Goal: Task Accomplishment & Management: Complete application form

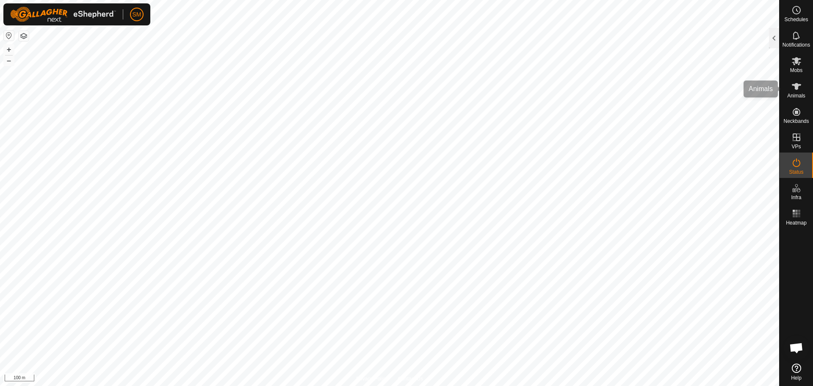
click at [797, 86] on icon at bounding box center [796, 86] width 9 height 7
click at [777, 36] on div at bounding box center [774, 38] width 10 height 20
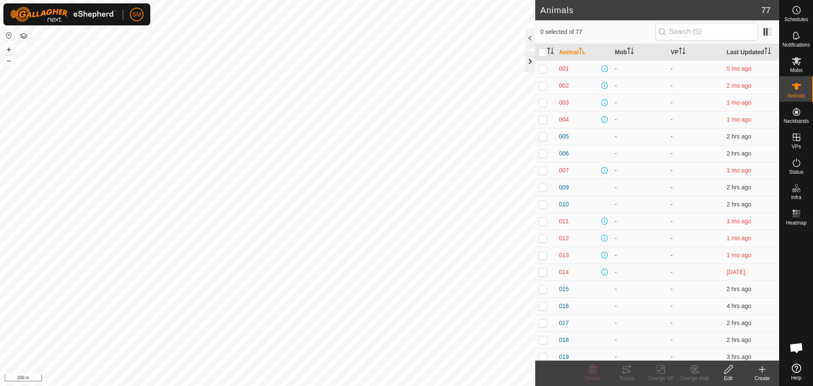
click at [529, 59] on div at bounding box center [530, 61] width 10 height 20
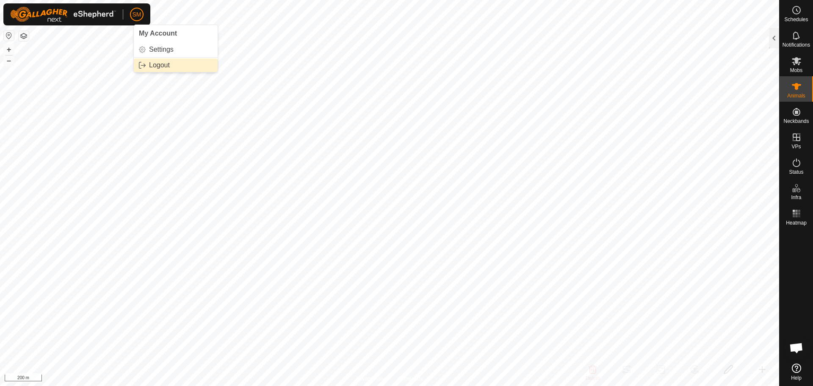
click at [149, 66] on link "Logout" at bounding box center [176, 65] width 84 height 14
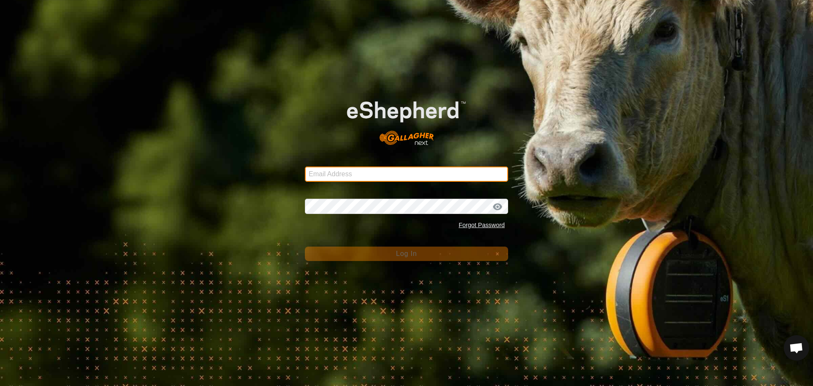
click at [360, 171] on input "Email Address" at bounding box center [406, 173] width 203 height 15
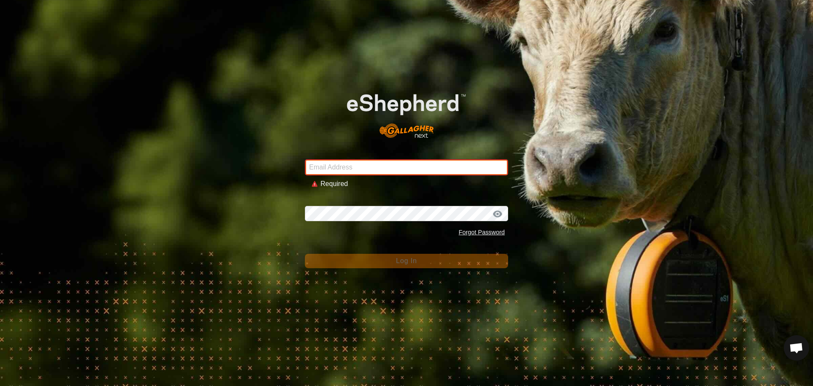
type input "[EMAIL_ADDRESS][DOMAIN_NAME]"
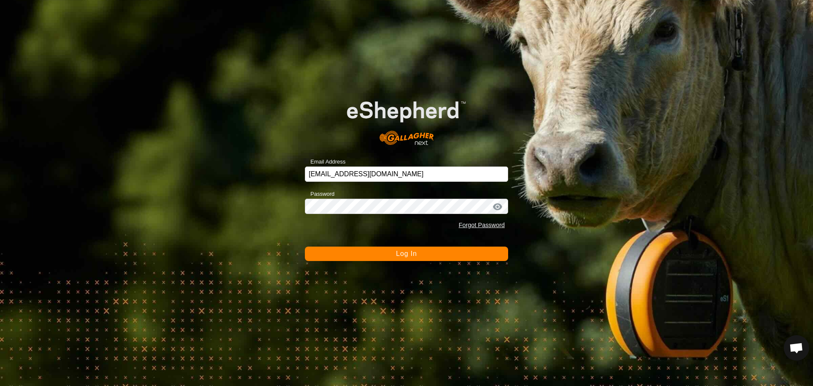
click at [409, 251] on span "Log In" at bounding box center [406, 253] width 21 height 7
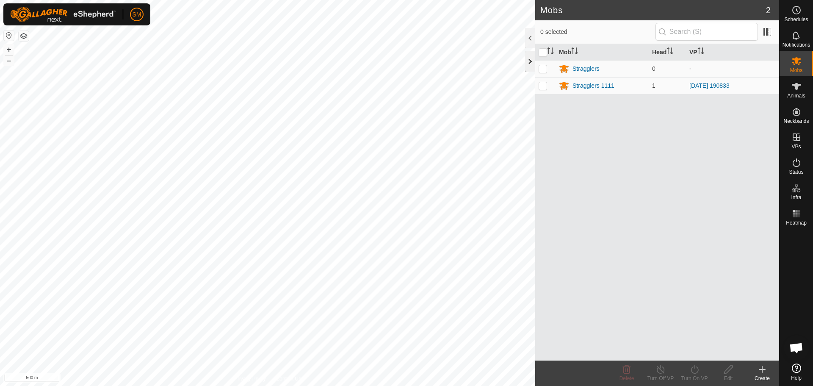
click at [530, 63] on div at bounding box center [530, 61] width 10 height 20
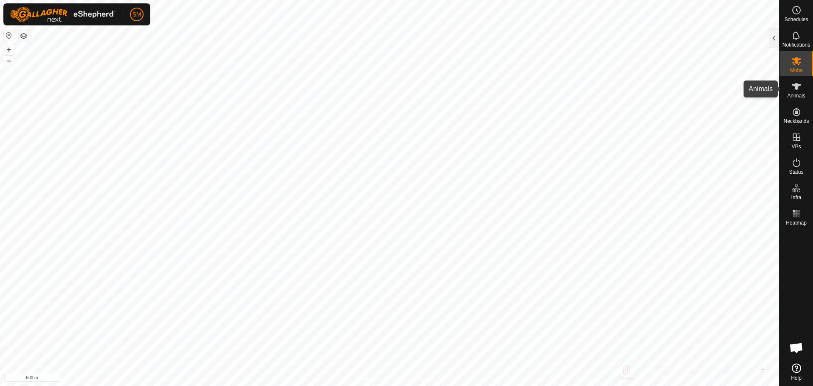
click at [798, 87] on icon at bounding box center [796, 86] width 9 height 7
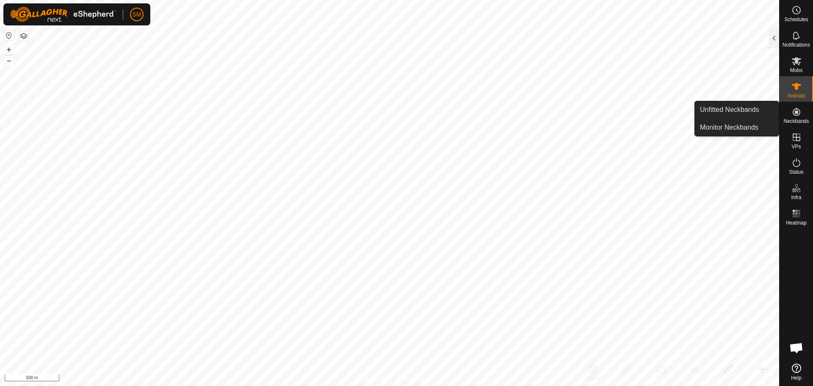
click at [790, 111] on es-neckbands-svg-icon at bounding box center [796, 112] width 15 height 14
click at [798, 114] on icon at bounding box center [796, 112] width 10 height 10
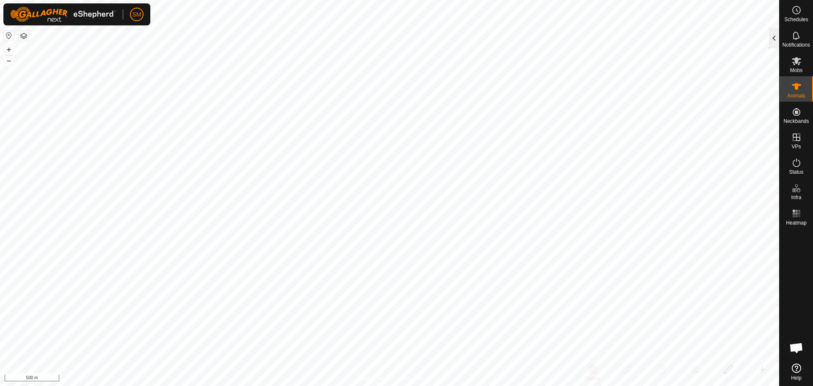
click at [776, 37] on div at bounding box center [774, 38] width 10 height 20
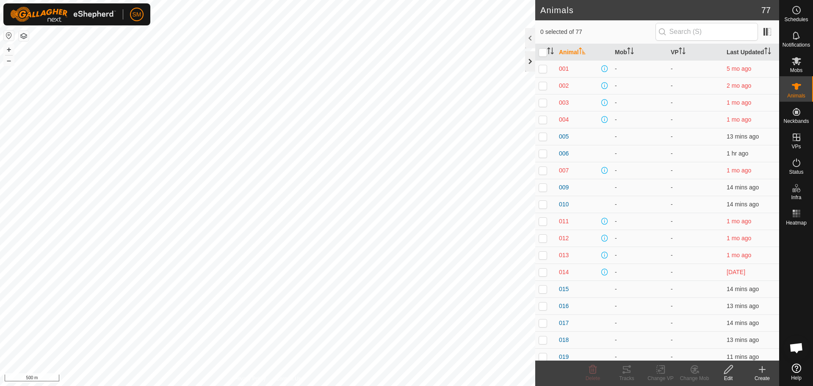
click at [532, 61] on div at bounding box center [530, 61] width 10 height 20
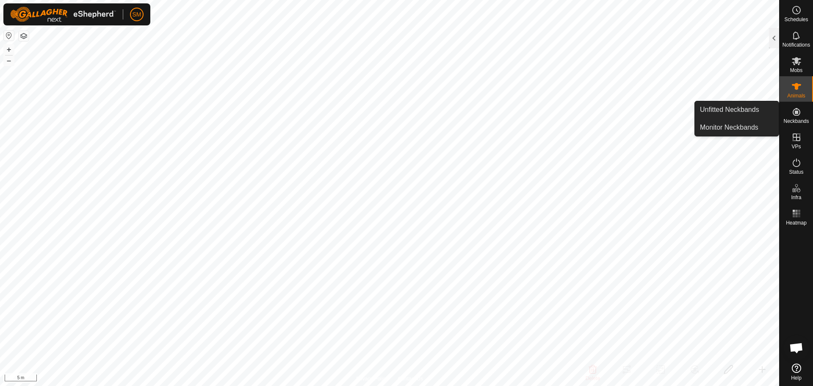
click at [796, 110] on icon at bounding box center [796, 112] width 10 height 10
click at [755, 105] on link "Unfitted Neckbands" at bounding box center [737, 109] width 84 height 17
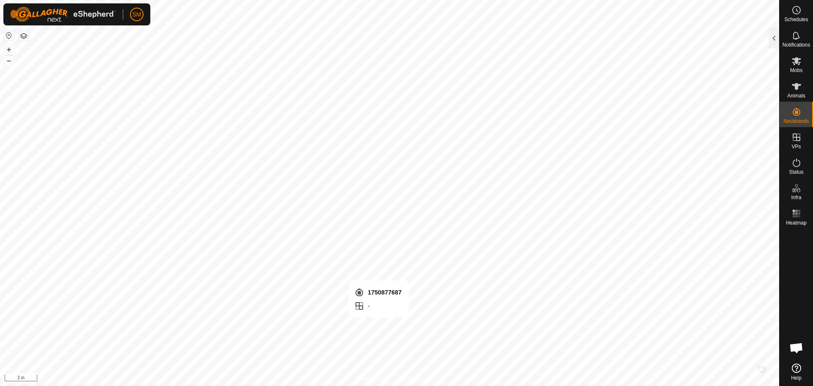
checkbox input "true"
click at [793, 90] on icon at bounding box center [796, 86] width 10 height 10
click at [792, 88] on icon at bounding box center [796, 86] width 10 height 10
click at [770, 37] on div at bounding box center [774, 38] width 10 height 20
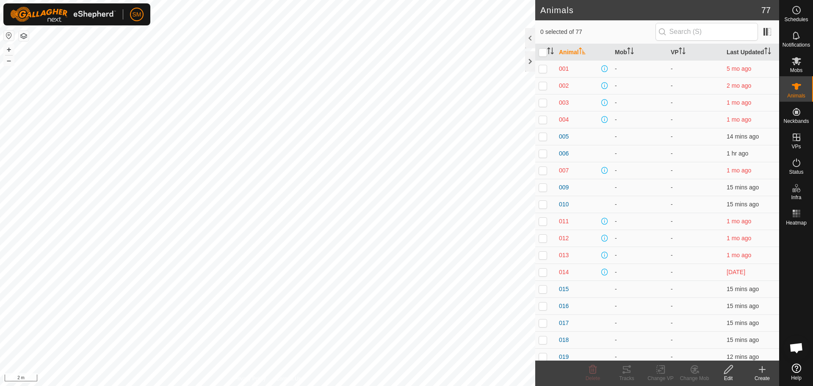
click at [764, 372] on icon at bounding box center [762, 369] width 10 height 10
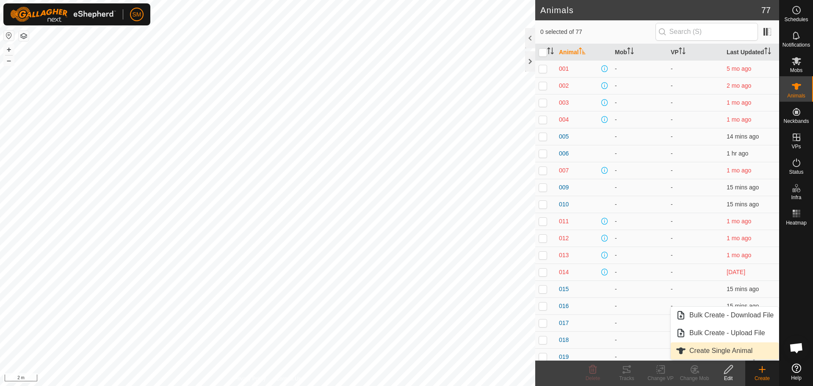
click at [752, 346] on link "Create Single Animal" at bounding box center [725, 350] width 108 height 17
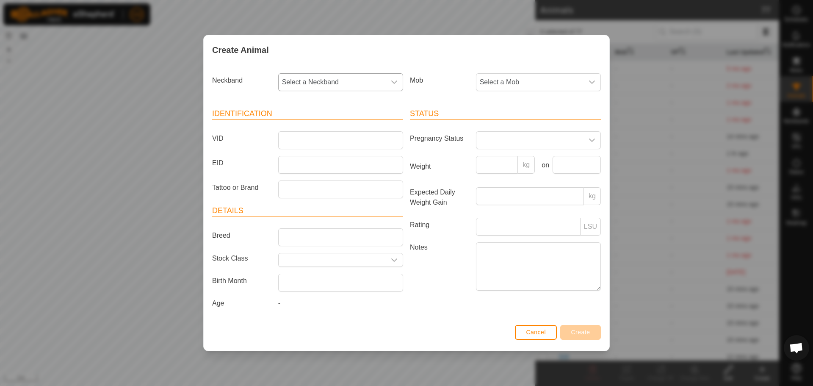
click at [336, 78] on span "Select a Neckband" at bounding box center [332, 82] width 107 height 17
type input "687"
click at [317, 141] on li "1750877687" at bounding box center [341, 143] width 124 height 17
click at [308, 134] on input "VID" at bounding box center [340, 140] width 125 height 18
click at [591, 82] on icon "dropdown trigger" at bounding box center [592, 81] width 6 height 3
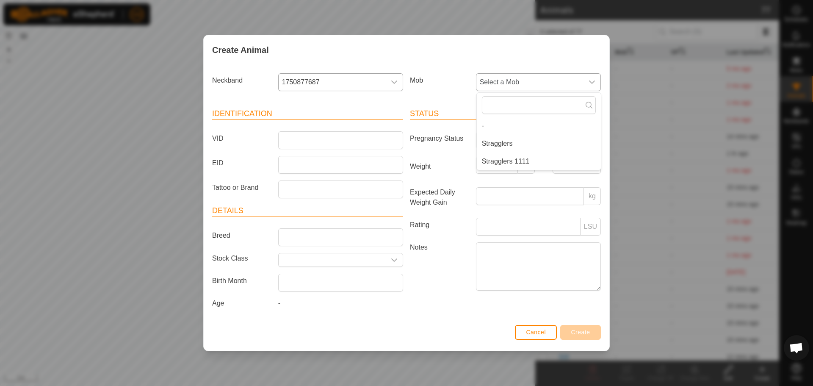
click at [589, 82] on icon "dropdown trigger" at bounding box center [591, 82] width 7 height 7
click at [293, 138] on input "VID" at bounding box center [340, 140] width 125 height 18
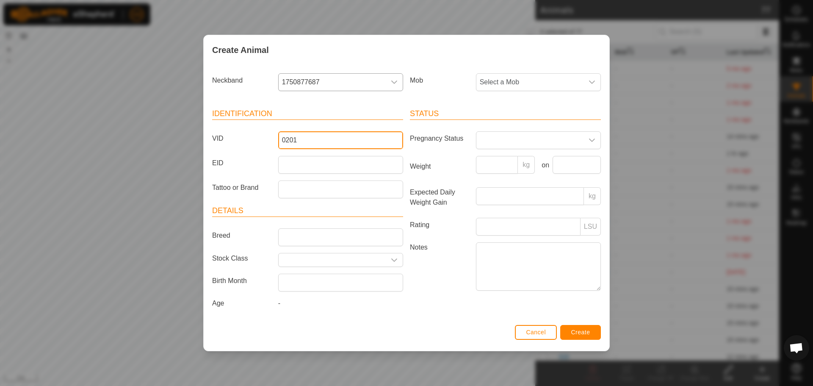
type input "0201"
click at [591, 329] on button "Create" at bounding box center [580, 332] width 41 height 15
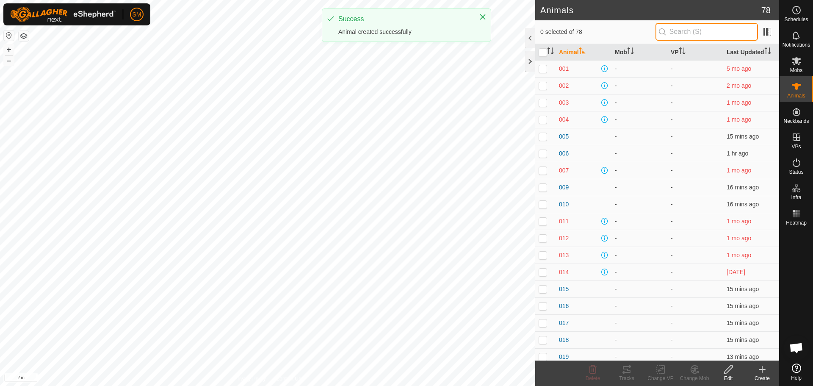
click at [686, 31] on input "text" at bounding box center [706, 32] width 102 height 18
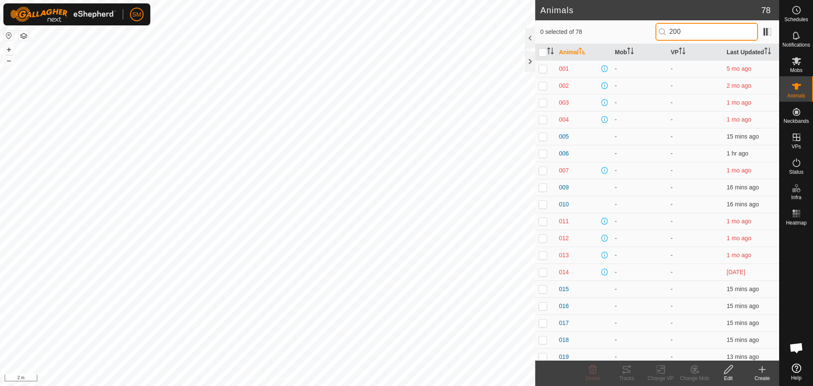
type input "200"
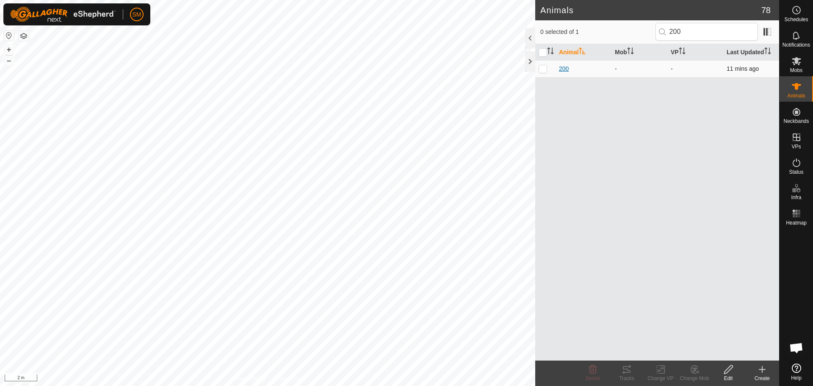
click at [559, 66] on span "200" at bounding box center [564, 68] width 10 height 9
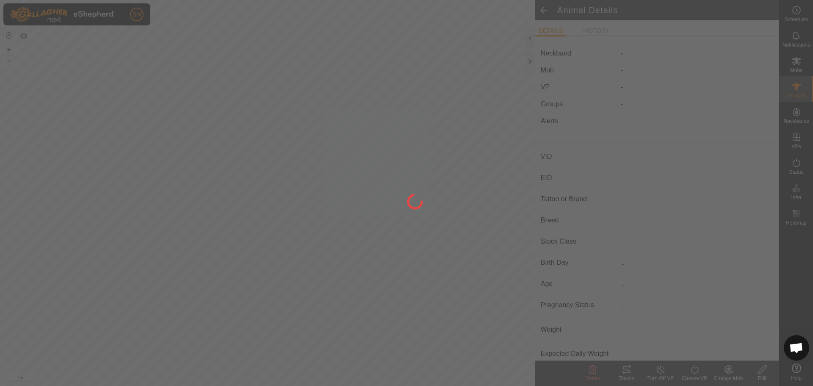
type input "200"
type input "-"
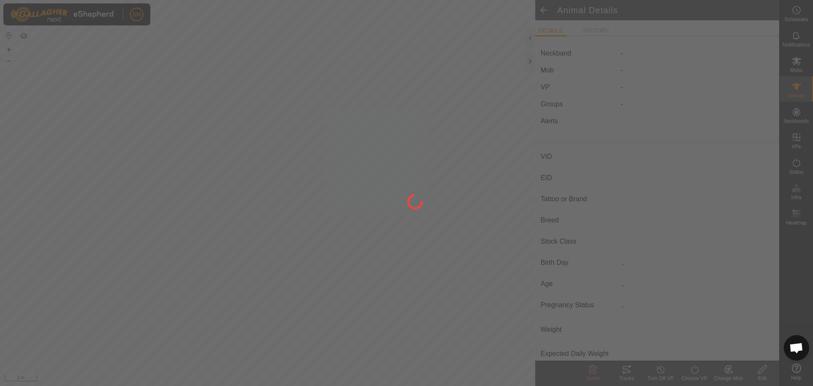
type input "0 kg"
type input "-"
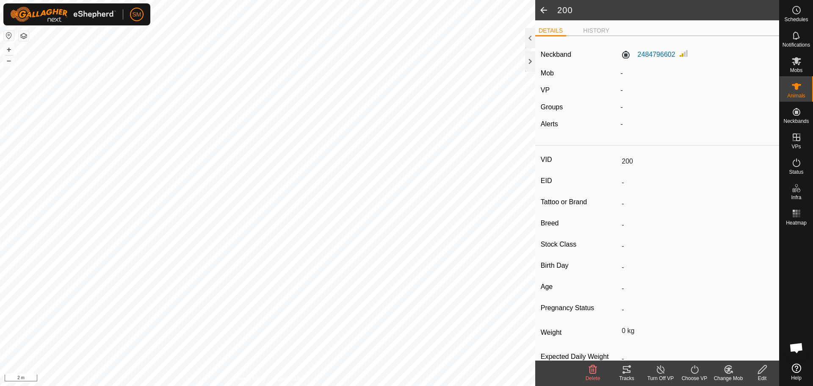
click at [767, 374] on div "Edit" at bounding box center [762, 378] width 34 height 8
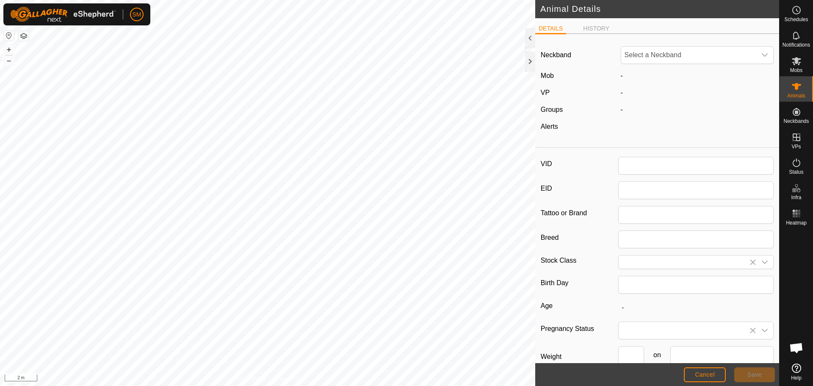
type input "200"
type input "0"
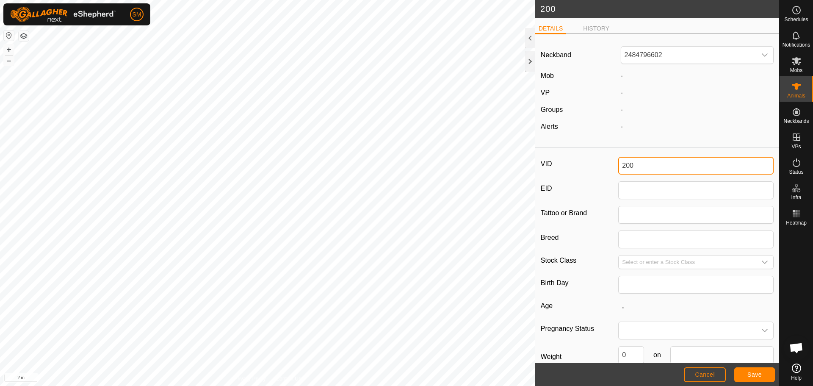
click at [624, 165] on input "200" at bounding box center [695, 166] width 155 height 18
type input "0200"
click at [757, 372] on span "Save" at bounding box center [754, 374] width 14 height 7
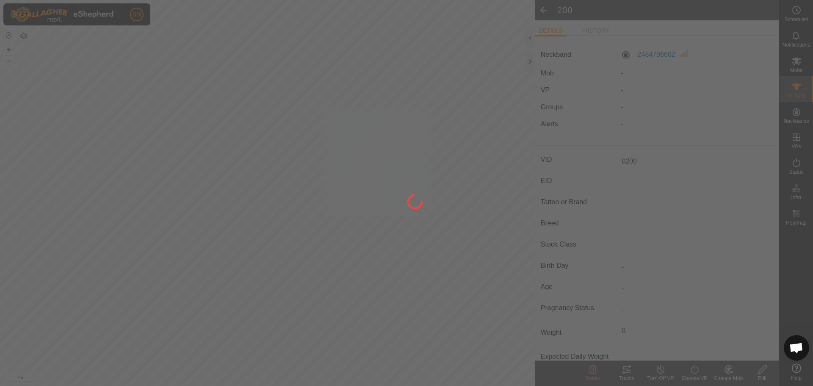
type input "-"
type input "0 kg"
type input "-"
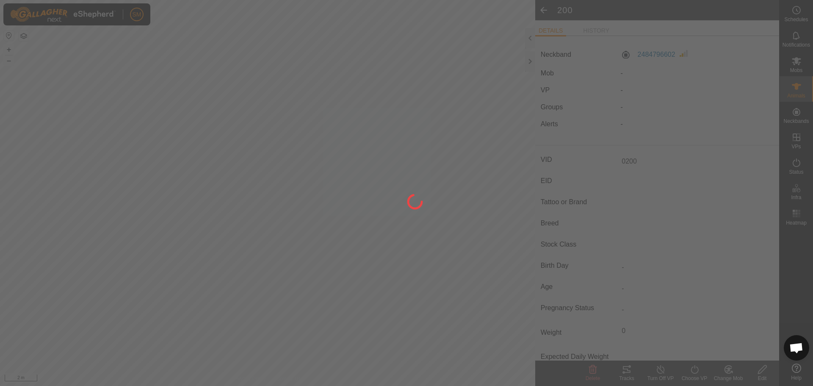
type input "-"
type input "200"
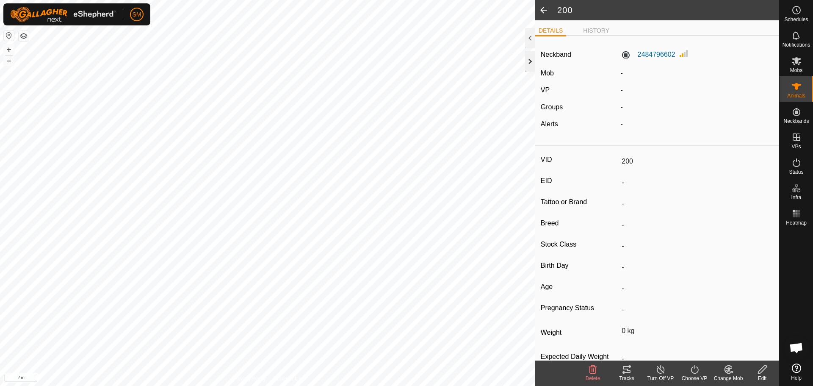
click at [527, 60] on div at bounding box center [530, 61] width 10 height 20
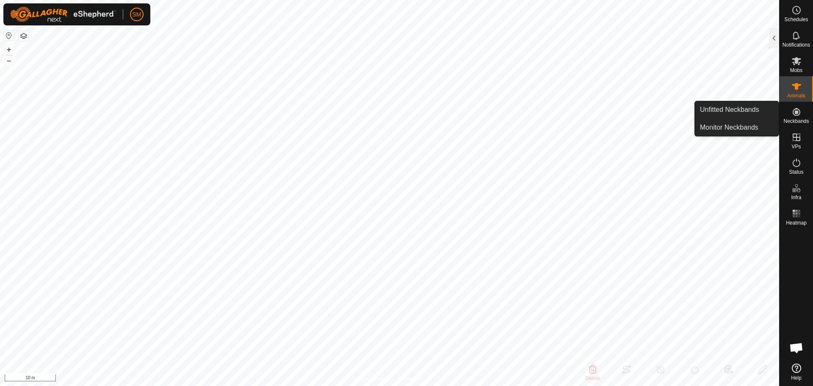
click at [801, 119] on span "Neckbands" at bounding box center [795, 121] width 25 height 5
click at [761, 112] on link "Unfitted Neckbands" at bounding box center [737, 109] width 84 height 17
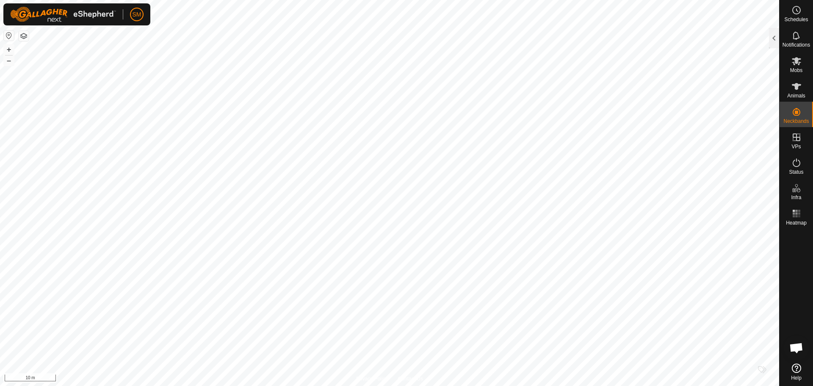
click at [791, 86] on icon at bounding box center [796, 86] width 10 height 10
click at [782, 32] on div "Notifications" at bounding box center [795, 37] width 33 height 25
click at [793, 79] on div "Animals" at bounding box center [795, 88] width 33 height 25
click at [772, 36] on div at bounding box center [774, 38] width 10 height 20
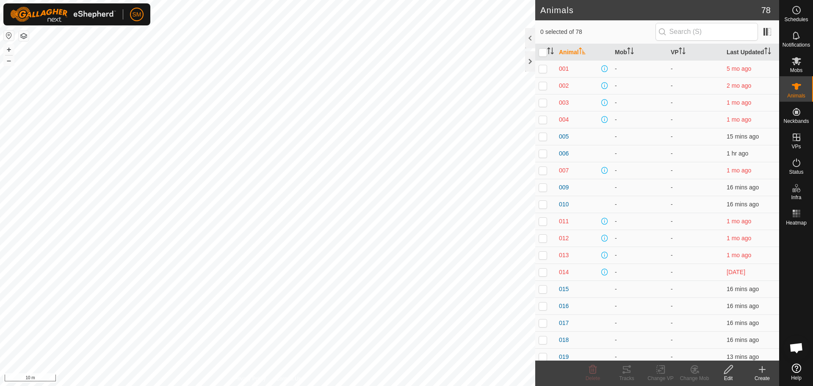
click at [754, 370] on create-svg-icon at bounding box center [762, 369] width 34 height 10
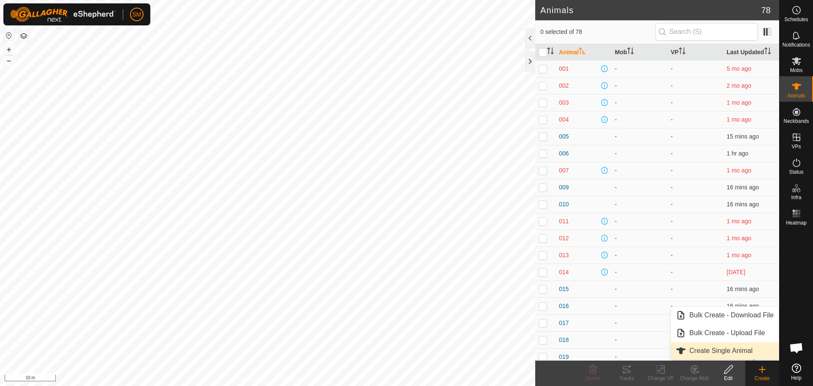
click at [692, 351] on link "Create Single Animal" at bounding box center [725, 350] width 108 height 17
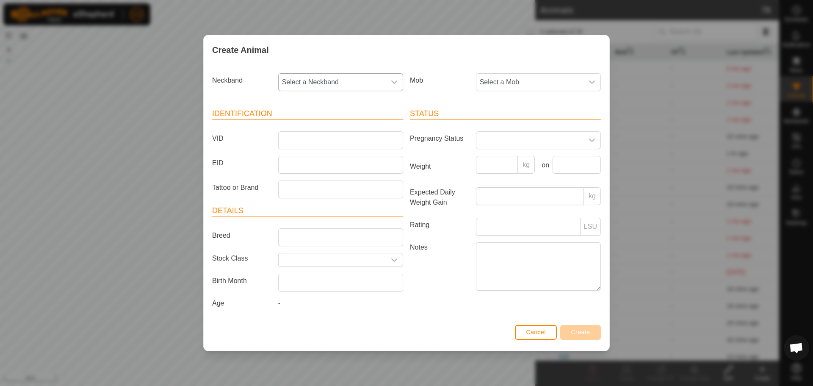
click at [303, 84] on span "Select a Neckband" at bounding box center [332, 82] width 107 height 17
click at [308, 110] on input "text" at bounding box center [341, 105] width 114 height 18
type input "18316"
click at [304, 124] on li "1306418316" at bounding box center [341, 125] width 124 height 17
click at [368, 135] on input "VID" at bounding box center [340, 140] width 125 height 18
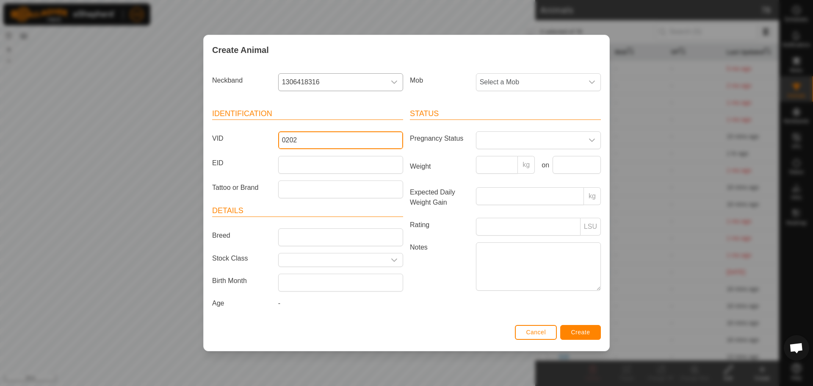
type input "0202"
click at [573, 330] on span "Create" at bounding box center [580, 332] width 19 height 7
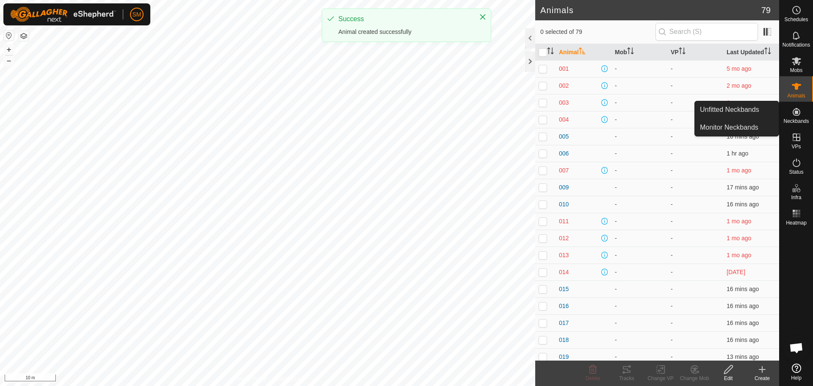
click at [795, 118] on es-neckbands-svg-icon at bounding box center [796, 112] width 15 height 14
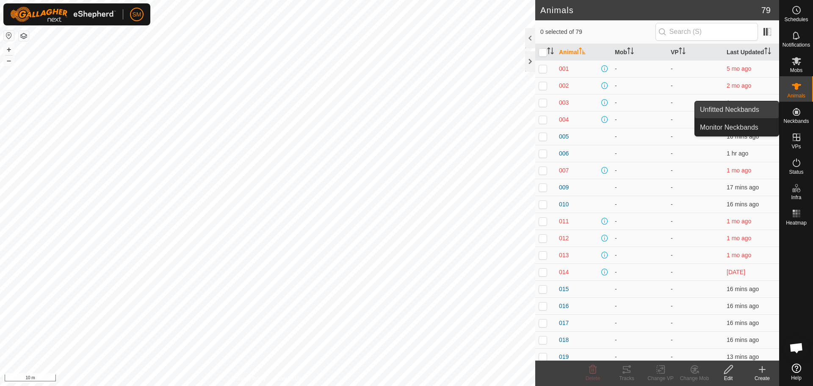
click at [746, 109] on link "Unfitted Neckbands" at bounding box center [737, 109] width 84 height 17
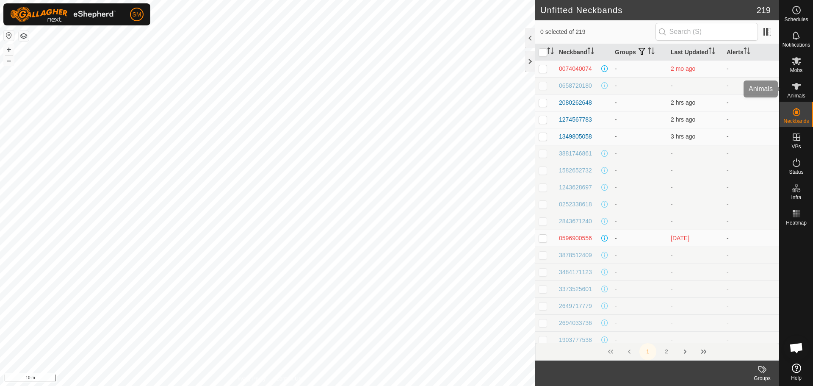
click at [798, 92] on es-animals-svg-icon at bounding box center [796, 87] width 15 height 14
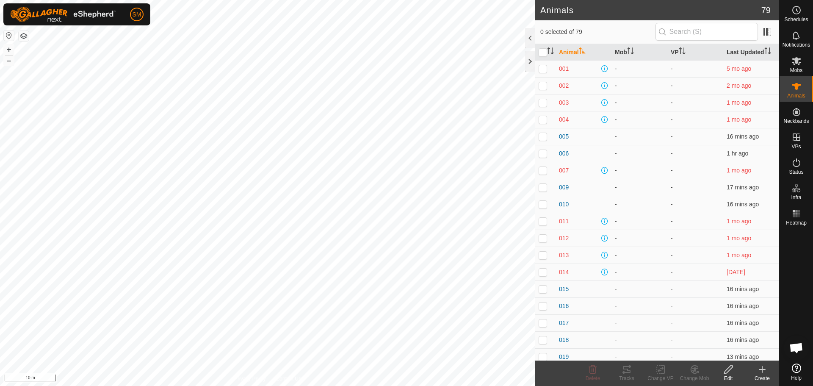
click at [764, 374] on div "Create" at bounding box center [762, 378] width 34 height 8
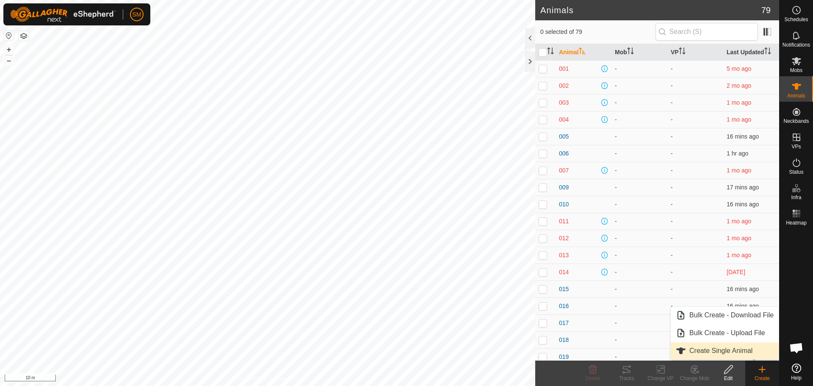
click at [706, 355] on link "Create Single Animal" at bounding box center [725, 350] width 108 height 17
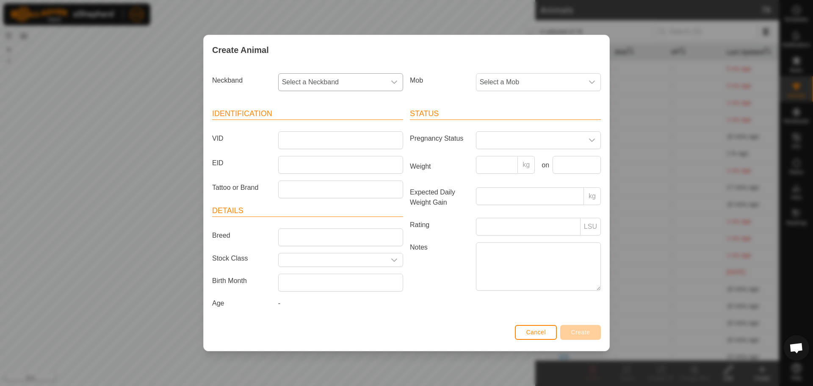
click at [328, 83] on span "Select a Neckband" at bounding box center [332, 82] width 107 height 17
type input "52308"
click at [333, 128] on li "0317052308" at bounding box center [341, 125] width 124 height 17
click at [311, 138] on input "VID" at bounding box center [340, 140] width 125 height 18
type input "0203"
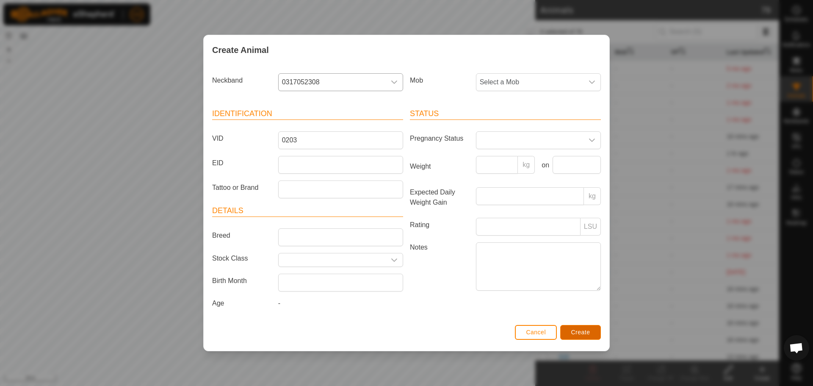
click at [583, 331] on span "Create" at bounding box center [580, 332] width 19 height 7
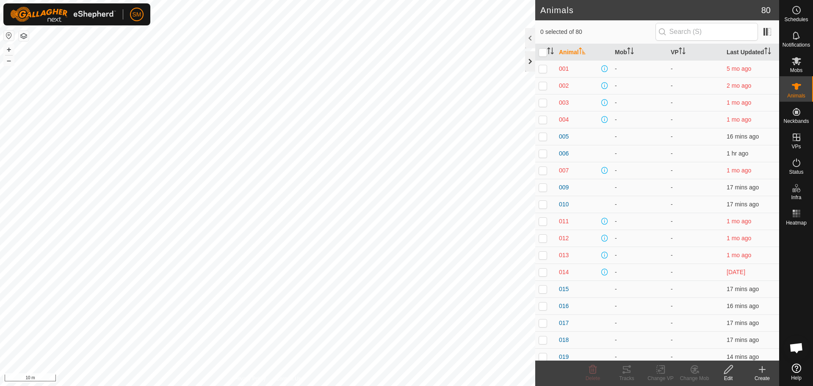
click at [528, 59] on div at bounding box center [530, 61] width 10 height 20
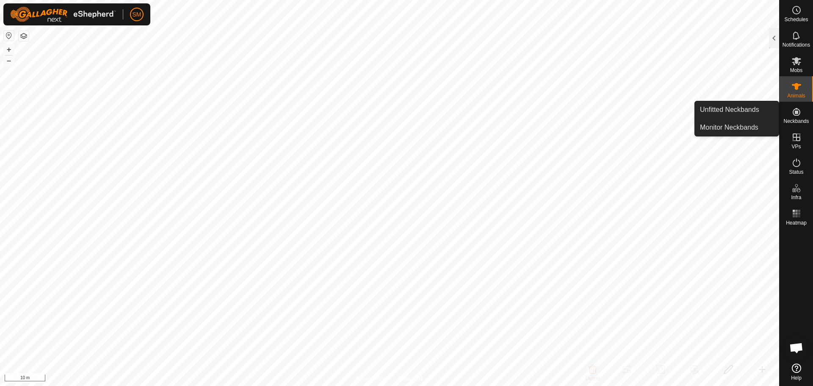
click at [800, 116] on icon at bounding box center [796, 112] width 10 height 10
click at [740, 107] on link "Unfitted Neckbands" at bounding box center [737, 109] width 84 height 17
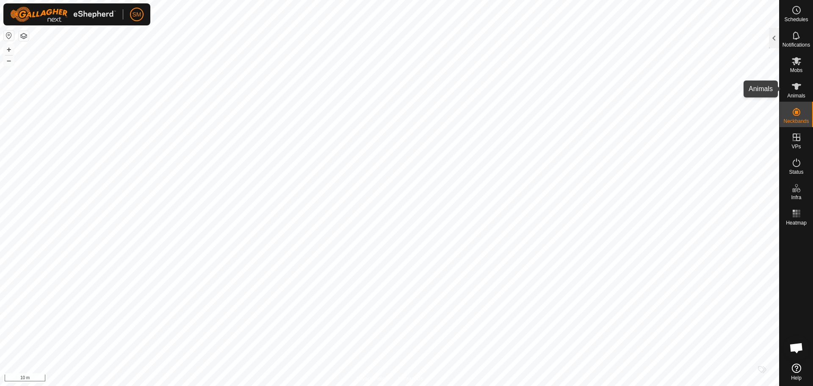
click at [799, 90] on icon at bounding box center [796, 86] width 10 height 10
click at [777, 36] on div at bounding box center [774, 38] width 10 height 20
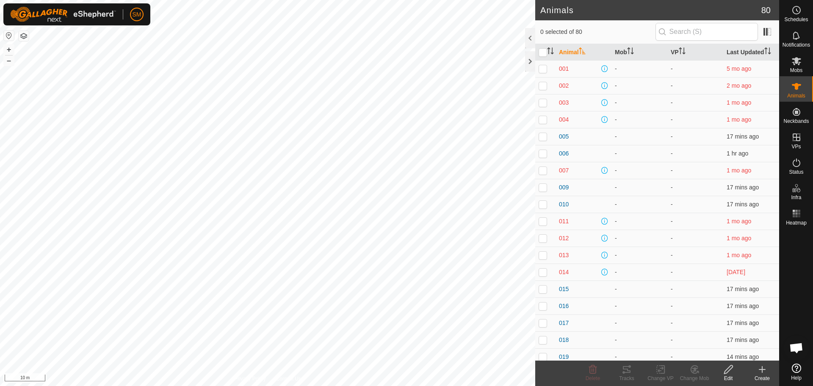
click at [762, 373] on icon at bounding box center [762, 369] width 10 height 10
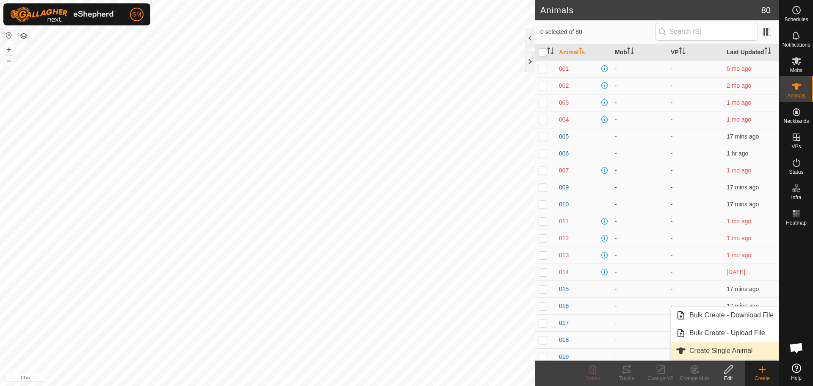
click at [721, 349] on link "Create Single Animal" at bounding box center [725, 350] width 108 height 17
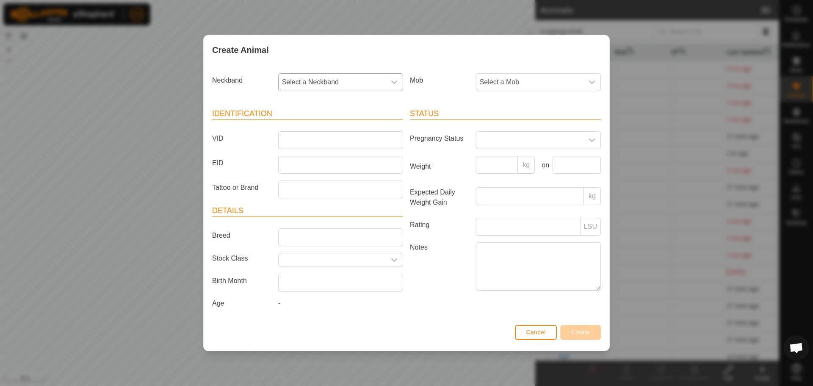
click at [395, 81] on icon "dropdown trigger" at bounding box center [394, 82] width 7 height 7
type input "4026"
click at [324, 120] on li "0702354026" at bounding box center [341, 125] width 124 height 17
click at [300, 141] on input "VID" at bounding box center [340, 140] width 125 height 18
type input "0204"
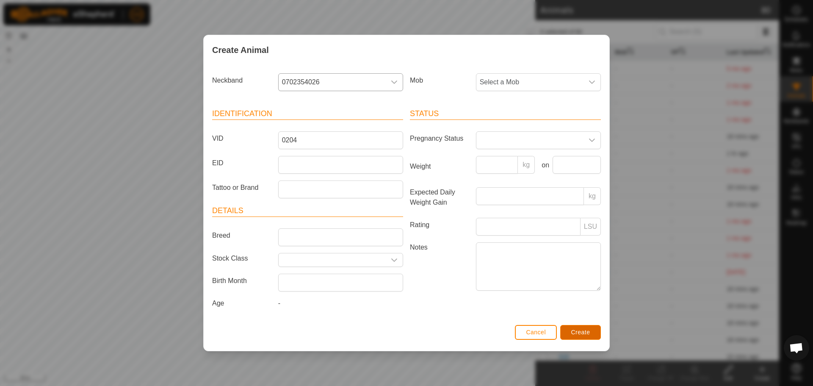
click at [579, 333] on span "Create" at bounding box center [580, 332] width 19 height 7
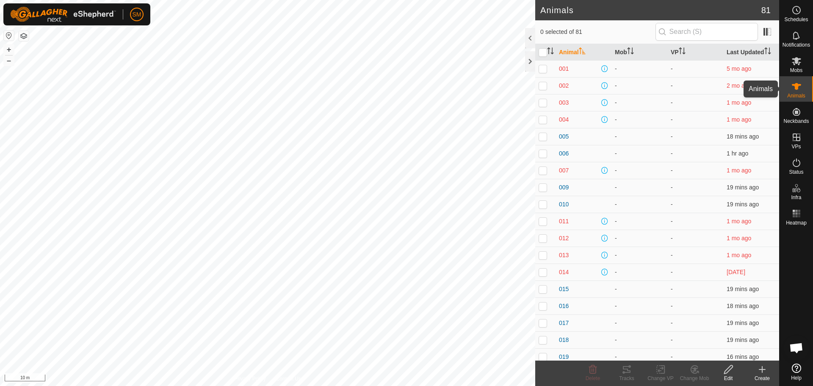
click at [798, 83] on icon at bounding box center [796, 86] width 10 height 10
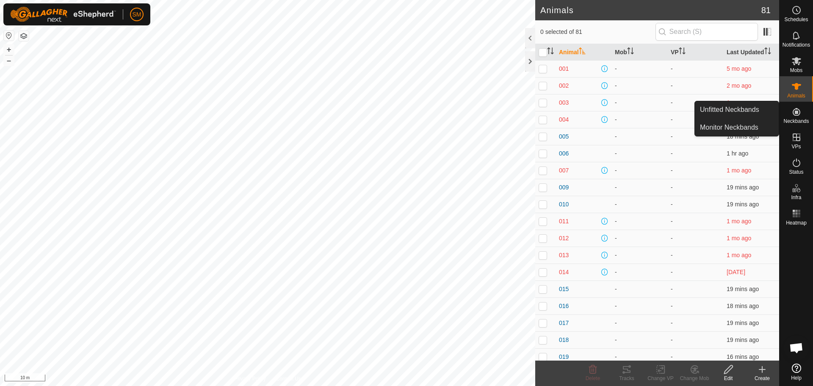
click at [800, 115] on icon at bounding box center [796, 112] width 10 height 10
click at [745, 108] on link "Unfitted Neckbands" at bounding box center [737, 109] width 84 height 17
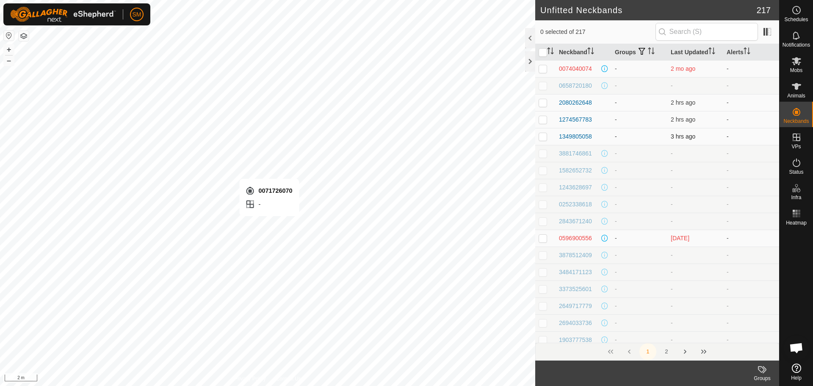
checkbox input "true"
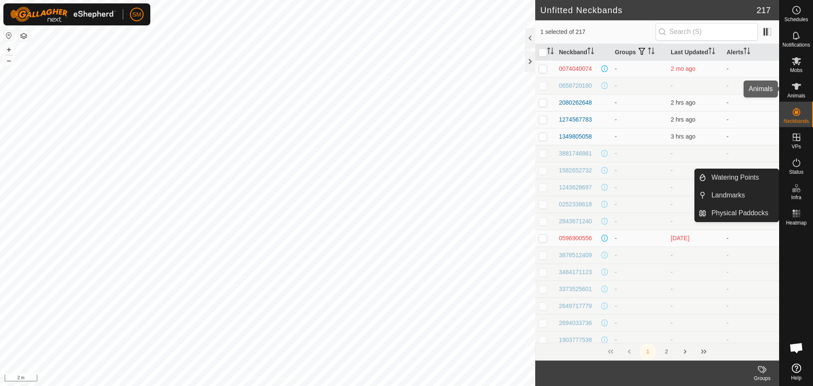
click at [798, 88] on icon at bounding box center [796, 86] width 10 height 10
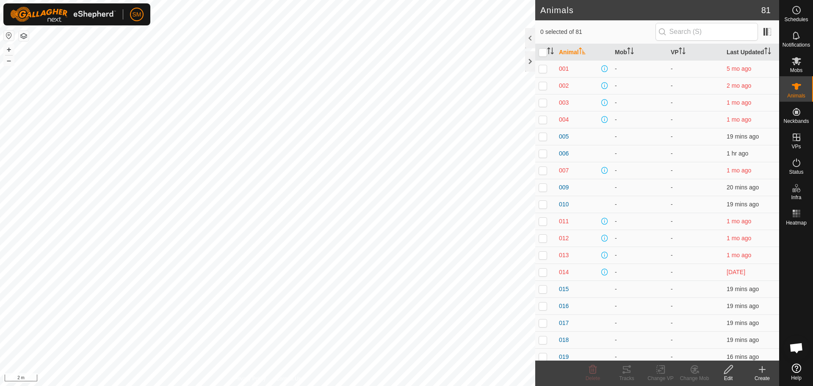
click at [764, 363] on div "Create" at bounding box center [762, 372] width 34 height 25
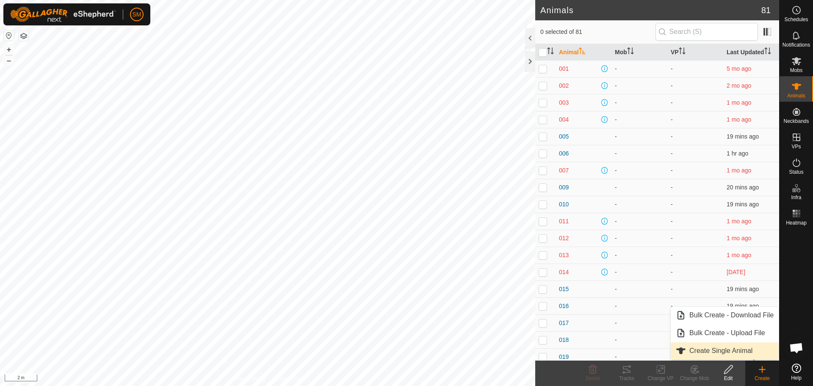
click at [724, 349] on link "Create Single Animal" at bounding box center [725, 350] width 108 height 17
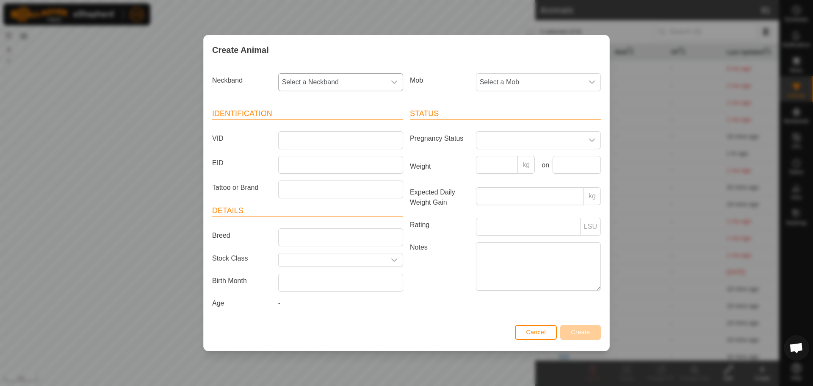
click at [395, 87] on div "dropdown trigger" at bounding box center [394, 82] width 17 height 17
type input "6070"
click at [317, 123] on li "0071726070" at bounding box center [341, 125] width 124 height 17
click at [296, 141] on input "VID" at bounding box center [340, 140] width 125 height 18
type input "0205"
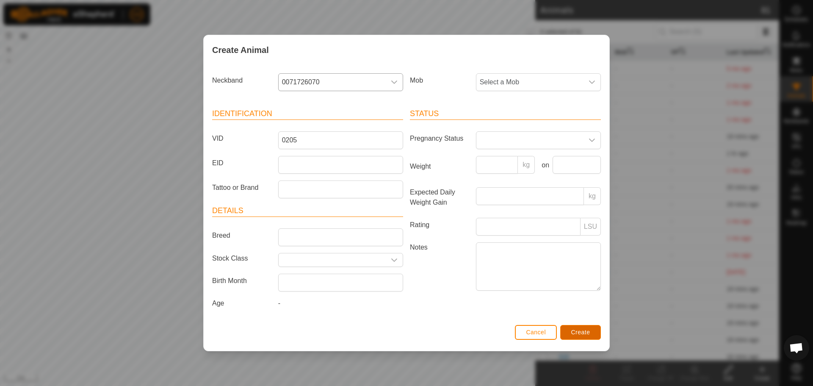
click at [575, 332] on span "Create" at bounding box center [580, 332] width 19 height 7
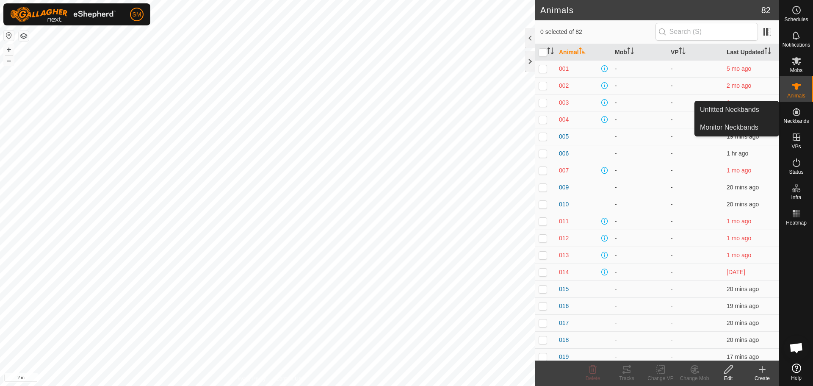
click at [797, 115] on icon at bounding box center [797, 112] width 8 height 8
click at [744, 107] on link "Unfitted Neckbands" at bounding box center [737, 109] width 84 height 17
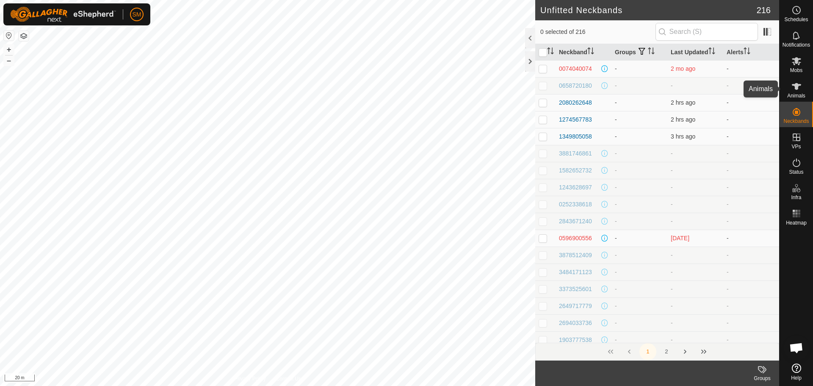
click at [797, 89] on icon at bounding box center [796, 86] width 9 height 7
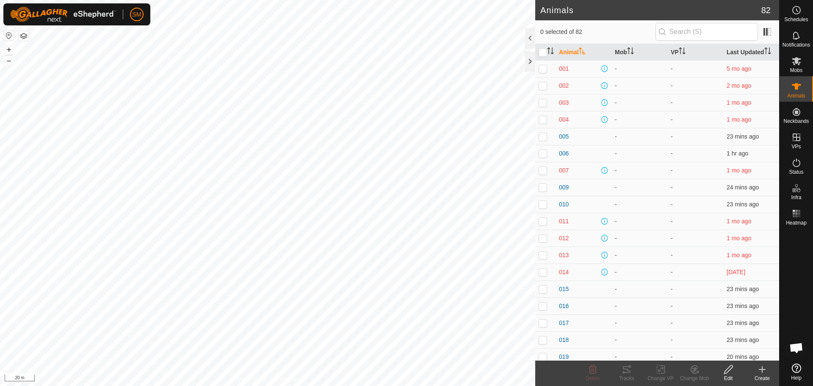
click at [761, 373] on icon at bounding box center [762, 369] width 10 height 10
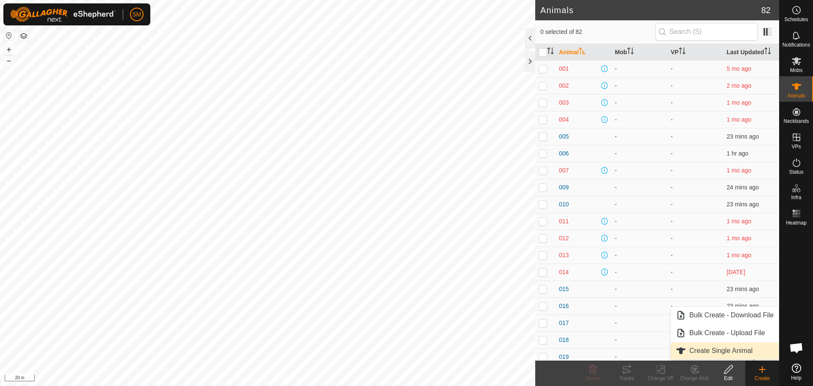
click at [747, 347] on link "Create Single Animal" at bounding box center [725, 350] width 108 height 17
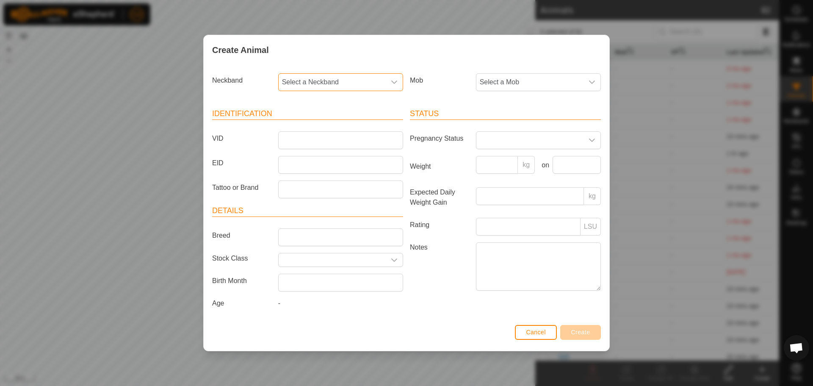
click at [351, 79] on span "Select a Neckband" at bounding box center [332, 82] width 107 height 17
type input "1031"
click at [301, 126] on li "2139741031" at bounding box center [341, 125] width 124 height 17
click at [304, 142] on input "VID" at bounding box center [340, 140] width 125 height 18
type input "0206"
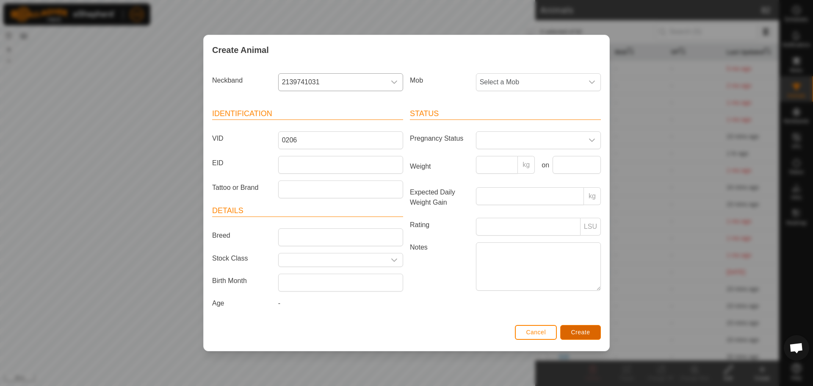
click at [582, 330] on span "Create" at bounding box center [580, 332] width 19 height 7
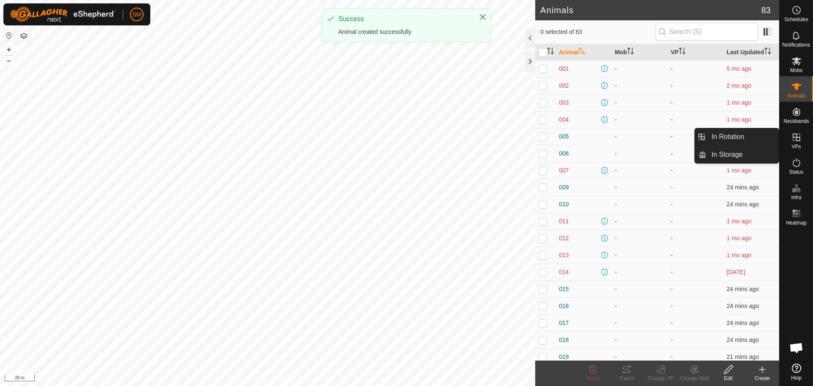
click at [762, 368] on icon at bounding box center [762, 369] width 0 height 6
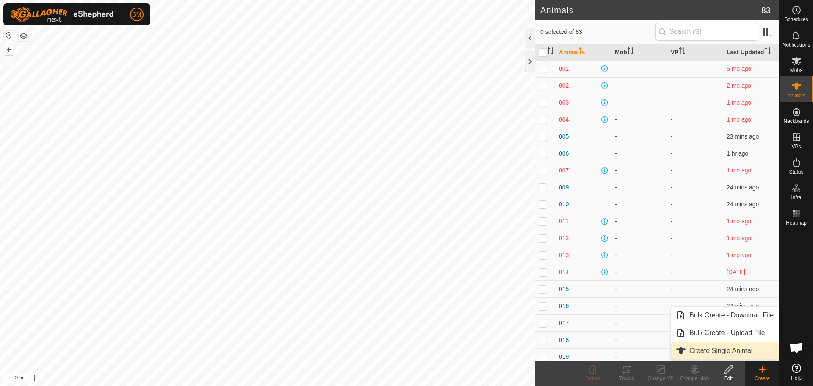
click at [726, 351] on link "Create Single Animal" at bounding box center [725, 350] width 108 height 17
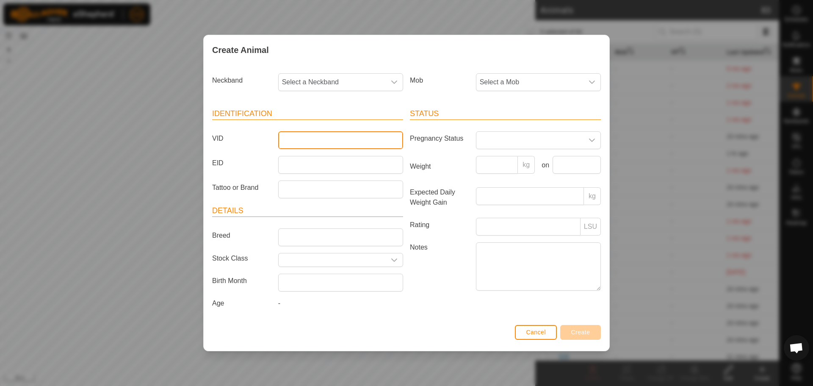
click at [307, 145] on input "VID" at bounding box center [340, 140] width 125 height 18
click at [366, 78] on span "Select a Neckband" at bounding box center [332, 82] width 107 height 17
type input "4115"
click at [317, 125] on li "2143234115" at bounding box center [341, 125] width 124 height 17
click at [298, 143] on input "VID" at bounding box center [340, 140] width 125 height 18
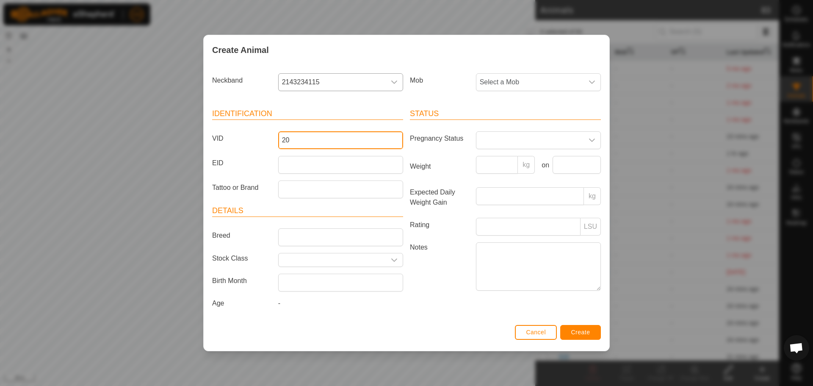
type input "2"
type input "0207"
click at [587, 331] on span "Create" at bounding box center [580, 332] width 19 height 7
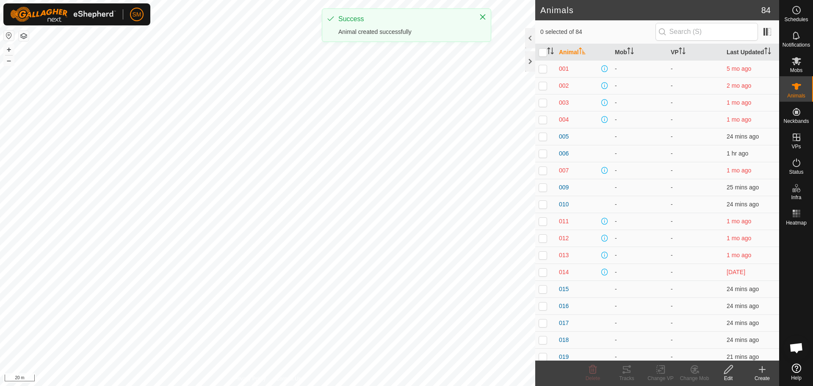
click at [765, 367] on icon at bounding box center [762, 369] width 10 height 10
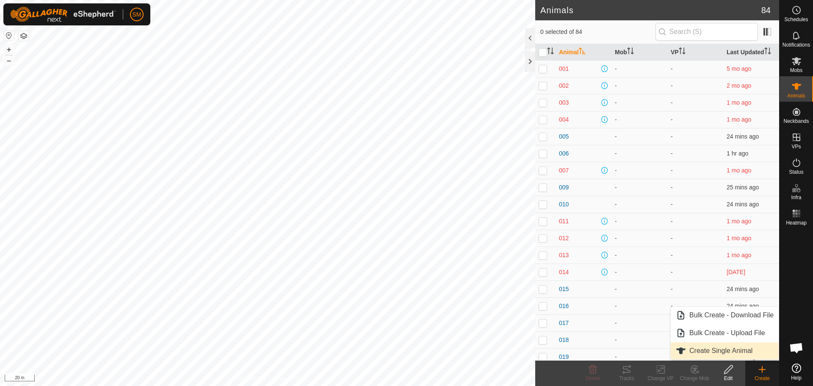
click at [731, 348] on link "Create Single Animal" at bounding box center [725, 350] width 108 height 17
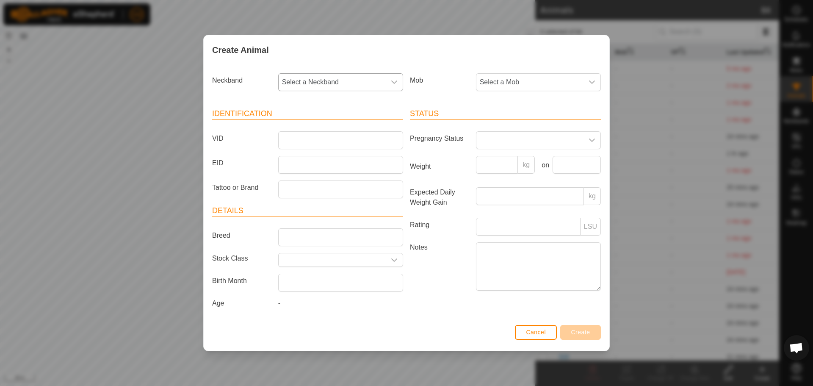
click at [394, 81] on icon "dropdown trigger" at bounding box center [394, 82] width 7 height 7
type input "1281"
click at [324, 127] on li "1628431281" at bounding box center [341, 125] width 124 height 17
click at [312, 136] on input "VID" at bounding box center [340, 140] width 125 height 18
type input "0208"
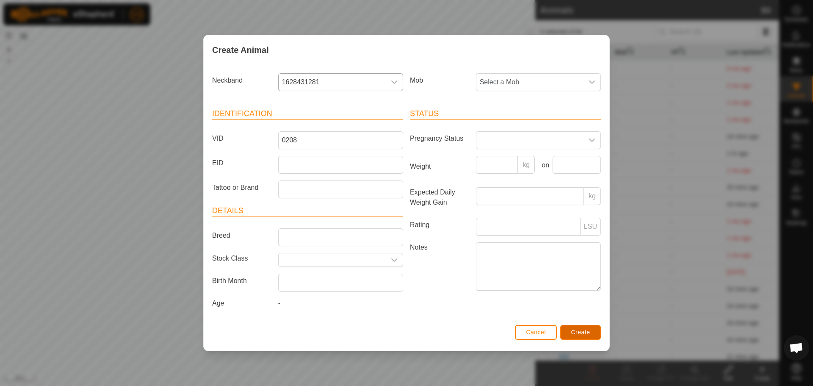
click at [585, 329] on span "Create" at bounding box center [580, 332] width 19 height 7
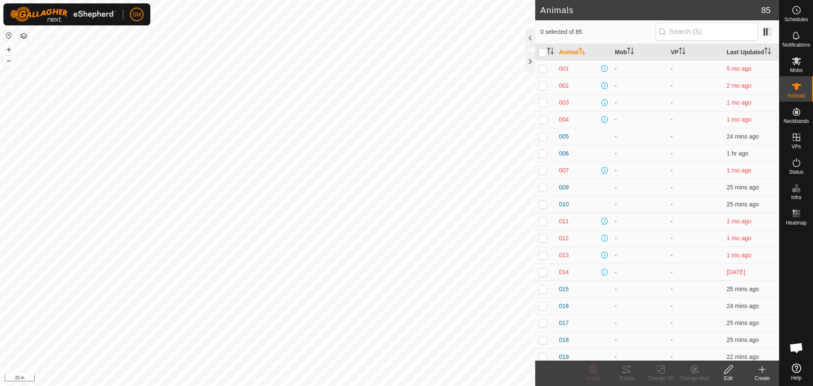
click at [769, 371] on create-svg-icon at bounding box center [762, 369] width 34 height 10
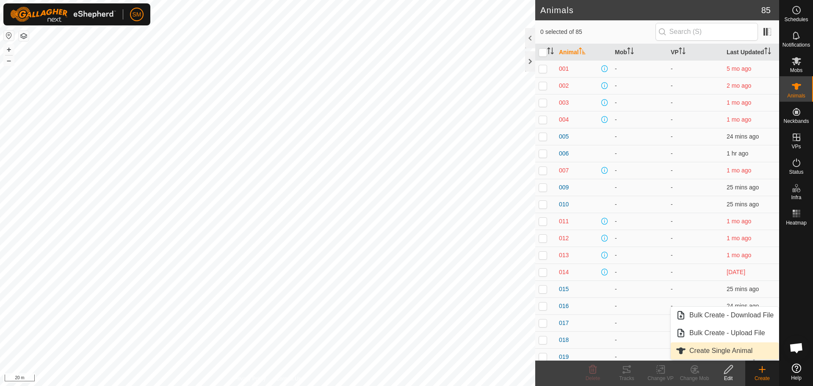
click at [731, 349] on link "Create Single Animal" at bounding box center [725, 350] width 108 height 17
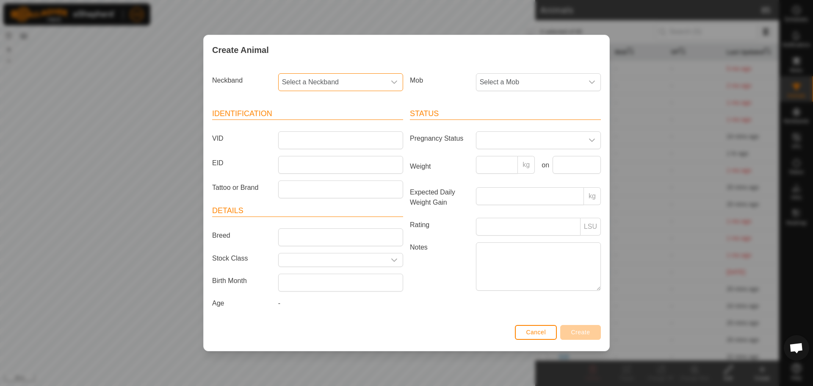
click at [330, 79] on span "Select a Neckband" at bounding box center [332, 82] width 107 height 17
click at [312, 104] on input "text" at bounding box center [341, 105] width 114 height 18
type input "5338"
click at [316, 126] on li "0147825338" at bounding box center [341, 125] width 124 height 17
click at [306, 137] on input "VID" at bounding box center [340, 140] width 125 height 18
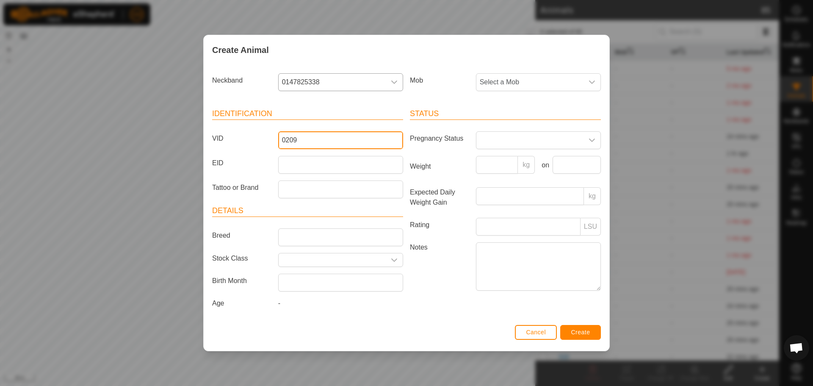
type input "0209"
click at [583, 331] on span "Create" at bounding box center [580, 332] width 19 height 7
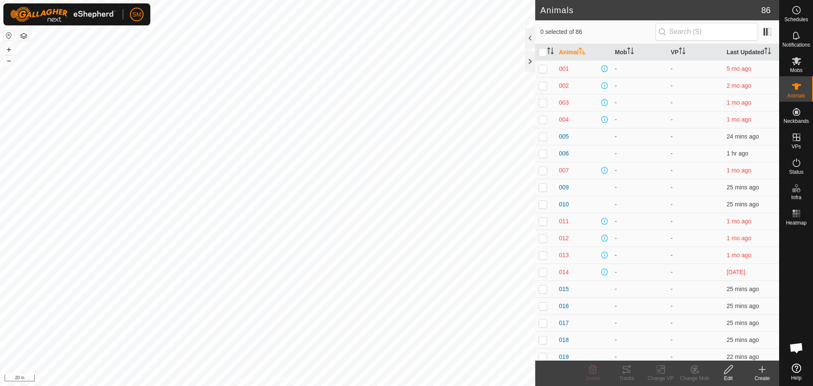
click at [764, 367] on icon at bounding box center [762, 369] width 10 height 10
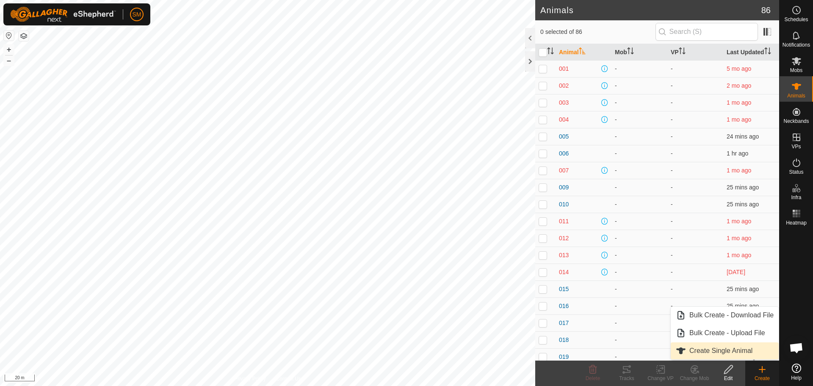
click at [718, 351] on link "Create Single Animal" at bounding box center [725, 350] width 108 height 17
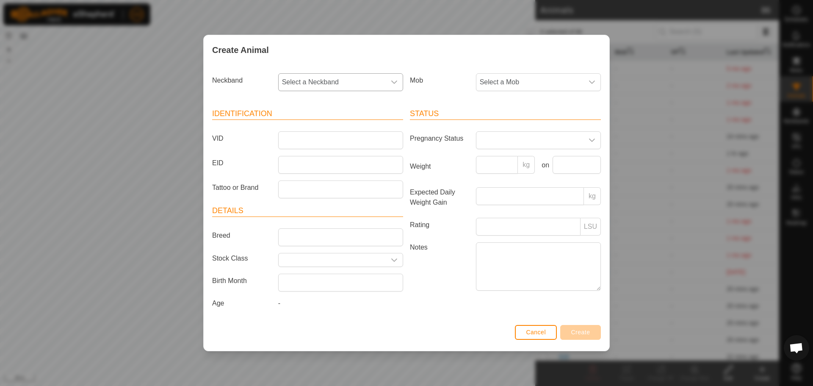
click at [335, 78] on span "Select a Neckband" at bounding box center [332, 82] width 107 height 17
type input "5"
type input "7932"
click at [306, 122] on li "3069437932" at bounding box center [341, 125] width 124 height 17
click at [298, 140] on input "VID" at bounding box center [340, 140] width 125 height 18
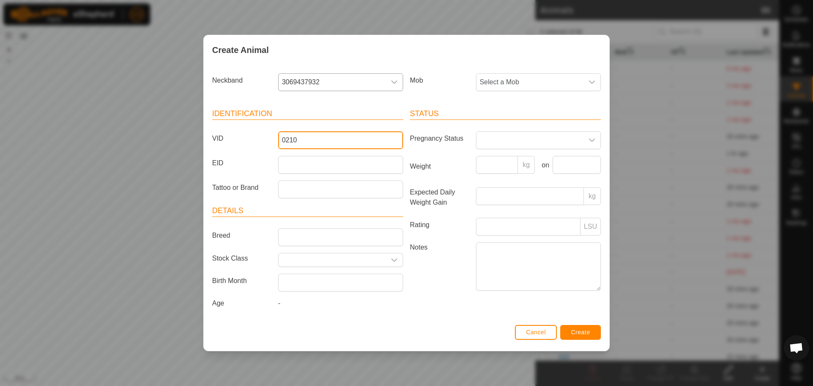
type input "0210"
click at [577, 331] on span "Create" at bounding box center [580, 332] width 19 height 7
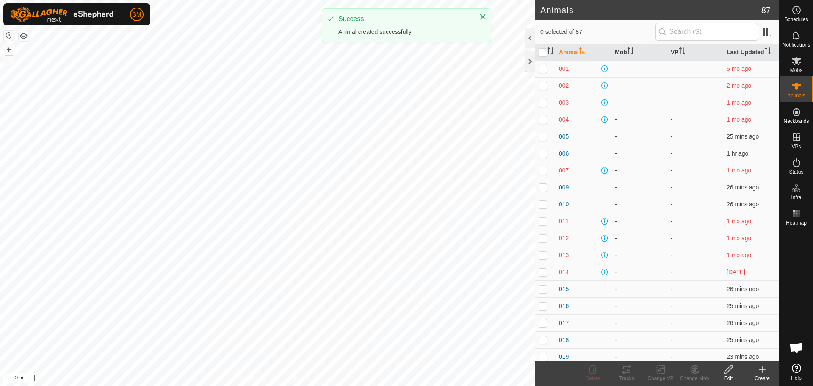
click at [760, 371] on icon at bounding box center [762, 369] width 10 height 10
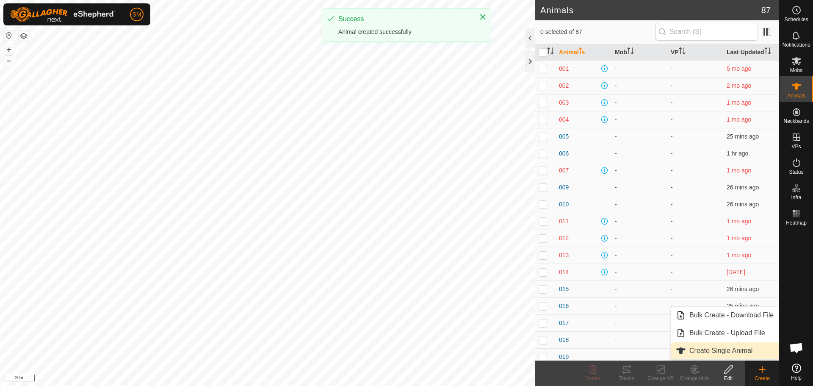
click at [737, 351] on link "Create Single Animal" at bounding box center [725, 350] width 108 height 17
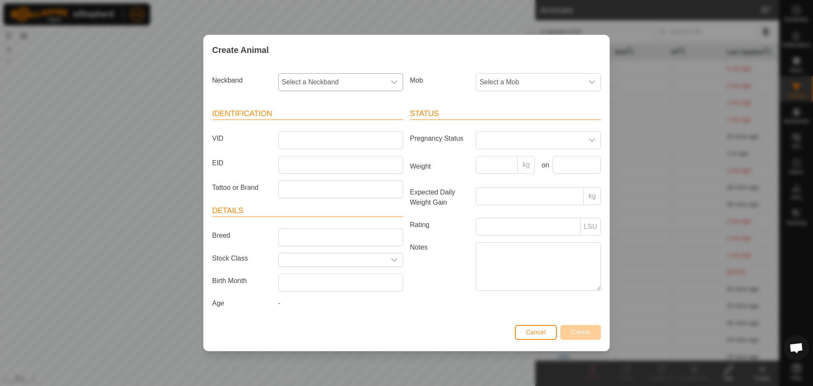
click at [343, 82] on span "Select a Neckband" at bounding box center [332, 82] width 107 height 17
click at [337, 108] on input "text" at bounding box center [341, 105] width 114 height 18
type input "7"
type input "1777"
click at [322, 142] on li "2194251777" at bounding box center [341, 143] width 124 height 17
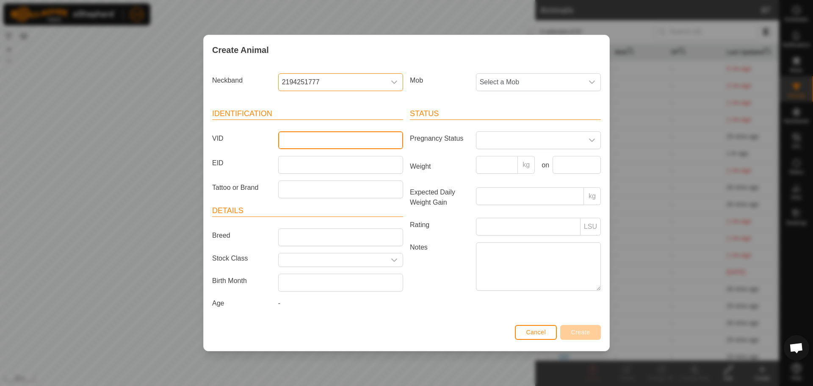
click at [315, 137] on input "VID" at bounding box center [340, 140] width 125 height 18
type input "0211"
click at [587, 327] on button "Create" at bounding box center [580, 332] width 41 height 15
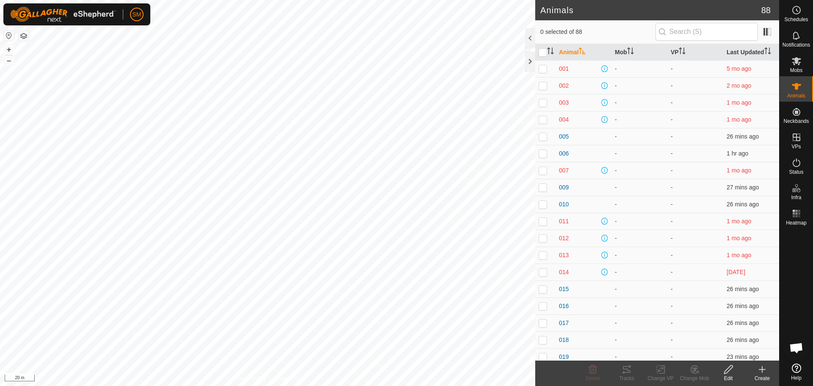
click at [765, 369] on icon at bounding box center [762, 369] width 6 height 0
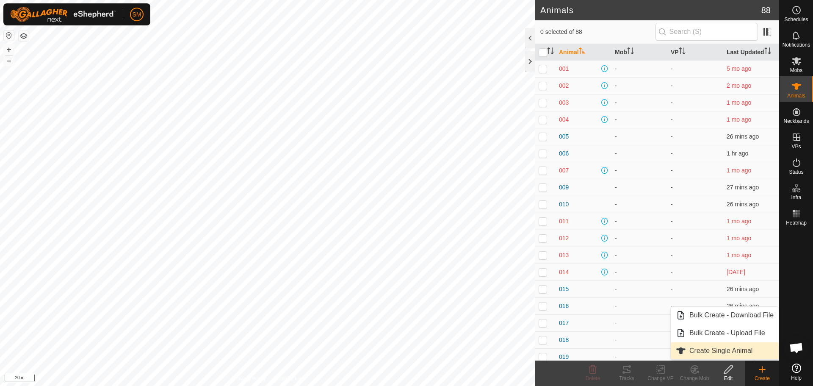
click at [720, 351] on link "Create Single Animal" at bounding box center [725, 350] width 108 height 17
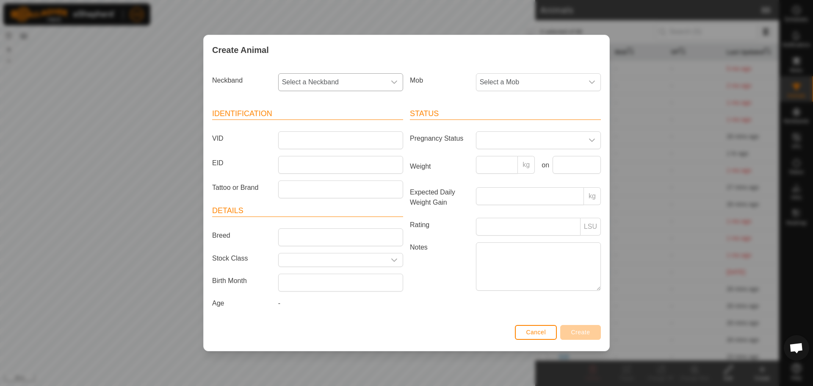
click at [391, 80] on icon "dropdown trigger" at bounding box center [394, 82] width 7 height 7
type input "2674"
click at [316, 125] on li "2772022674" at bounding box center [341, 125] width 124 height 17
click at [297, 141] on input "VID" at bounding box center [340, 140] width 125 height 18
type input "0212"
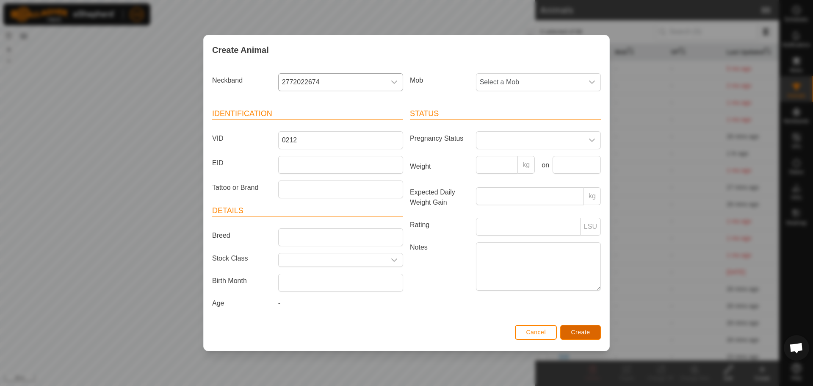
click at [590, 327] on button "Create" at bounding box center [580, 332] width 41 height 15
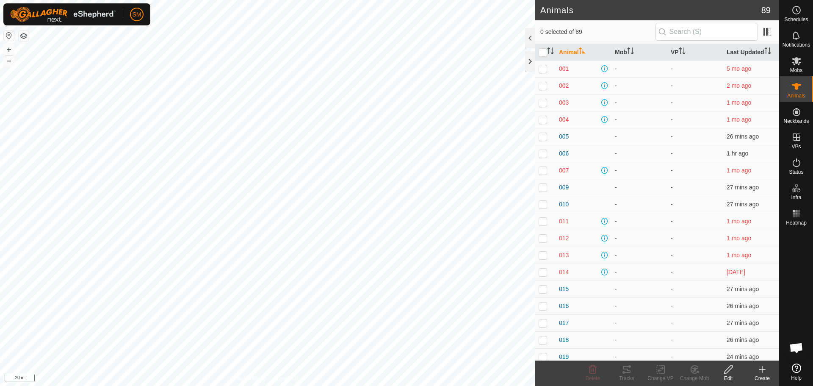
click at [766, 370] on icon at bounding box center [762, 369] width 10 height 10
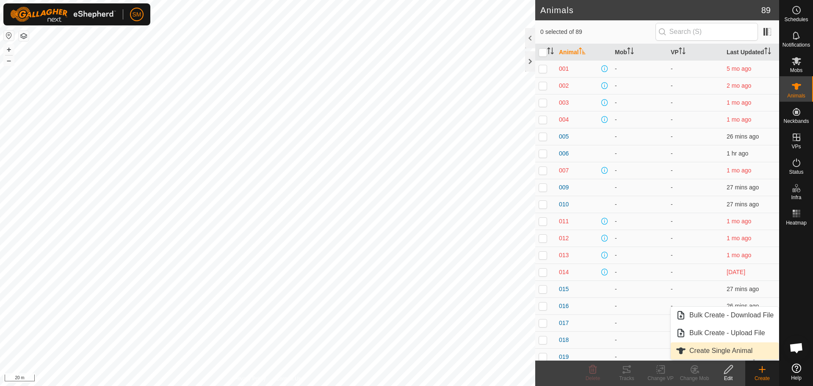
click at [725, 348] on link "Create Single Animal" at bounding box center [725, 350] width 108 height 17
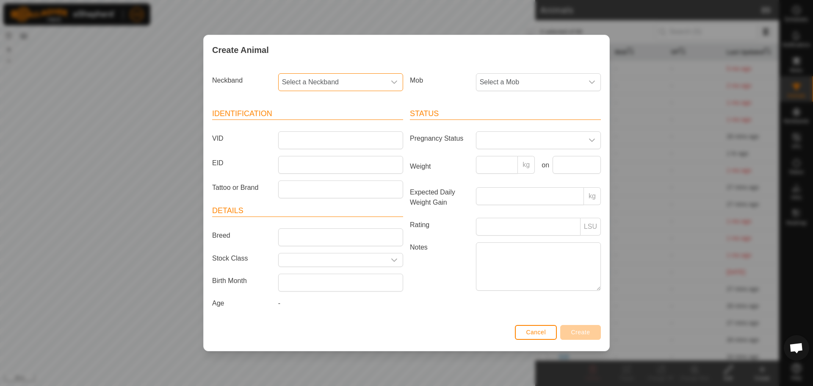
click at [313, 81] on span "Select a Neckband" at bounding box center [332, 82] width 107 height 17
type input "3491"
click at [309, 124] on li "2934093491" at bounding box center [341, 125] width 124 height 17
click at [296, 143] on input "VID" at bounding box center [340, 140] width 125 height 18
type input "0213"
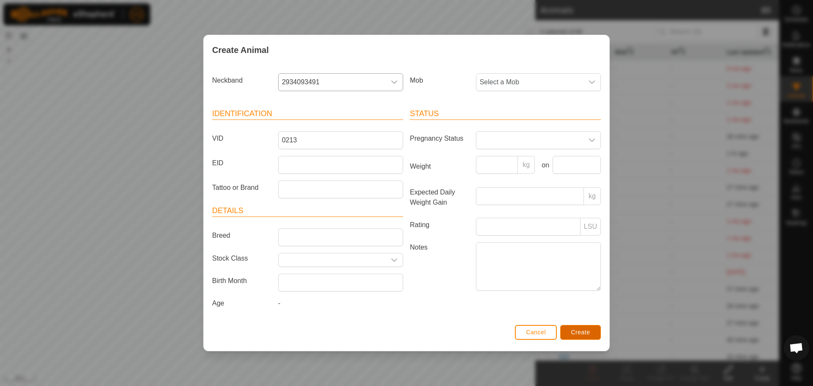
click at [589, 329] on span "Create" at bounding box center [580, 332] width 19 height 7
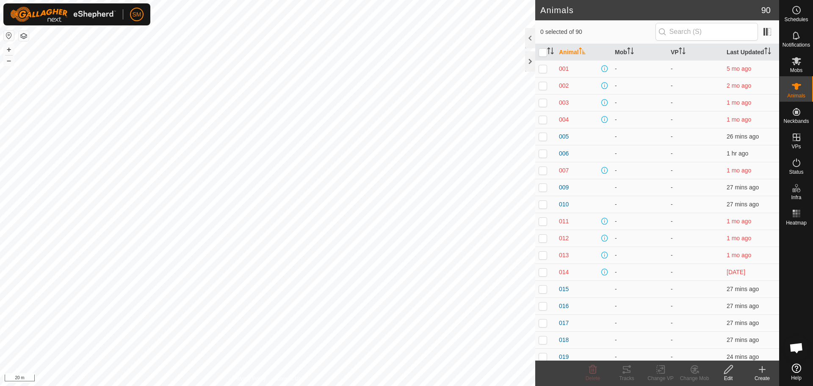
click at [761, 366] on icon at bounding box center [762, 369] width 10 height 10
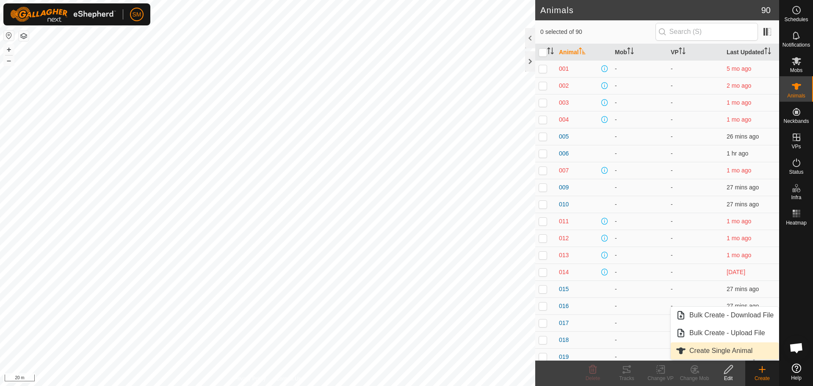
click at [726, 349] on link "Create Single Animal" at bounding box center [725, 350] width 108 height 17
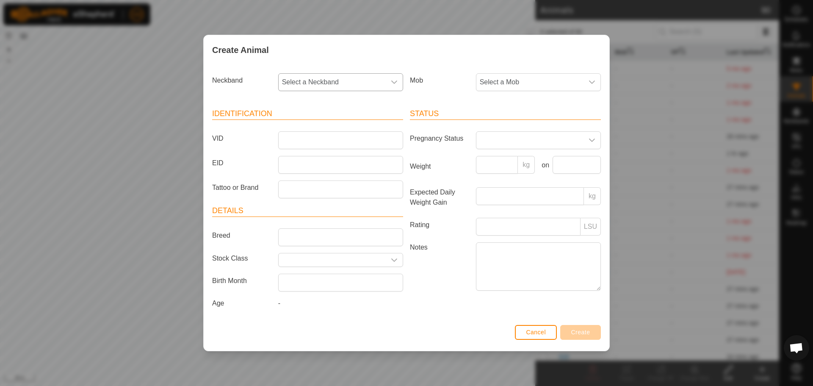
click at [386, 80] on div "dropdown trigger" at bounding box center [394, 82] width 17 height 17
click at [342, 105] on input "text" at bounding box center [341, 105] width 114 height 18
type input "9071"
click at [312, 123] on li "2795609071" at bounding box center [341, 125] width 124 height 17
click at [304, 140] on input "VID" at bounding box center [340, 140] width 125 height 18
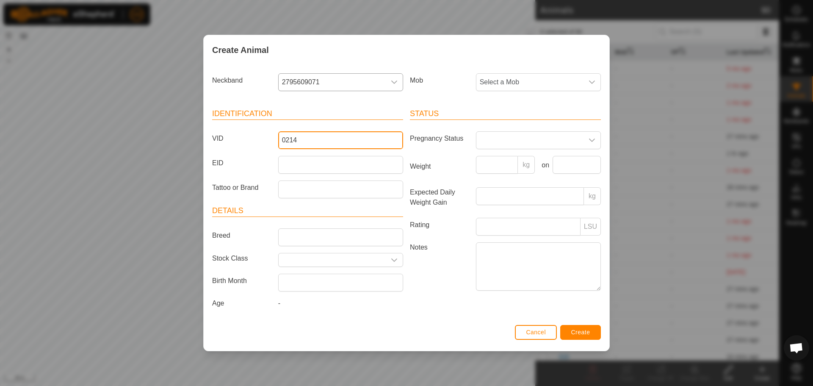
type input "0214"
click at [578, 333] on span "Create" at bounding box center [580, 332] width 19 height 7
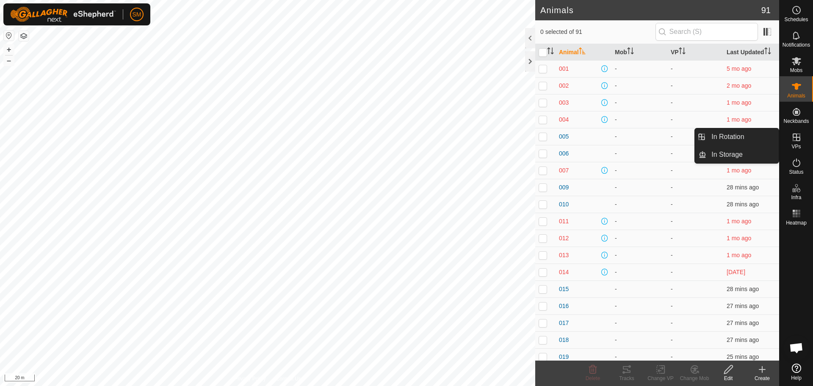
click at [759, 370] on icon at bounding box center [762, 369] width 10 height 10
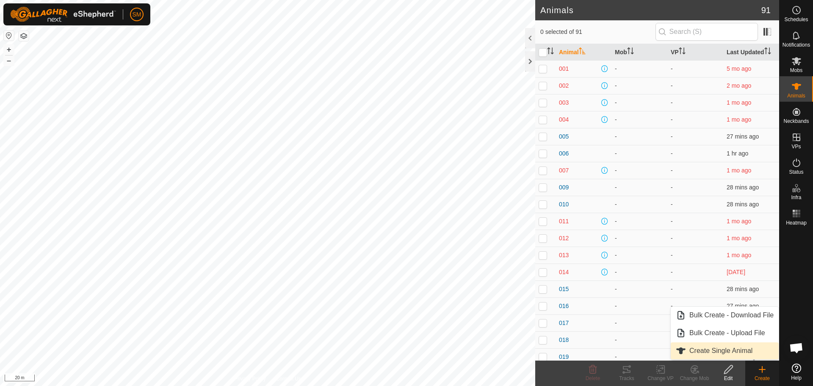
click at [756, 351] on link "Create Single Animal" at bounding box center [725, 350] width 108 height 17
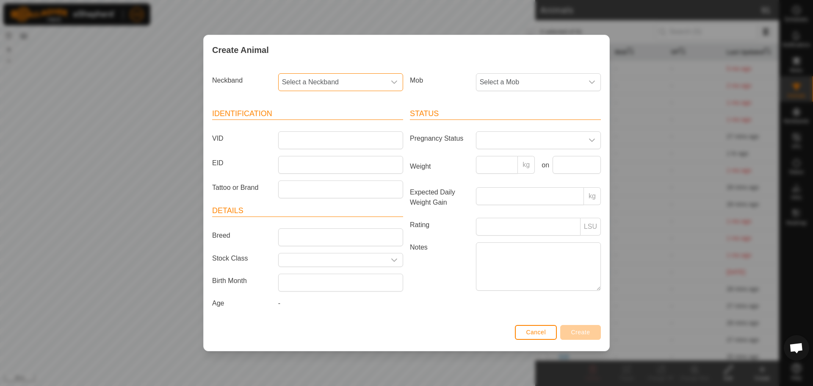
click at [347, 80] on span "Select a Neckband" at bounding box center [332, 82] width 107 height 17
click at [343, 104] on input "text" at bounding box center [341, 105] width 114 height 18
type input "4964"
click at [320, 124] on li "2970314964" at bounding box center [341, 125] width 124 height 17
click at [293, 145] on input "VID" at bounding box center [340, 140] width 125 height 18
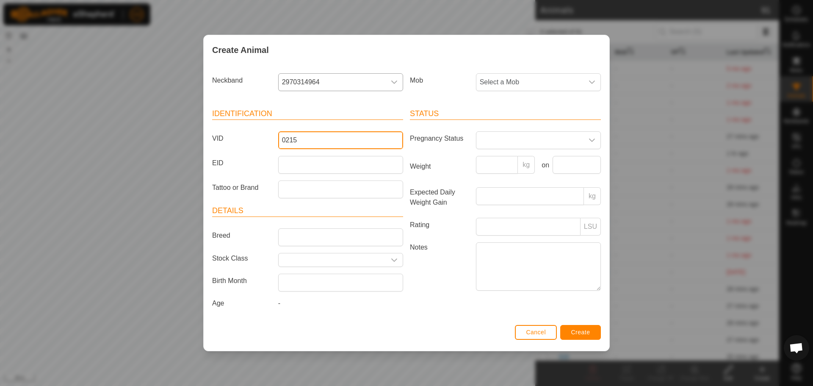
type input "0215"
click at [573, 332] on span "Create" at bounding box center [580, 332] width 19 height 7
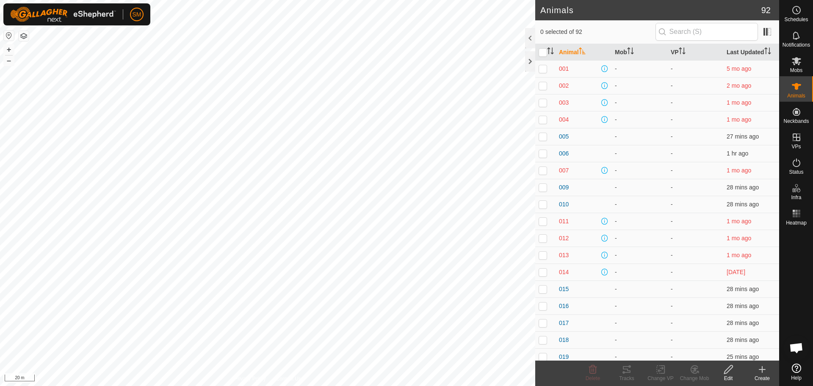
click at [762, 370] on icon at bounding box center [762, 369] width 0 height 6
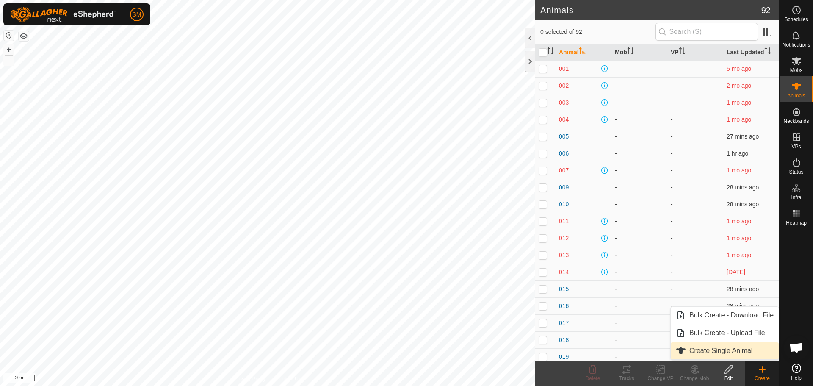
click at [746, 350] on link "Create Single Animal" at bounding box center [725, 350] width 108 height 17
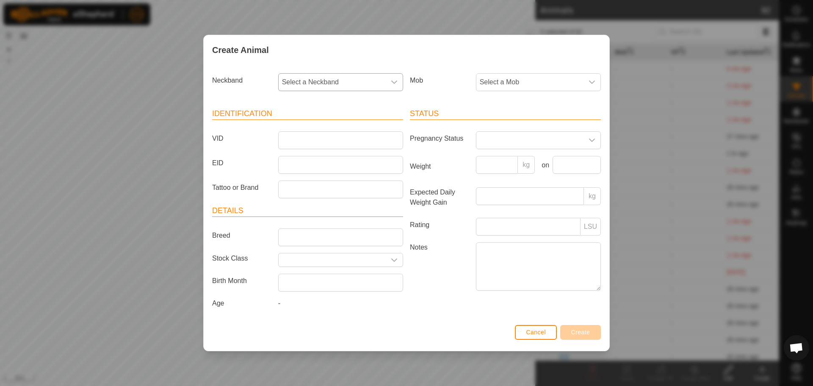
click at [370, 86] on span "Select a Neckband" at bounding box center [332, 82] width 107 height 17
click at [346, 111] on input "text" at bounding box center [341, 105] width 114 height 18
click at [346, 106] on input "text" at bounding box center [341, 105] width 114 height 18
type input "5859"
click at [326, 124] on li "1823515859" at bounding box center [341, 125] width 124 height 17
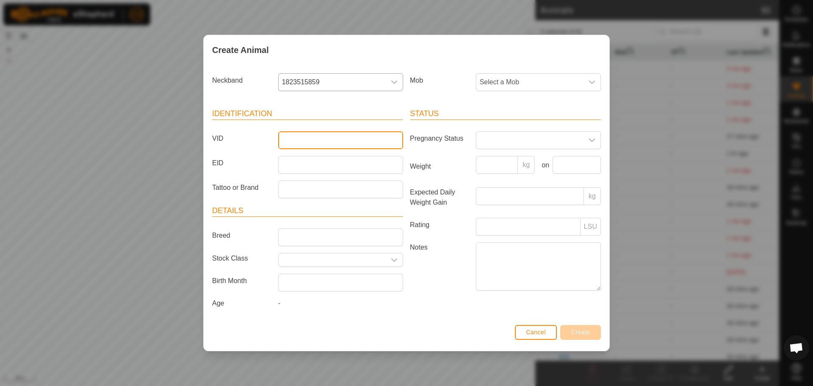
click at [308, 141] on input "VID" at bounding box center [340, 140] width 125 height 18
type input "0216"
click at [583, 334] on span "Create" at bounding box center [580, 332] width 19 height 7
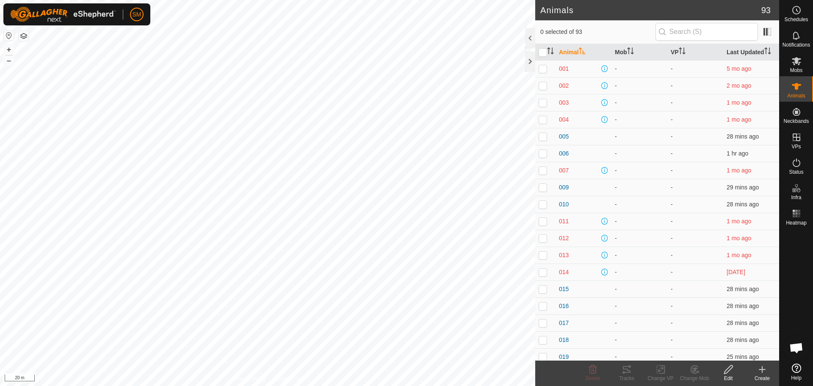
click at [766, 373] on icon at bounding box center [762, 369] width 10 height 10
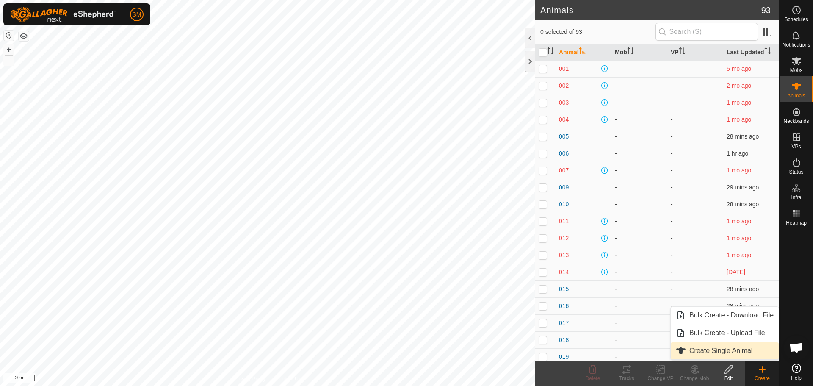
click at [728, 346] on link "Create Single Animal" at bounding box center [725, 350] width 108 height 17
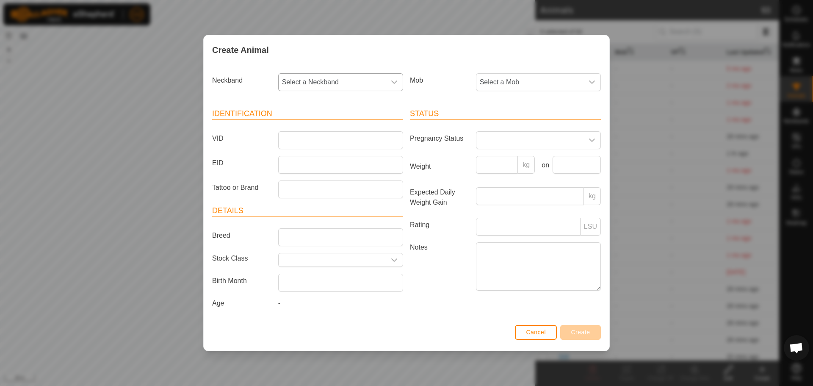
click at [356, 80] on span "Select a Neckband" at bounding box center [332, 82] width 107 height 17
click at [334, 107] on input "text" at bounding box center [341, 105] width 114 height 18
type input "5"
type input "9502"
click at [316, 141] on li "0508089502" at bounding box center [341, 143] width 124 height 17
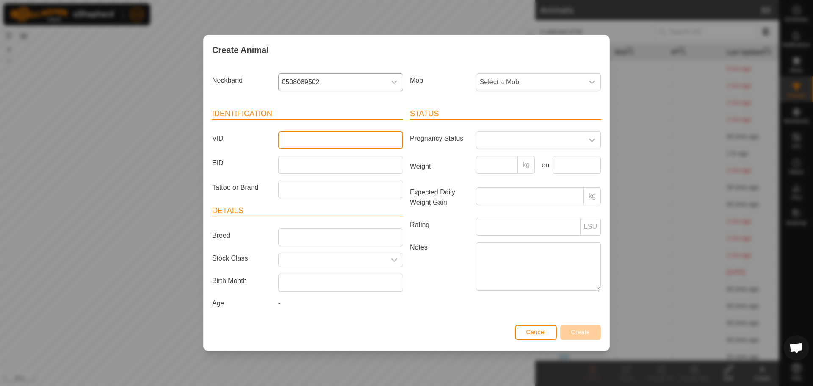
click at [318, 143] on input "VID" at bounding box center [340, 140] width 125 height 18
type input "0217"
click at [586, 327] on button "Create" at bounding box center [580, 332] width 41 height 15
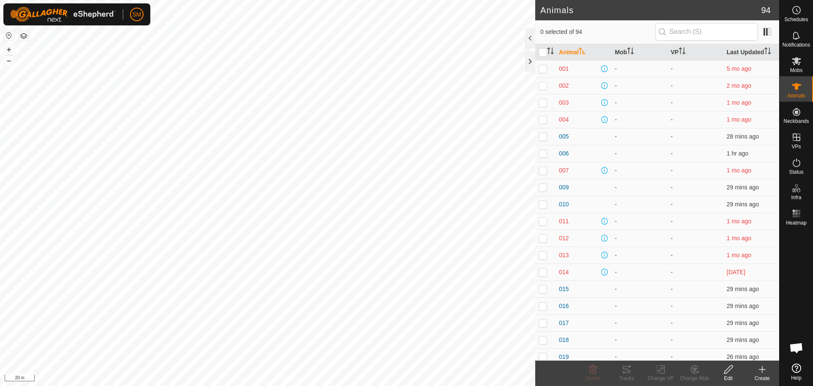
click at [763, 368] on icon at bounding box center [762, 369] width 10 height 10
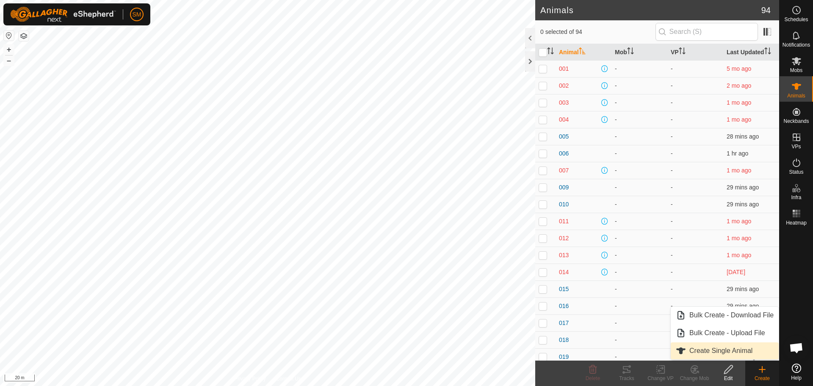
click at [710, 348] on link "Create Single Animal" at bounding box center [725, 350] width 108 height 17
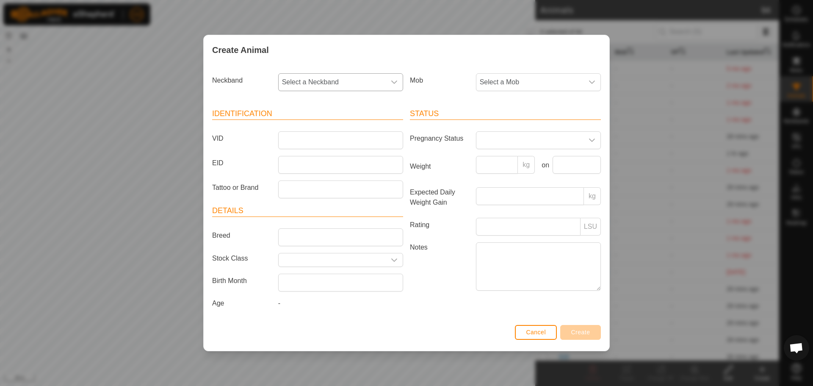
click at [362, 79] on span "Select a Neckband" at bounding box center [332, 82] width 107 height 17
click at [341, 104] on input "text" at bounding box center [341, 105] width 114 height 18
type input "6871"
click at [325, 122] on li "1628956871" at bounding box center [341, 125] width 124 height 17
click at [291, 141] on input "VID" at bounding box center [340, 140] width 125 height 18
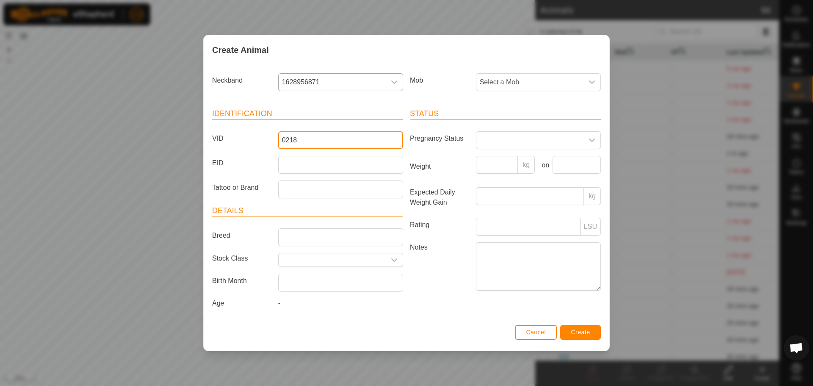
type input "0218"
click at [577, 332] on span "Create" at bounding box center [580, 332] width 19 height 7
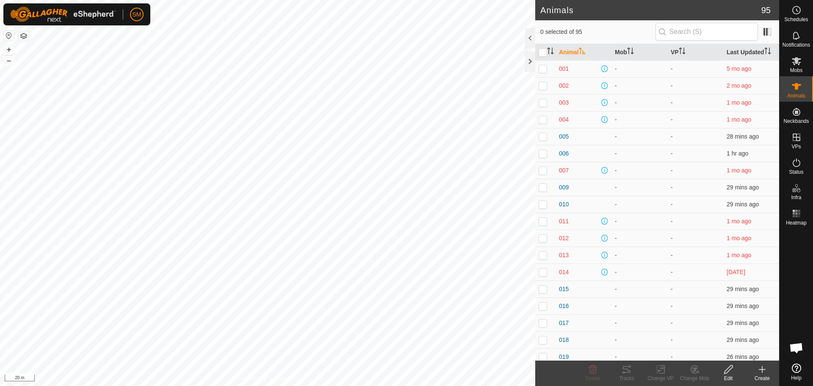
click at [763, 371] on icon at bounding box center [762, 369] width 10 height 10
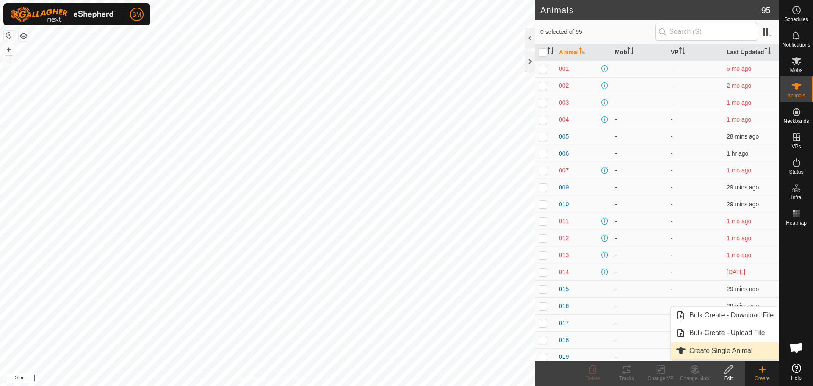
click at [718, 351] on link "Create Single Animal" at bounding box center [725, 350] width 108 height 17
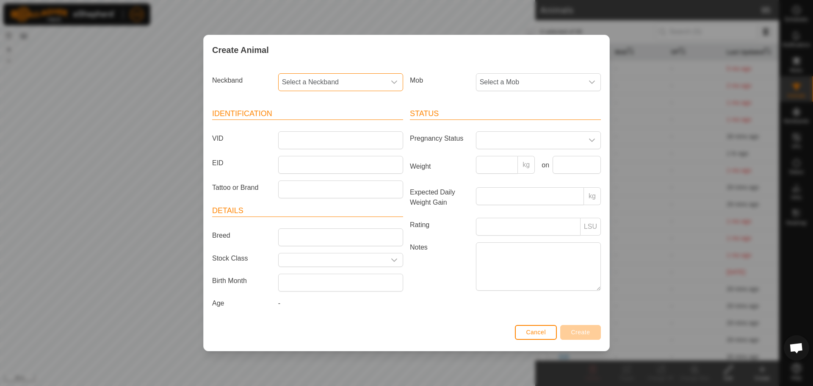
click at [354, 80] on span "Select a Neckband" at bounding box center [332, 82] width 107 height 17
click at [330, 105] on input "text" at bounding box center [341, 105] width 114 height 18
type input "4898"
click at [319, 122] on li "2465044898" at bounding box center [341, 125] width 124 height 17
click at [308, 140] on input "VID" at bounding box center [340, 140] width 125 height 18
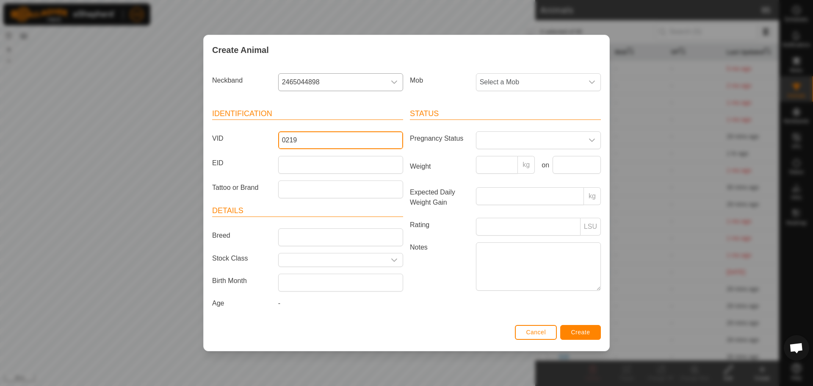
type input "0219"
click at [583, 334] on span "Create" at bounding box center [580, 332] width 19 height 7
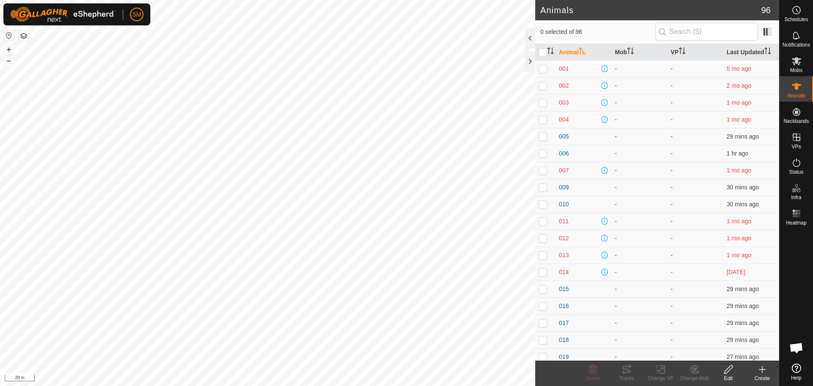
click at [761, 369] on icon at bounding box center [762, 369] width 6 height 0
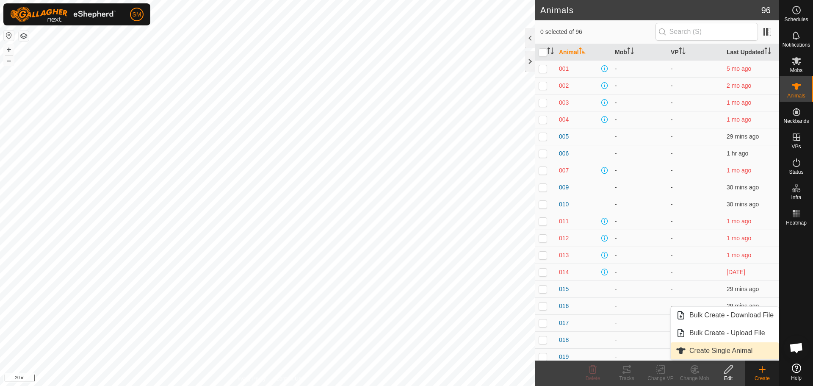
click at [732, 353] on link "Create Single Animal" at bounding box center [725, 350] width 108 height 17
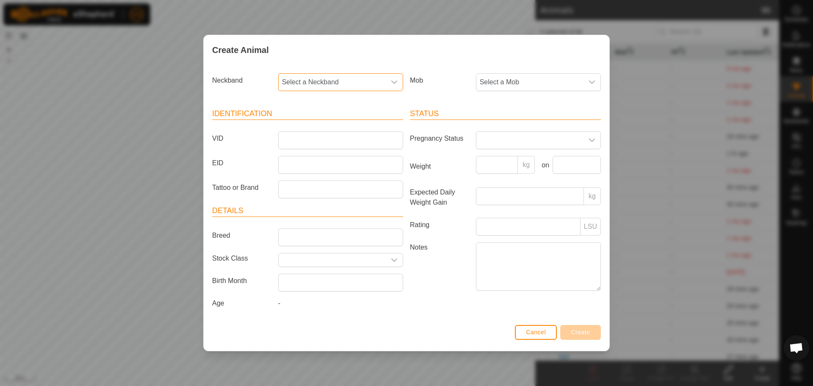
click at [321, 81] on span "Select a Neckband" at bounding box center [332, 82] width 107 height 17
click at [309, 103] on input "text" at bounding box center [341, 105] width 114 height 18
type input "2973"
click at [307, 127] on li "3698702973" at bounding box center [341, 125] width 124 height 17
click at [296, 137] on input "VID" at bounding box center [340, 140] width 125 height 18
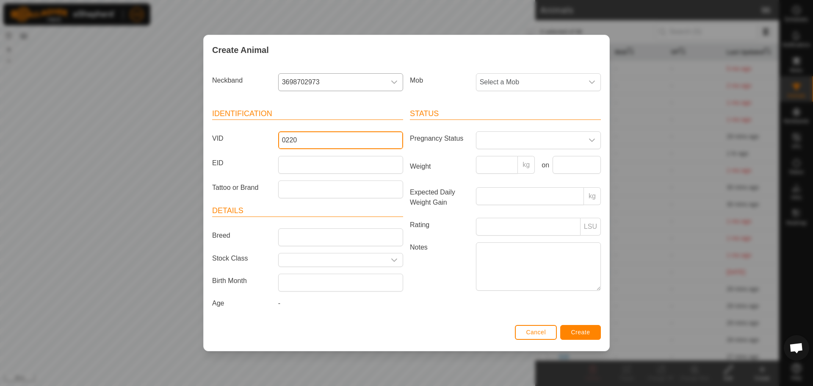
type input "0220"
click at [579, 334] on span "Create" at bounding box center [580, 332] width 19 height 7
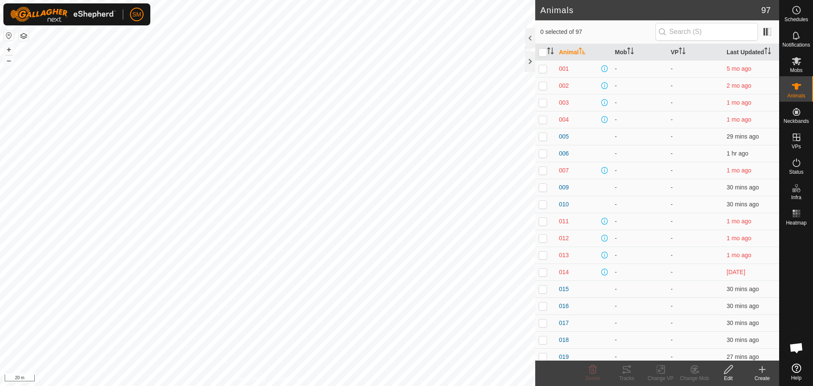
click at [768, 367] on create-svg-icon at bounding box center [762, 369] width 34 height 10
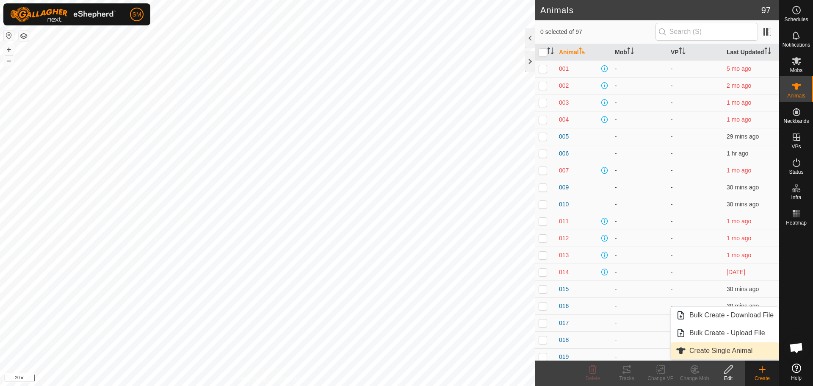
click at [718, 348] on link "Create Single Animal" at bounding box center [725, 350] width 108 height 17
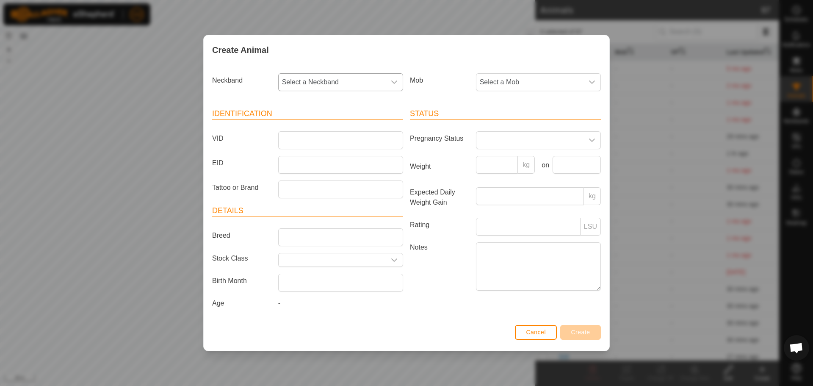
click at [334, 77] on span "Select a Neckband" at bounding box center [332, 82] width 107 height 17
type input "2"
type input "9179"
click at [301, 125] on li "3105219179" at bounding box center [341, 125] width 124 height 17
click at [294, 140] on input "VID" at bounding box center [340, 140] width 125 height 18
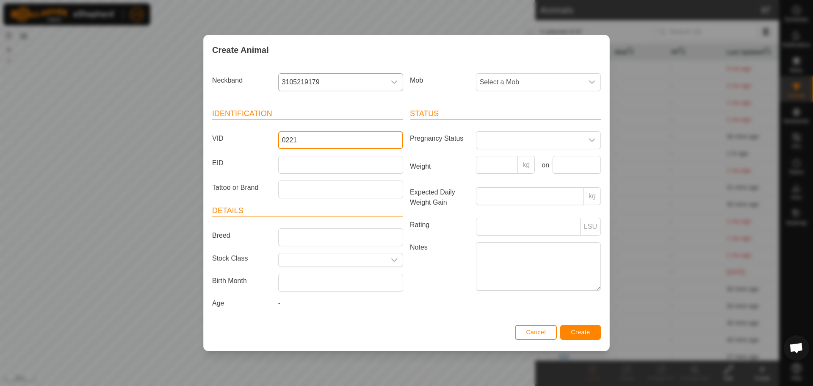
type input "0221"
click at [569, 331] on button "Create" at bounding box center [580, 332] width 41 height 15
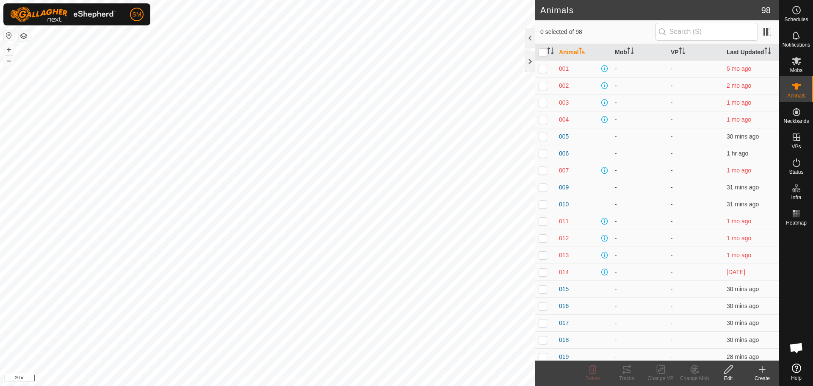
click at [761, 367] on icon at bounding box center [762, 369] width 10 height 10
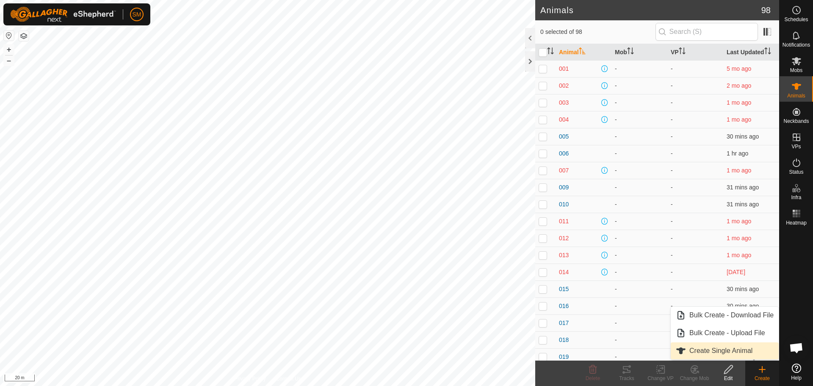
click at [702, 349] on link "Create Single Animal" at bounding box center [725, 350] width 108 height 17
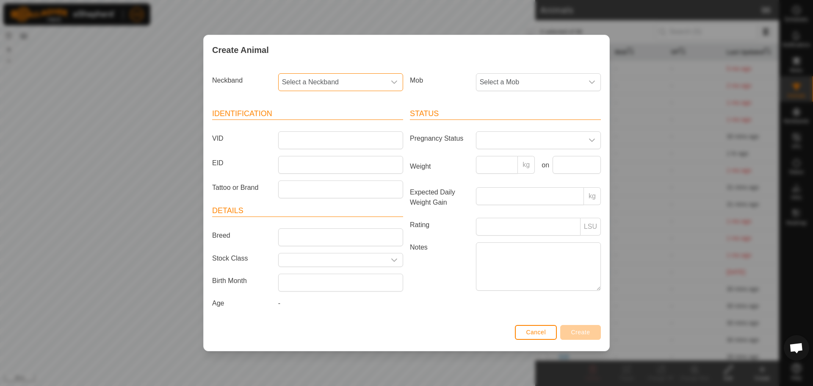
click at [335, 82] on span "Select a Neckband" at bounding box center [332, 82] width 107 height 17
type input "5522"
click at [316, 122] on li "3265235522" at bounding box center [341, 125] width 124 height 17
click at [311, 140] on input "VID" at bounding box center [340, 140] width 125 height 18
type input "0222"
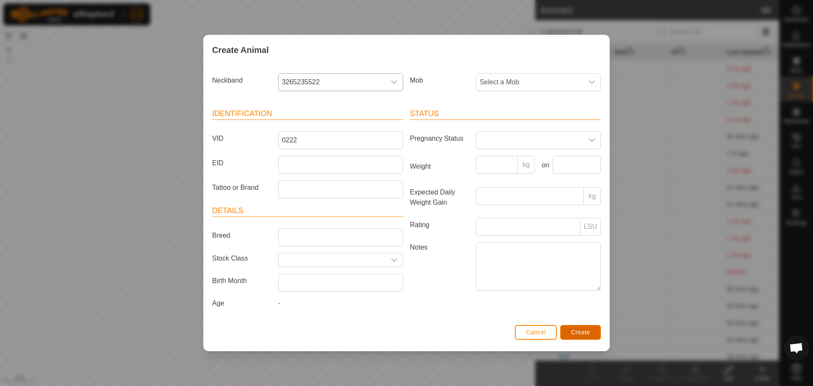
click at [578, 329] on span "Create" at bounding box center [580, 332] width 19 height 7
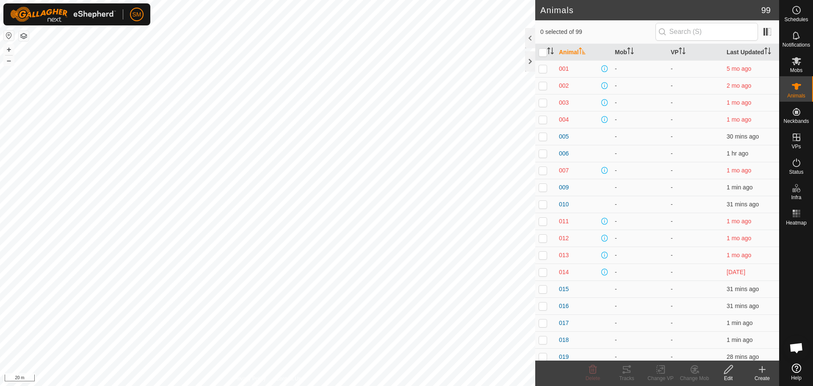
click at [763, 370] on icon at bounding box center [762, 369] width 10 height 10
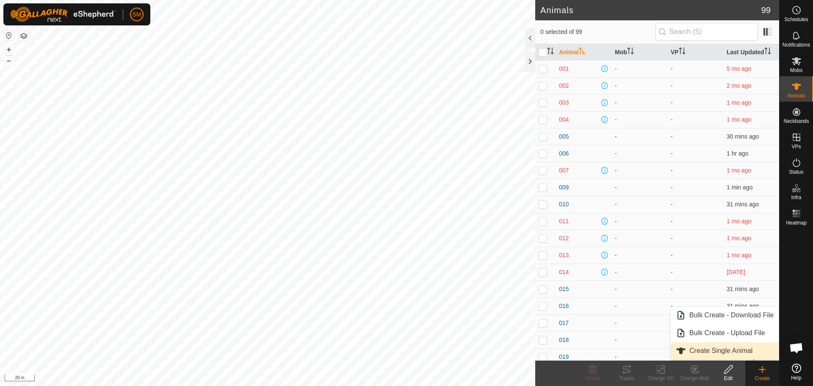
click at [715, 351] on link "Create Single Animal" at bounding box center [725, 350] width 108 height 17
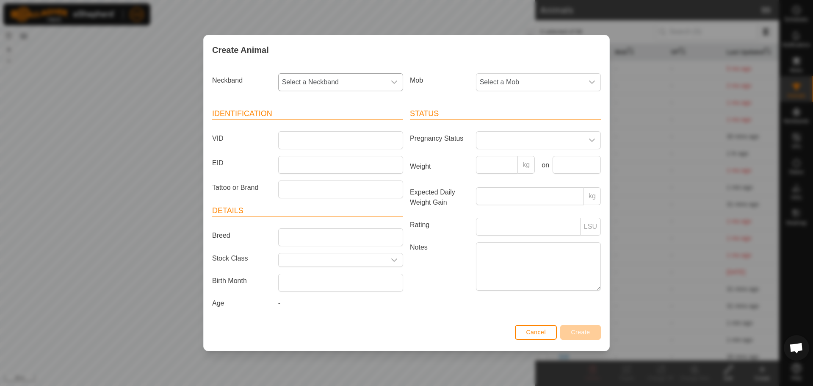
click at [337, 81] on span "Select a Neckband" at bounding box center [332, 82] width 107 height 17
type input "5"
type input "7735"
click at [323, 121] on li "0380717735" at bounding box center [341, 125] width 124 height 17
click at [301, 139] on input "VID" at bounding box center [340, 140] width 125 height 18
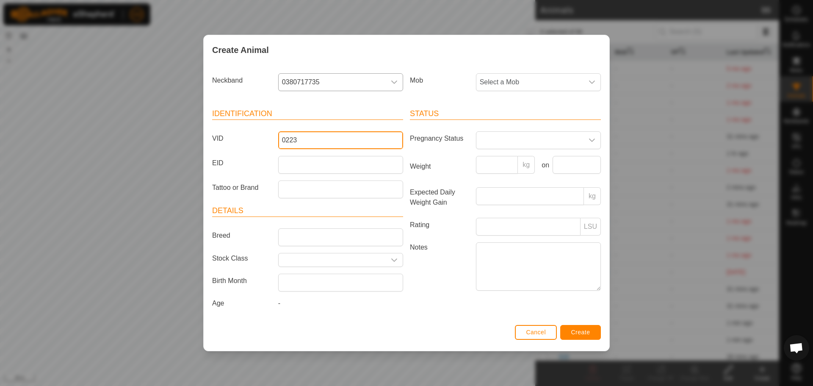
type input "0223"
click at [580, 325] on button "Create" at bounding box center [580, 332] width 41 height 15
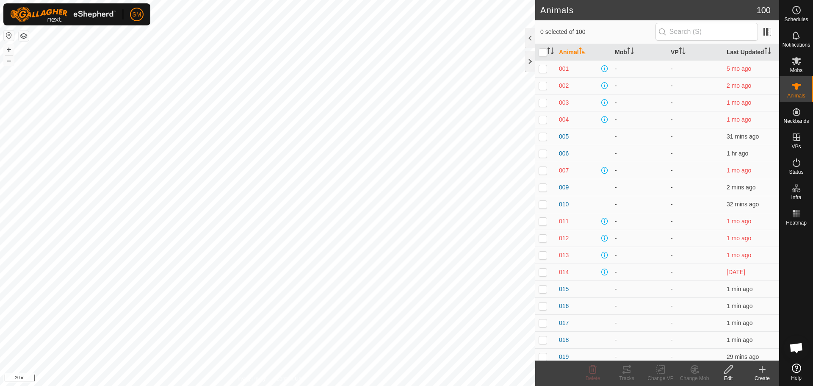
click at [761, 370] on icon at bounding box center [762, 369] width 10 height 10
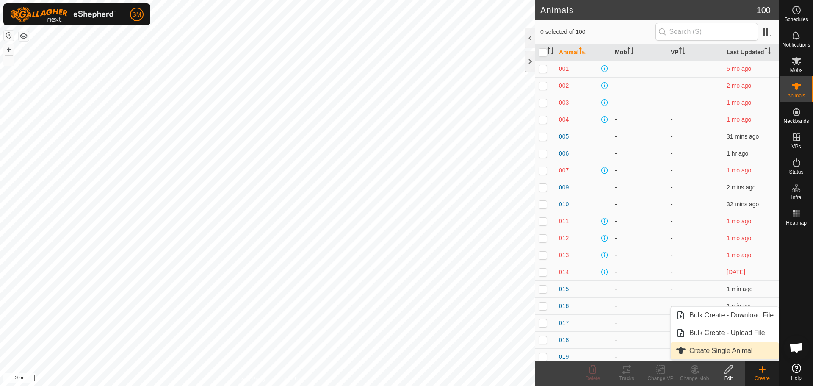
click at [732, 350] on link "Create Single Animal" at bounding box center [725, 350] width 108 height 17
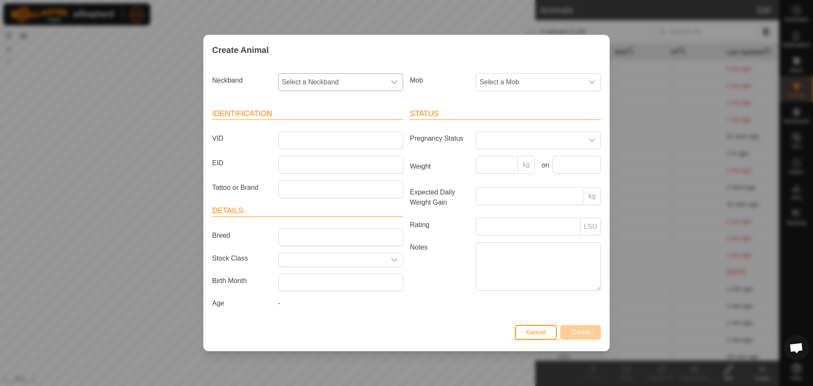
click at [351, 81] on span "Select a Neckband" at bounding box center [332, 82] width 107 height 17
type input "3468"
click at [319, 127] on li "2952583468" at bounding box center [341, 125] width 124 height 17
click at [297, 135] on input "VID" at bounding box center [340, 140] width 125 height 18
type input "0224"
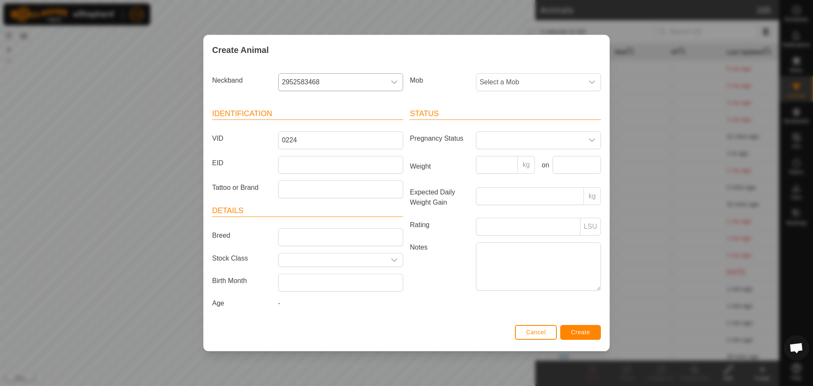
click at [572, 324] on div "Cancel Create" at bounding box center [407, 336] width 406 height 29
click at [575, 334] on span "Create" at bounding box center [580, 332] width 19 height 7
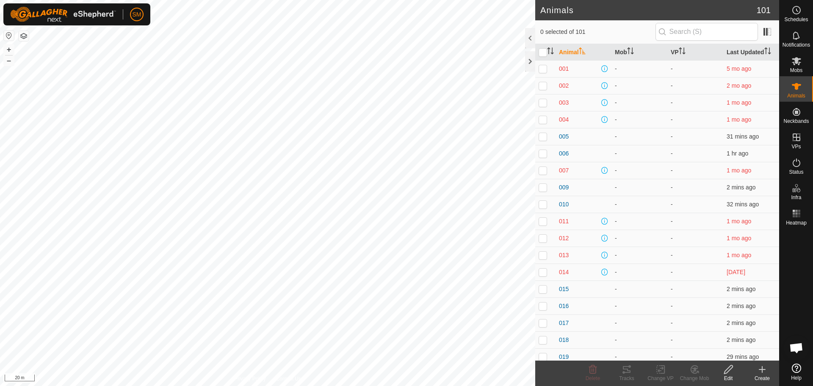
click at [759, 373] on icon at bounding box center [762, 369] width 10 height 10
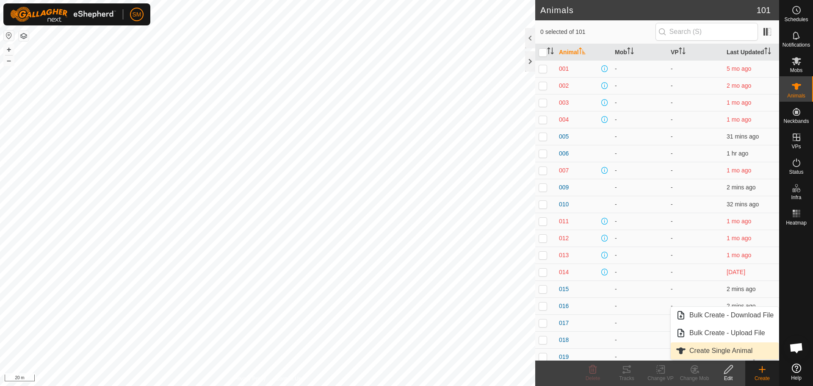
click at [748, 354] on link "Create Single Animal" at bounding box center [725, 350] width 108 height 17
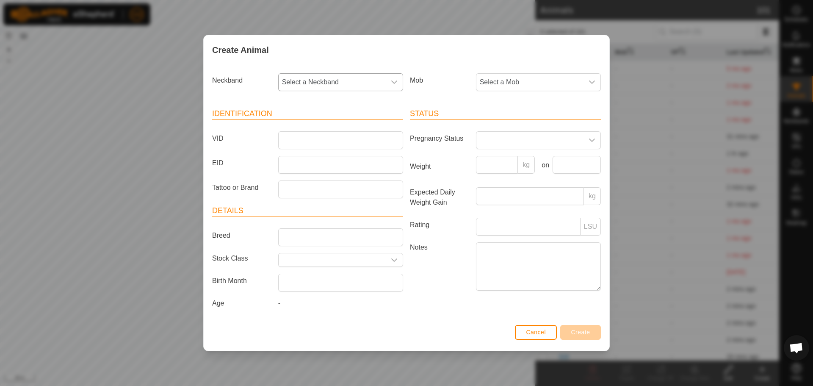
click at [347, 83] on span "Select a Neckband" at bounding box center [332, 82] width 107 height 17
click at [334, 108] on input "text" at bounding box center [341, 105] width 114 height 18
type input "3"
type input "6388"
click at [329, 120] on li "2202046388" at bounding box center [341, 125] width 124 height 17
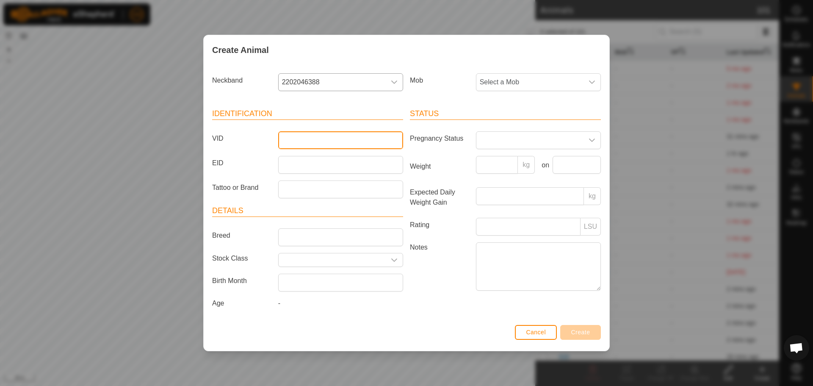
click at [303, 136] on input "VID" at bounding box center [340, 140] width 125 height 18
type input "0225"
click at [574, 331] on span "Create" at bounding box center [580, 332] width 19 height 7
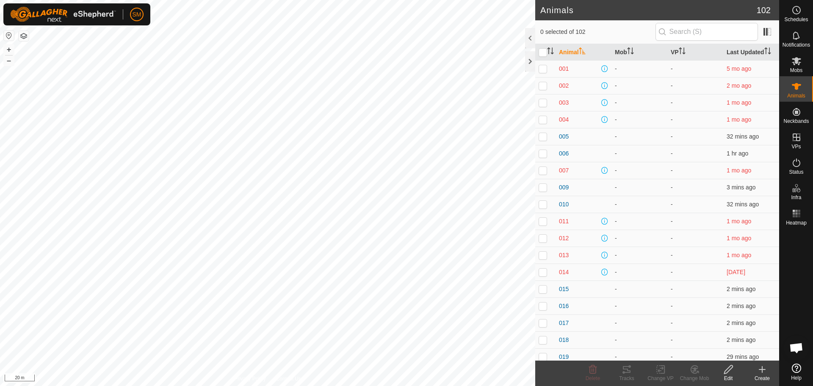
click at [763, 369] on icon at bounding box center [762, 369] width 6 height 0
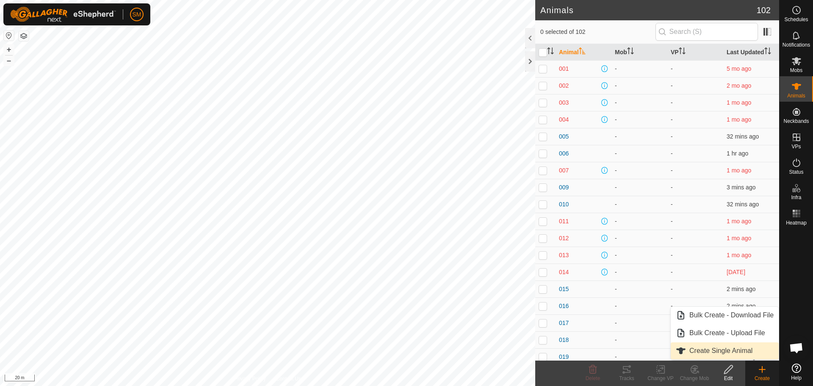
click at [713, 349] on link "Create Single Animal" at bounding box center [725, 350] width 108 height 17
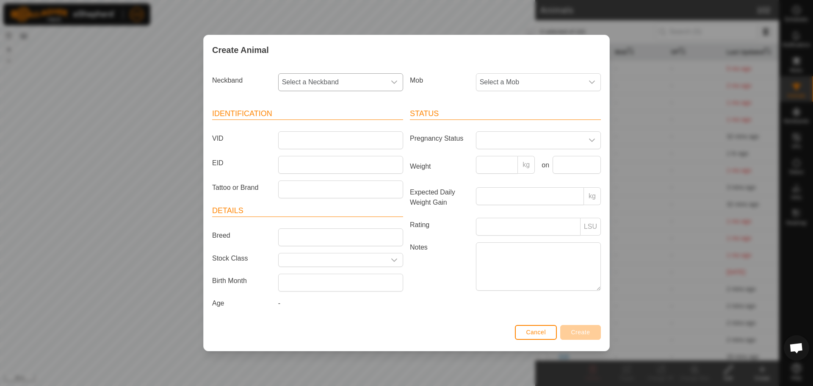
click at [353, 80] on span "Select a Neckband" at bounding box center [332, 82] width 107 height 17
type input "2683"
click at [317, 122] on li "2769332683" at bounding box center [341, 125] width 124 height 17
click at [307, 135] on input "VID" at bounding box center [340, 140] width 125 height 18
type input "0226"
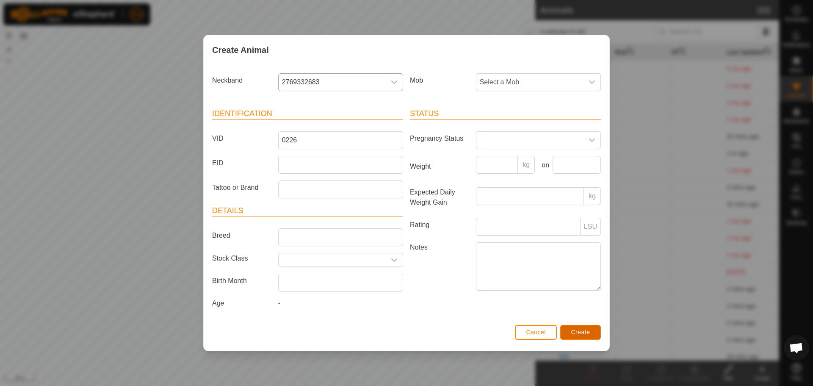
click at [576, 331] on span "Create" at bounding box center [580, 332] width 19 height 7
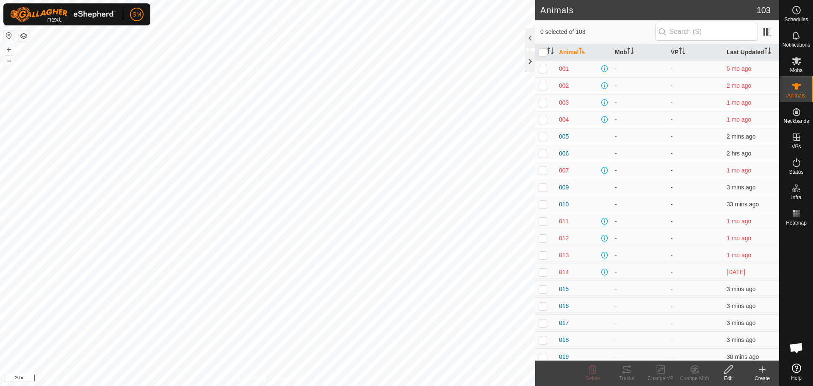
click at [764, 370] on icon at bounding box center [762, 369] width 10 height 10
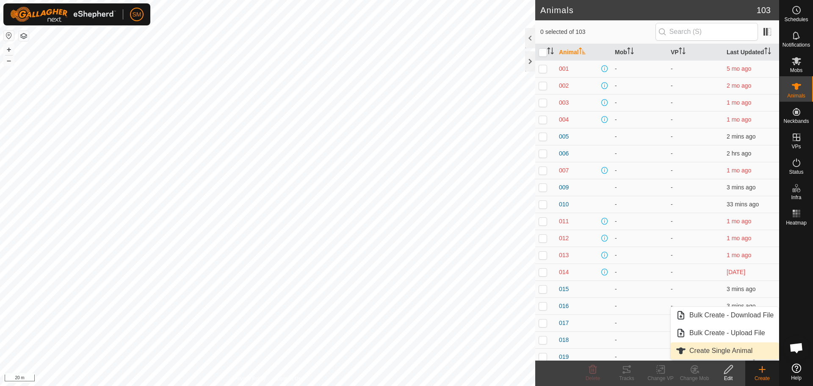
click at [722, 348] on link "Create Single Animal" at bounding box center [725, 350] width 108 height 17
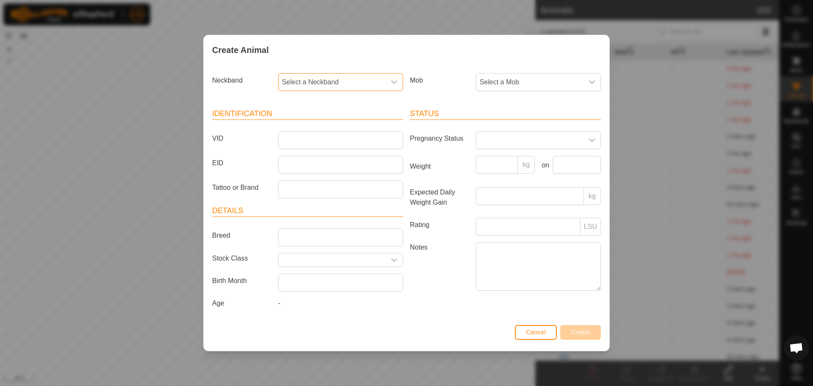
click at [355, 82] on span "Select a Neckband" at bounding box center [332, 82] width 107 height 17
click at [340, 106] on input "text" at bounding box center [341, 105] width 114 height 18
type input "7783"
click at [331, 124] on li "1274567783" at bounding box center [341, 125] width 124 height 17
click at [310, 140] on input "VID" at bounding box center [340, 140] width 125 height 18
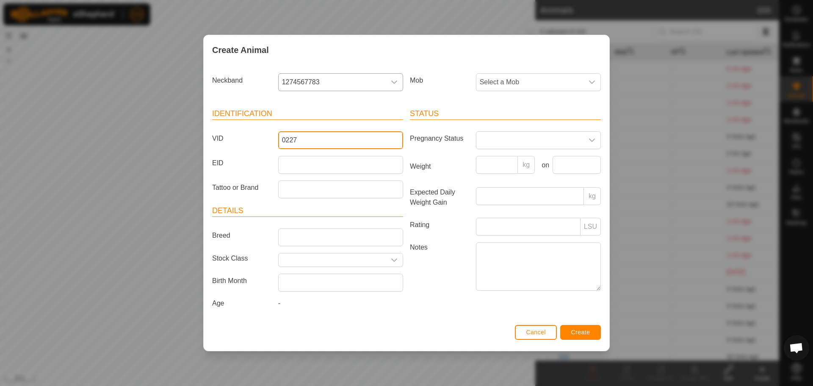
type input "0227"
click at [574, 328] on button "Create" at bounding box center [580, 332] width 41 height 15
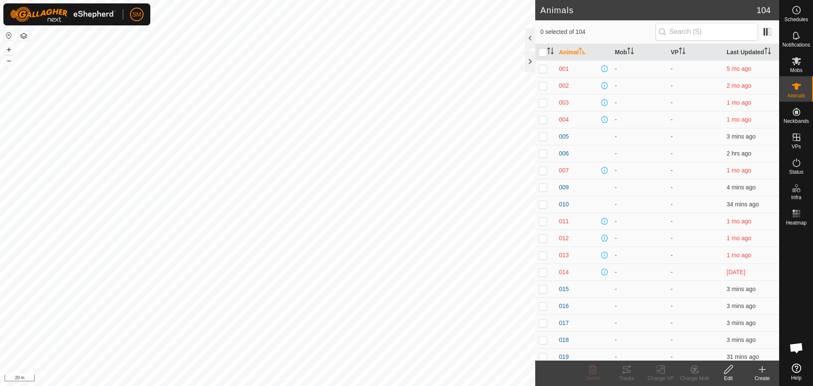
click at [762, 373] on icon at bounding box center [762, 369] width 10 height 10
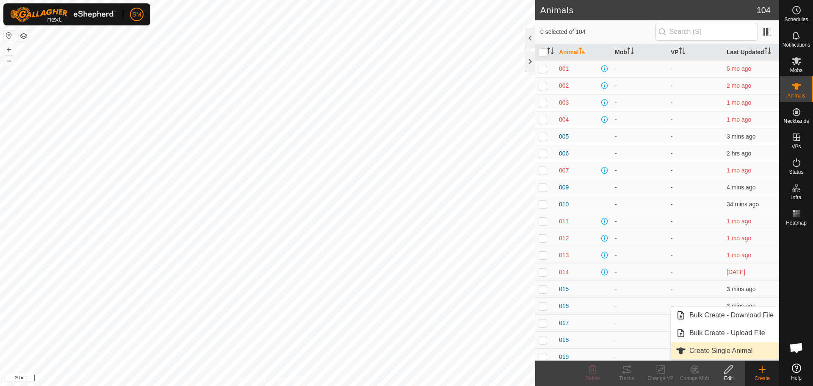
click at [731, 349] on link "Create Single Animal" at bounding box center [725, 350] width 108 height 17
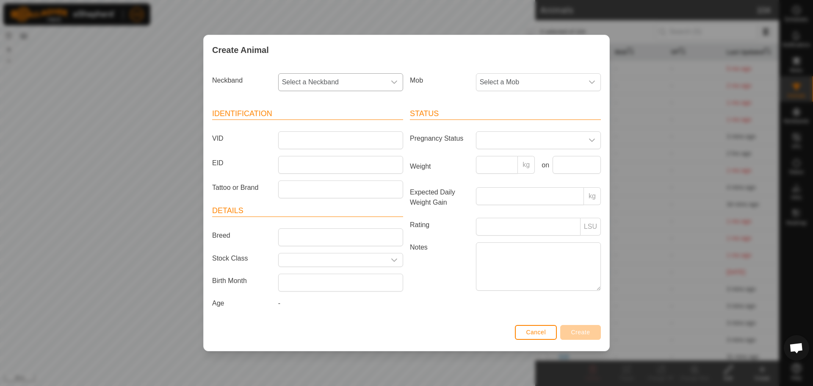
click at [346, 76] on span "Select a Neckband" at bounding box center [332, 82] width 107 height 17
type input "2648"
click at [305, 126] on li "2080262648" at bounding box center [341, 125] width 124 height 17
click at [311, 143] on input "VID" at bounding box center [340, 140] width 125 height 18
type input "0228"
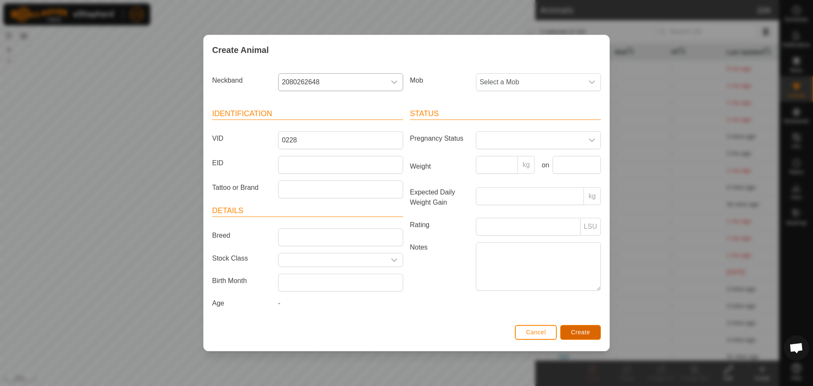
click at [577, 331] on span "Create" at bounding box center [580, 332] width 19 height 7
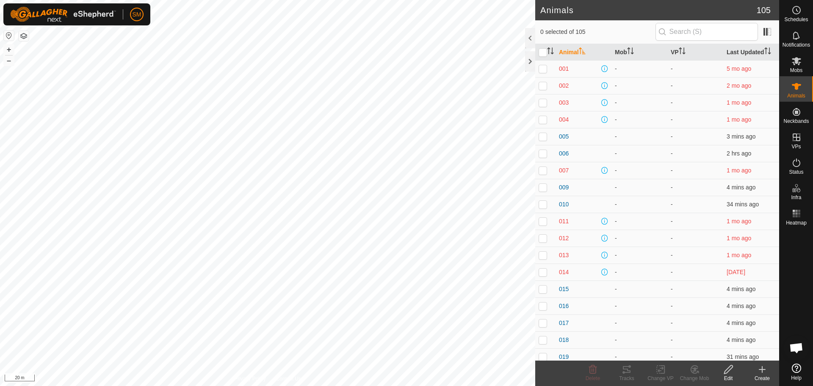
click at [764, 370] on icon at bounding box center [762, 369] width 10 height 10
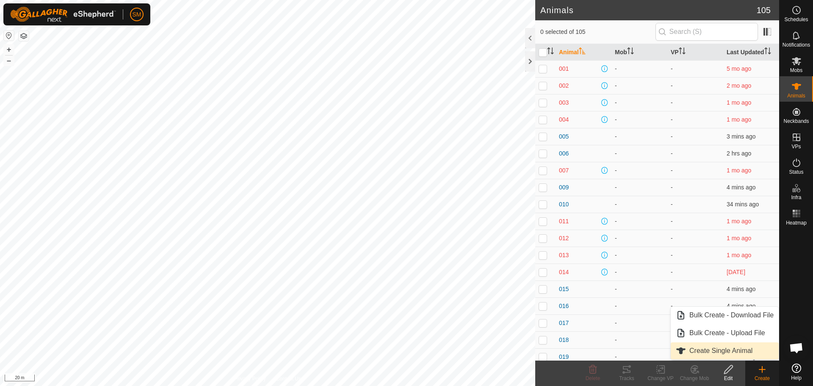
click at [727, 352] on link "Create Single Animal" at bounding box center [725, 350] width 108 height 17
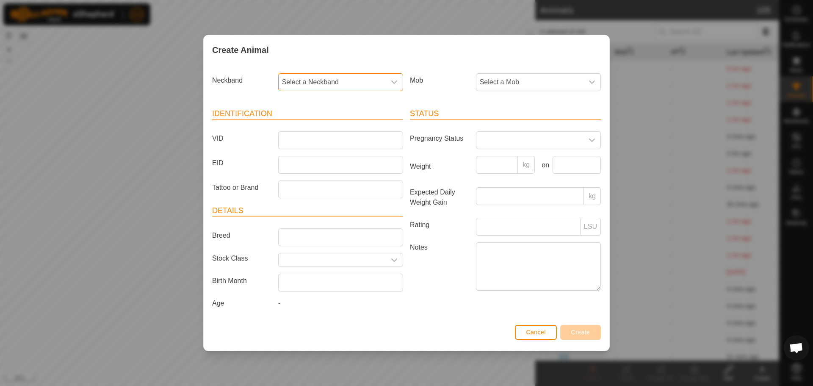
click at [382, 81] on span "Select a Neckband" at bounding box center [332, 82] width 107 height 17
type input "5058"
click at [310, 121] on li "1349805058" at bounding box center [341, 125] width 124 height 17
click at [298, 136] on input "VID" at bounding box center [340, 140] width 125 height 18
type input "0229"
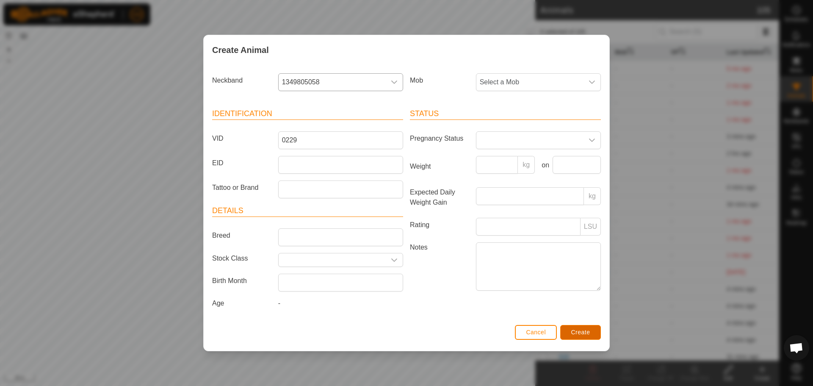
click at [583, 330] on span "Create" at bounding box center [580, 332] width 19 height 7
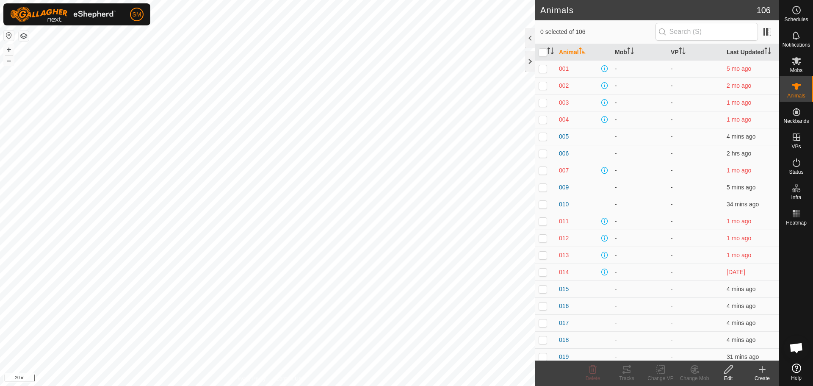
click at [762, 369] on icon at bounding box center [762, 369] width 6 height 0
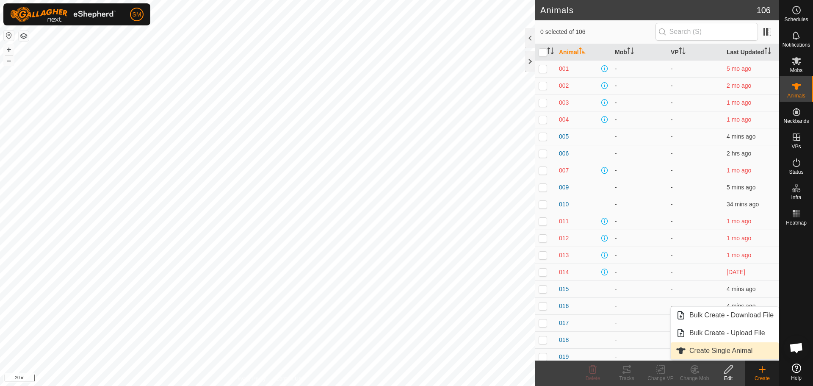
click at [738, 350] on link "Create Single Animal" at bounding box center [725, 350] width 108 height 17
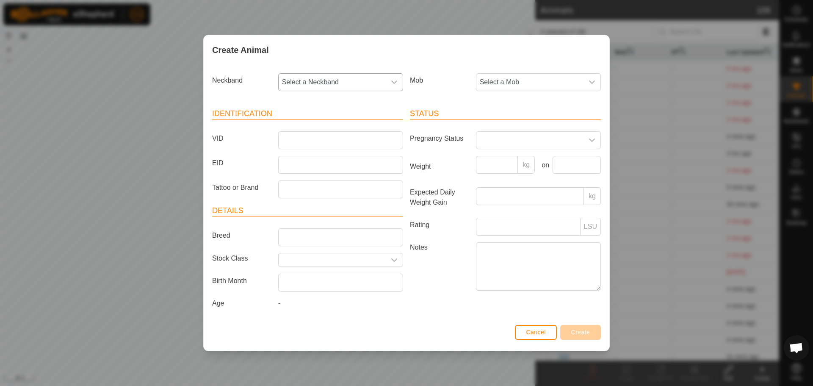
click at [358, 79] on span "Select a Neckband" at bounding box center [332, 82] width 107 height 17
click at [334, 102] on input "text" at bounding box center [341, 105] width 114 height 18
type input "8378"
click at [312, 123] on li "4182778378" at bounding box center [341, 125] width 124 height 17
click at [301, 142] on input "VID" at bounding box center [340, 140] width 125 height 18
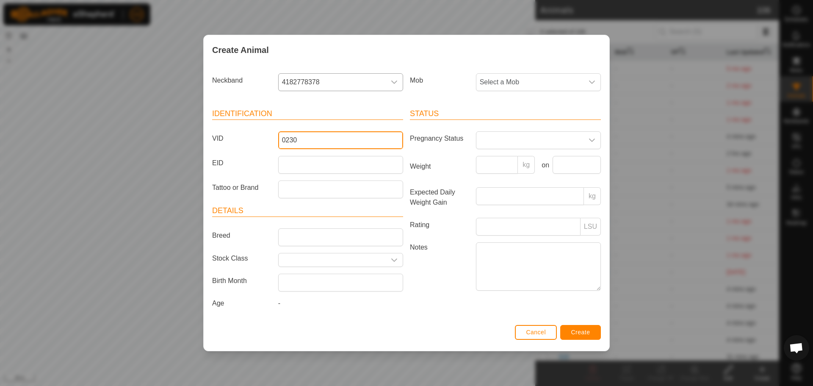
type input "0230"
click at [586, 332] on span "Create" at bounding box center [580, 332] width 19 height 7
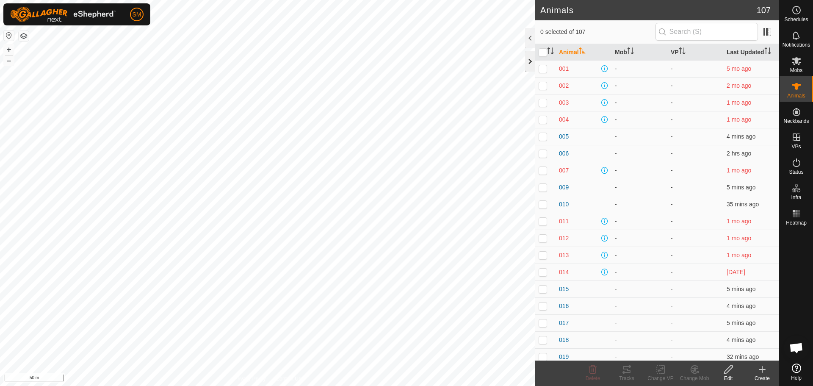
click at [531, 57] on div at bounding box center [530, 61] width 10 height 20
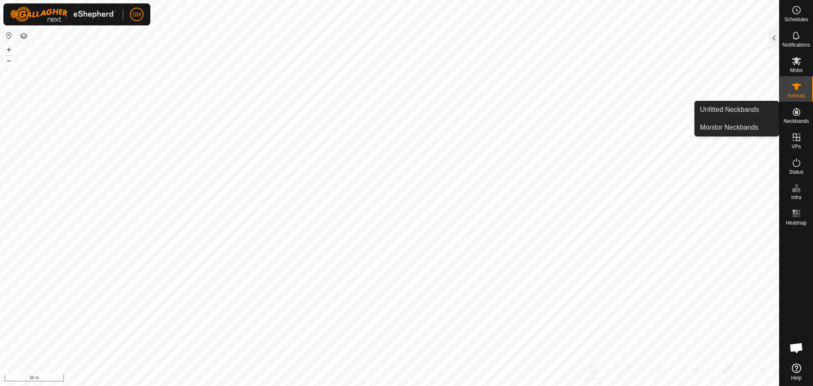
click at [797, 116] on icon at bounding box center [797, 112] width 8 height 8
click at [735, 109] on link "Unfitted Neckbands" at bounding box center [737, 109] width 84 height 17
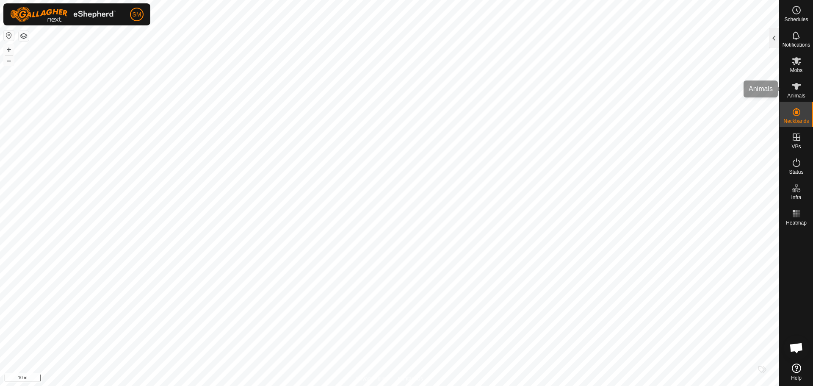
click at [796, 91] on icon at bounding box center [796, 86] width 10 height 10
click at [770, 39] on div at bounding box center [774, 38] width 10 height 20
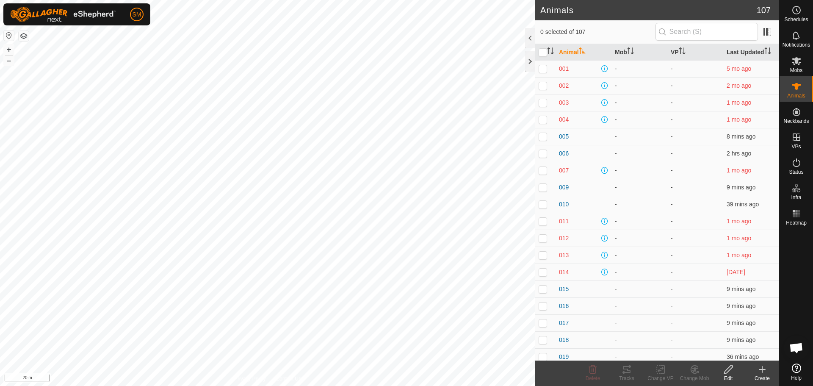
click at [763, 367] on icon at bounding box center [762, 369] width 10 height 10
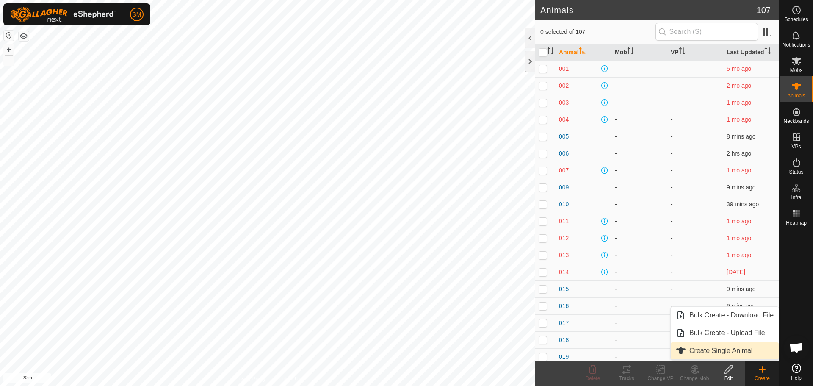
click at [721, 351] on link "Create Single Animal" at bounding box center [725, 350] width 108 height 17
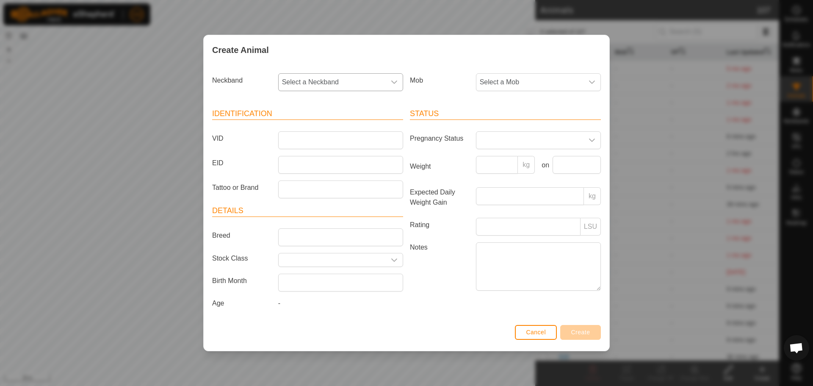
click at [342, 77] on span "Select a Neckband" at bounding box center [332, 82] width 107 height 17
type input "2765"
click at [318, 124] on li "1740242765" at bounding box center [341, 125] width 124 height 17
click at [296, 142] on input "VID" at bounding box center [340, 140] width 125 height 18
type input "0231"
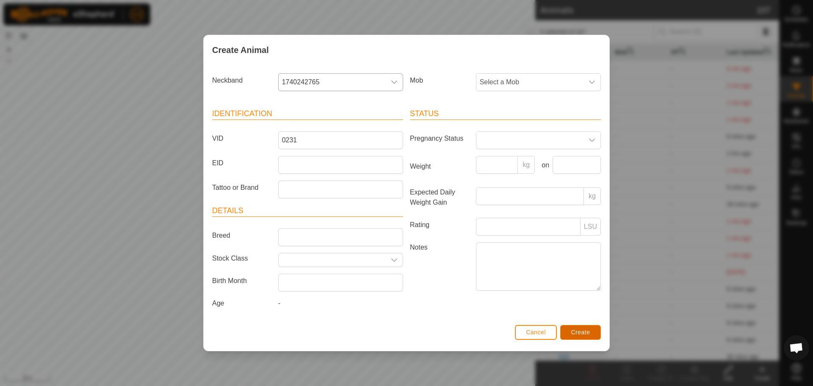
click at [578, 328] on button "Create" at bounding box center [580, 332] width 41 height 15
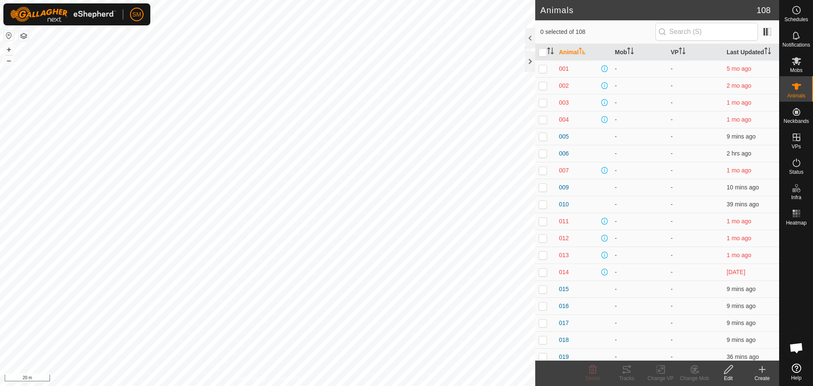
click at [758, 369] on icon at bounding box center [762, 369] width 10 height 10
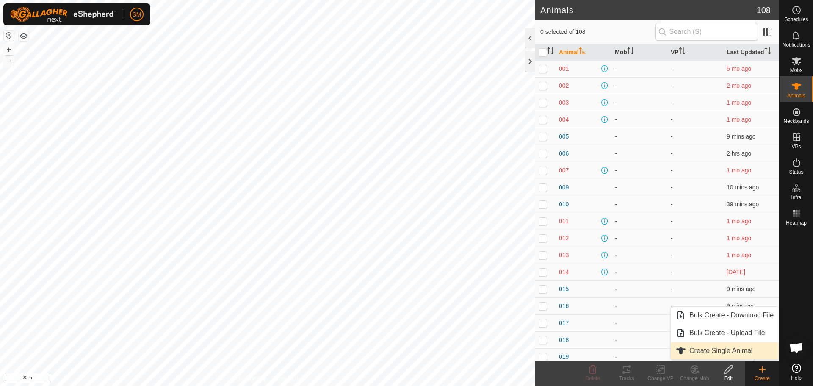
click at [726, 349] on link "Create Single Animal" at bounding box center [725, 350] width 108 height 17
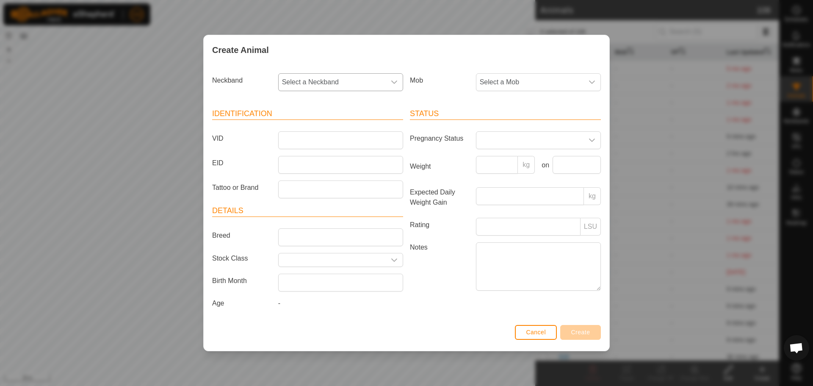
click at [356, 76] on span "Select a Neckband" at bounding box center [332, 82] width 107 height 17
type input "3614"
click at [320, 124] on li "1069123614" at bounding box center [341, 125] width 124 height 17
click at [307, 136] on input "VID" at bounding box center [340, 140] width 125 height 18
type input "0232"
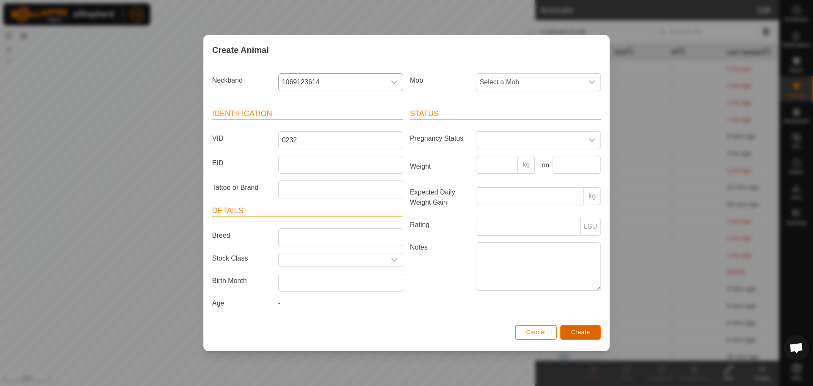
click at [576, 330] on span "Create" at bounding box center [580, 332] width 19 height 7
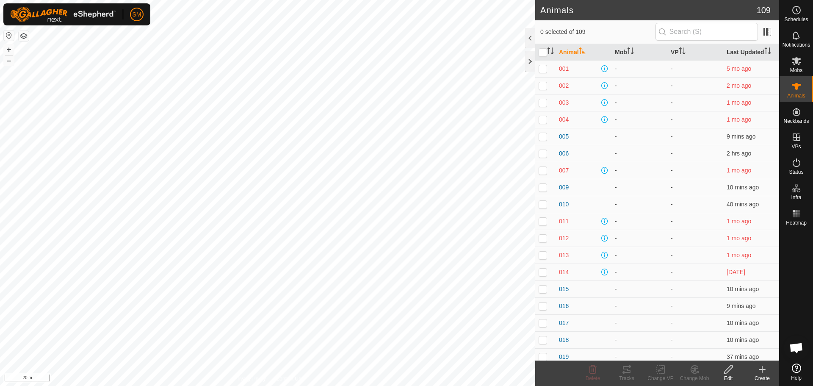
click at [764, 371] on icon at bounding box center [762, 369] width 10 height 10
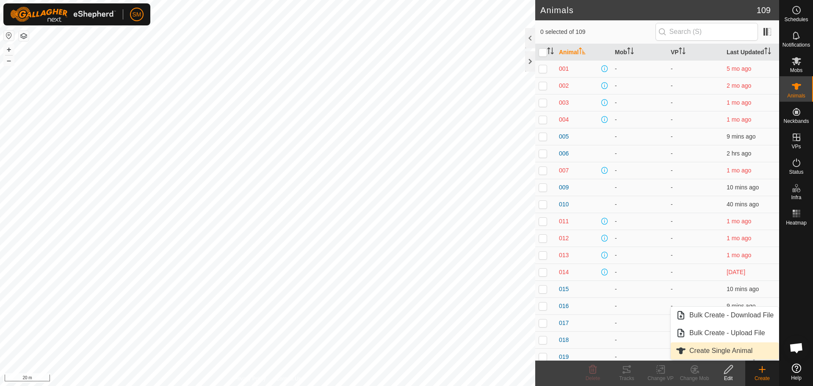
click at [719, 347] on link "Create Single Animal" at bounding box center [725, 350] width 108 height 17
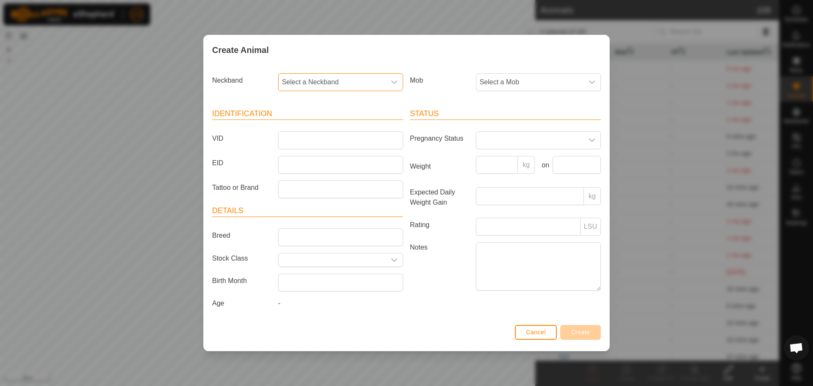
click at [344, 77] on span "Select a Neckband" at bounding box center [332, 82] width 107 height 17
type input "8232"
click at [321, 126] on li "3338478232" at bounding box center [341, 125] width 124 height 17
click at [306, 137] on input "VID" at bounding box center [340, 140] width 125 height 18
type input "0233"
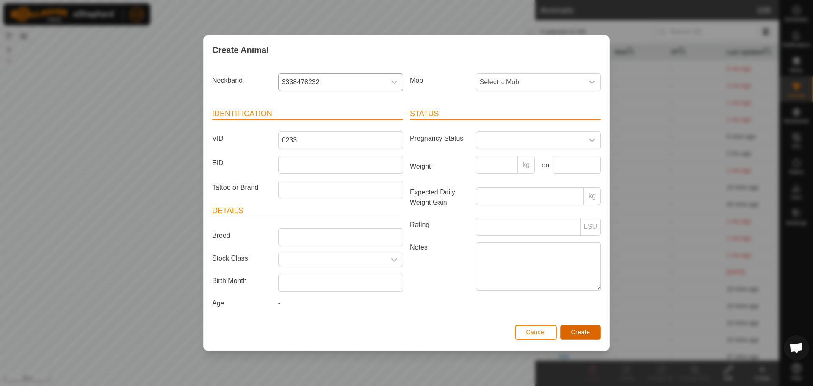
click at [572, 331] on span "Create" at bounding box center [580, 332] width 19 height 7
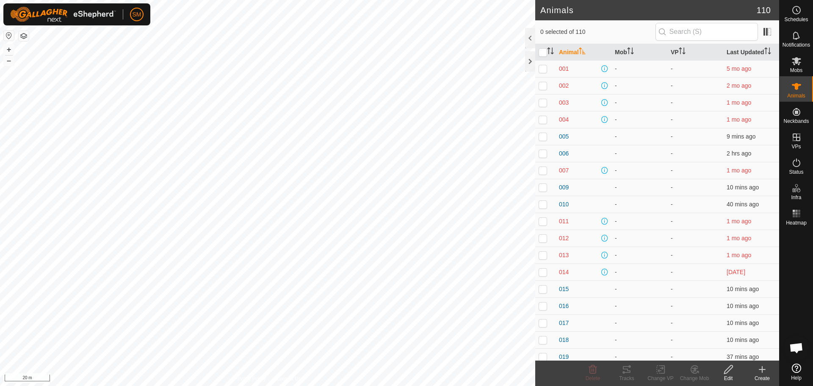
click at [762, 368] on icon at bounding box center [762, 369] width 0 height 6
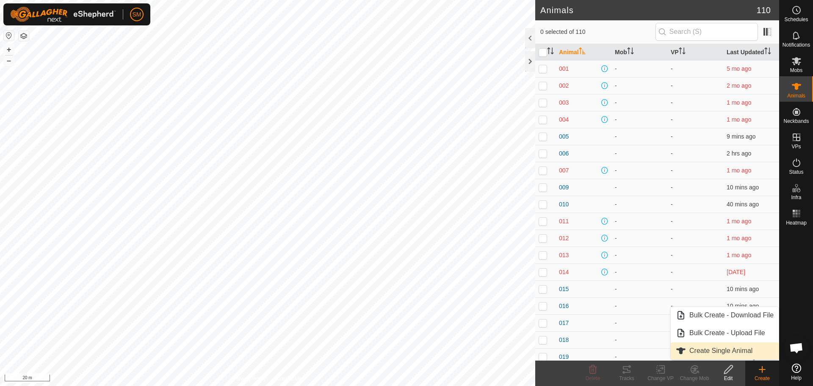
click at [708, 352] on link "Create Single Animal" at bounding box center [725, 350] width 108 height 17
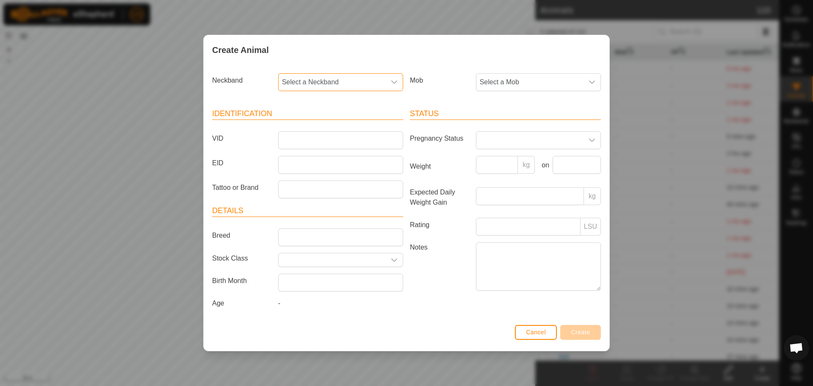
click at [343, 80] on span "Select a Neckband" at bounding box center [332, 82] width 107 height 17
click at [332, 108] on input "text" at bounding box center [341, 105] width 114 height 18
type input "6477"
click at [322, 122] on li "1413816477" at bounding box center [341, 125] width 124 height 17
click at [297, 142] on input "VID" at bounding box center [340, 140] width 125 height 18
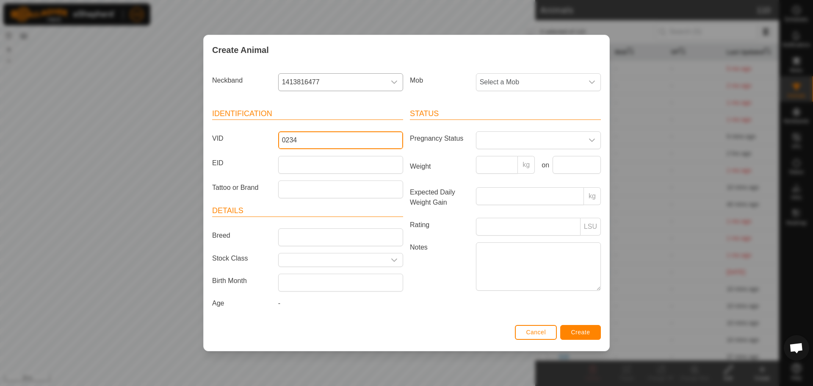
type input "0234"
click at [582, 331] on span "Create" at bounding box center [580, 332] width 19 height 7
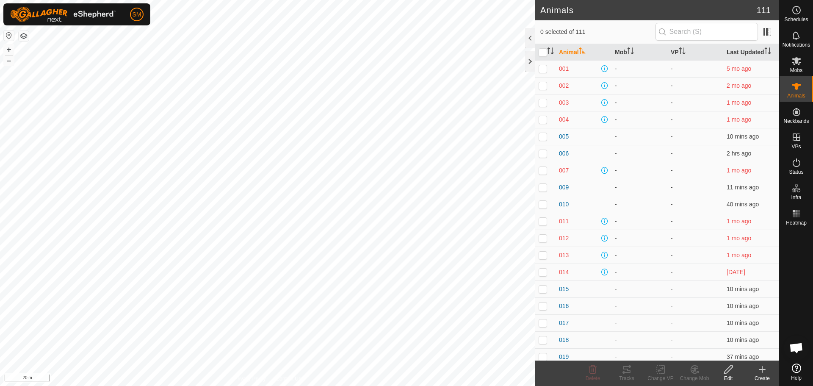
click at [765, 373] on icon at bounding box center [762, 369] width 10 height 10
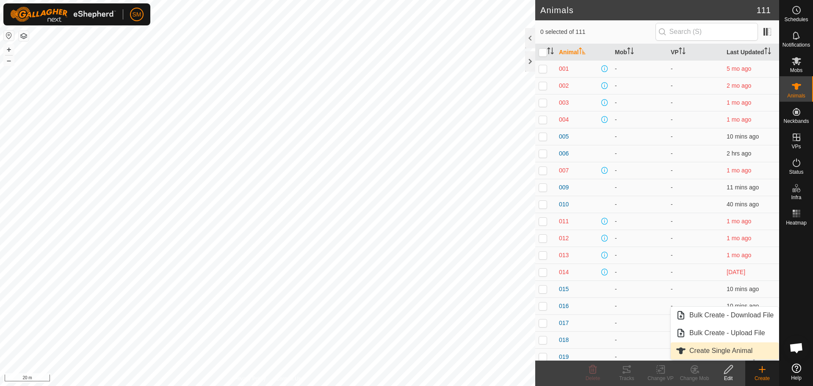
click at [724, 351] on link "Create Single Animal" at bounding box center [725, 350] width 108 height 17
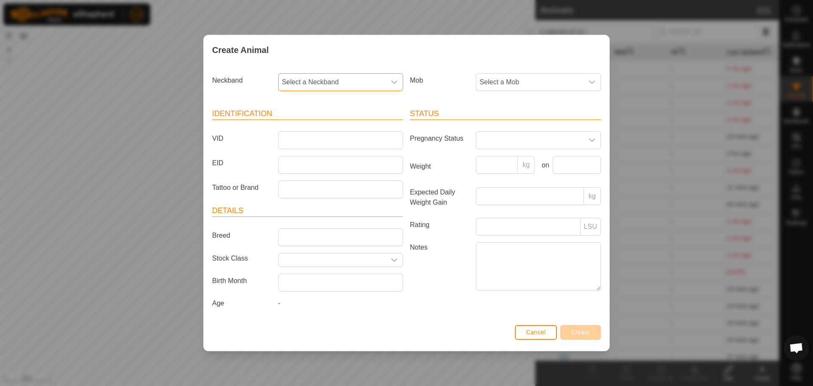
click at [347, 80] on span "Select a Neckband" at bounding box center [332, 82] width 107 height 17
type input "9826"
click at [311, 127] on li "3993399826" at bounding box center [341, 125] width 124 height 17
click at [307, 138] on input "VID" at bounding box center [340, 140] width 125 height 18
type input "0235"
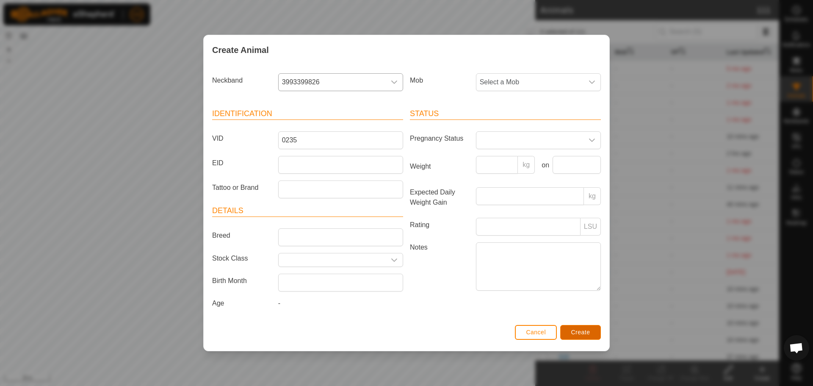
click at [578, 331] on span "Create" at bounding box center [580, 332] width 19 height 7
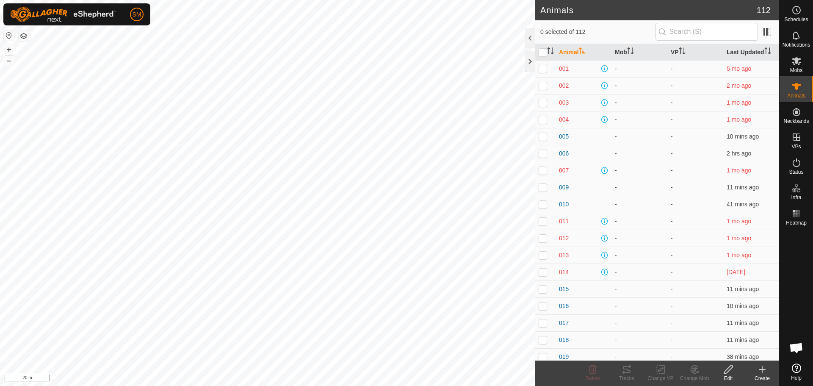
click at [762, 368] on icon at bounding box center [762, 369] width 0 height 6
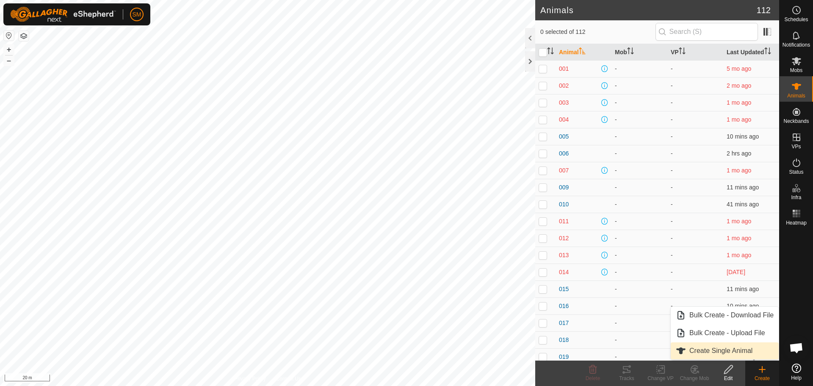
click at [737, 354] on link "Create Single Animal" at bounding box center [725, 350] width 108 height 17
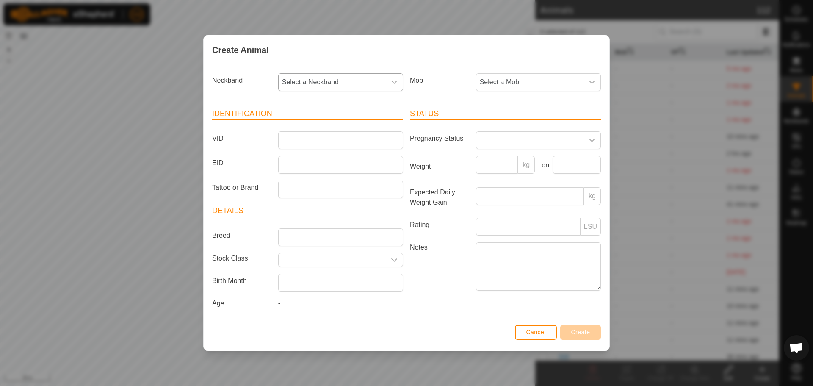
click at [346, 80] on span "Select a Neckband" at bounding box center [332, 82] width 107 height 17
click at [314, 105] on input "text" at bounding box center [341, 105] width 114 height 18
type input "0157"
click at [321, 123] on li "0017490157" at bounding box center [341, 125] width 124 height 17
click at [298, 139] on input "VID" at bounding box center [340, 140] width 125 height 18
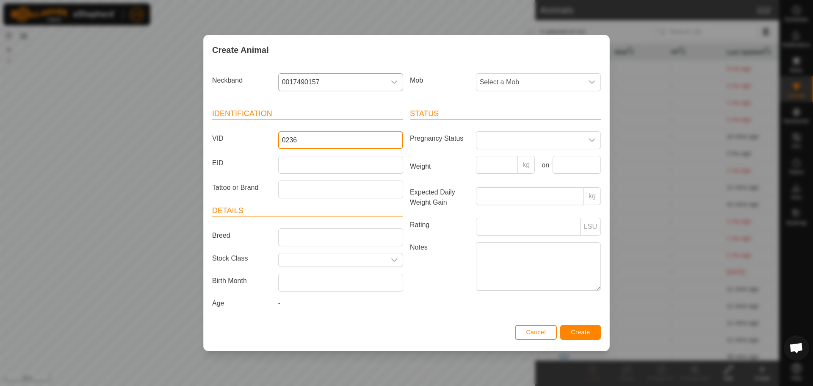
type input "0236"
click at [572, 331] on span "Create" at bounding box center [580, 332] width 19 height 7
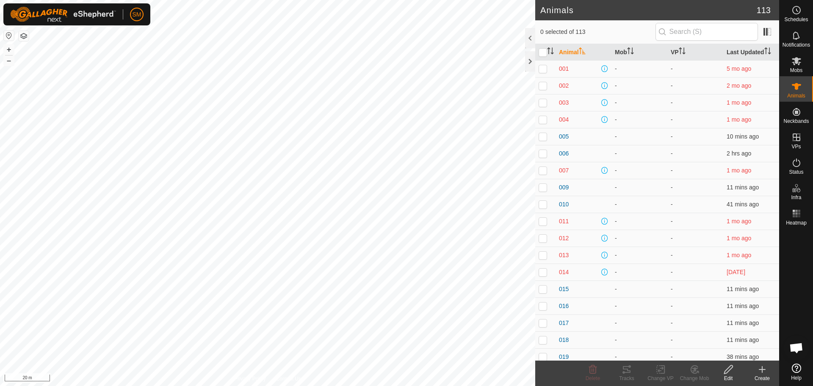
click at [767, 367] on icon at bounding box center [762, 369] width 10 height 10
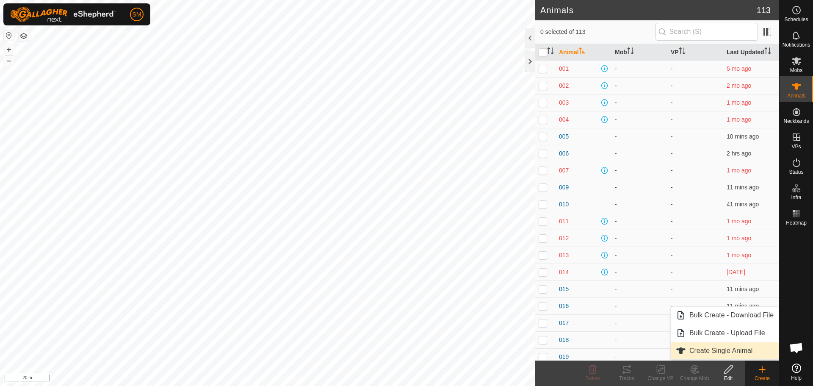
click at [720, 346] on link "Create Single Animal" at bounding box center [725, 350] width 108 height 17
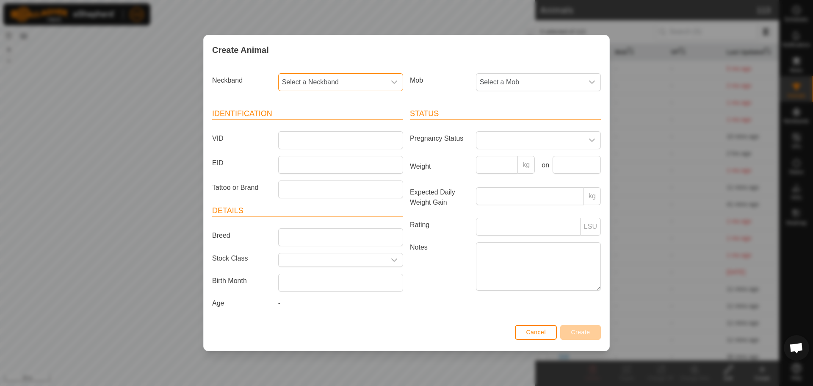
click at [344, 80] on span "Select a Neckband" at bounding box center [332, 82] width 107 height 17
type input "9291"
click at [322, 123] on li "3068219291" at bounding box center [341, 125] width 124 height 17
click at [293, 143] on input "VID" at bounding box center [340, 140] width 125 height 18
type input "0237"
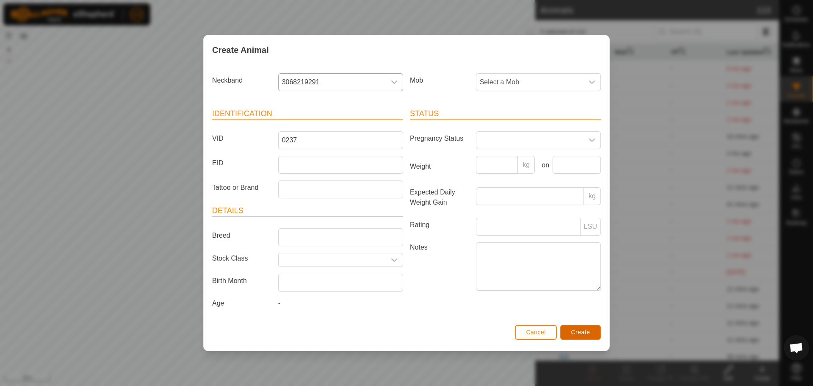
click at [575, 336] on button "Create" at bounding box center [580, 332] width 41 height 15
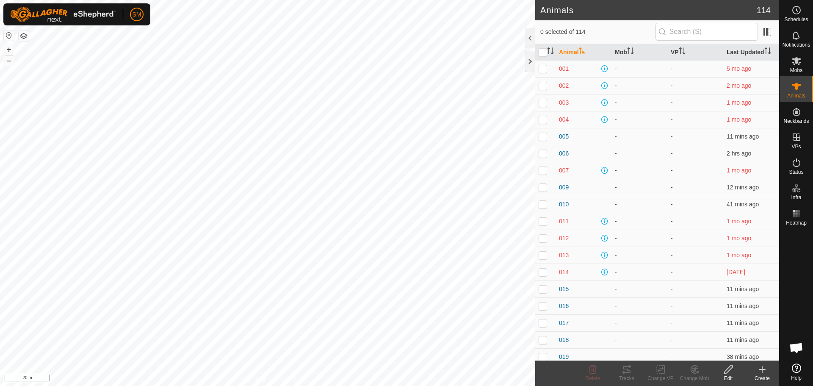
click at [763, 370] on icon at bounding box center [762, 369] width 10 height 10
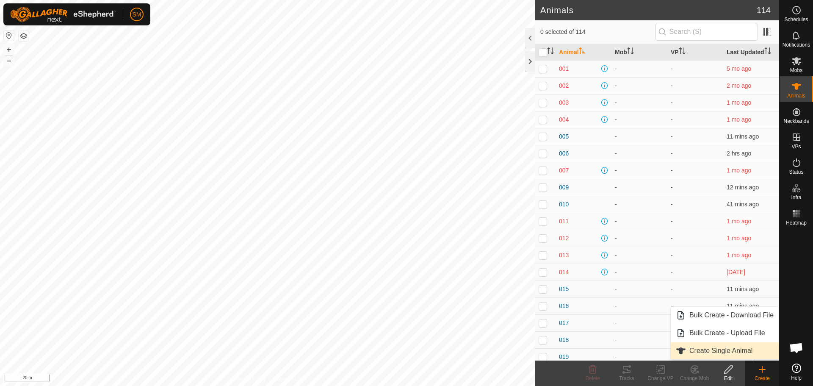
click at [731, 351] on link "Create Single Animal" at bounding box center [725, 350] width 108 height 17
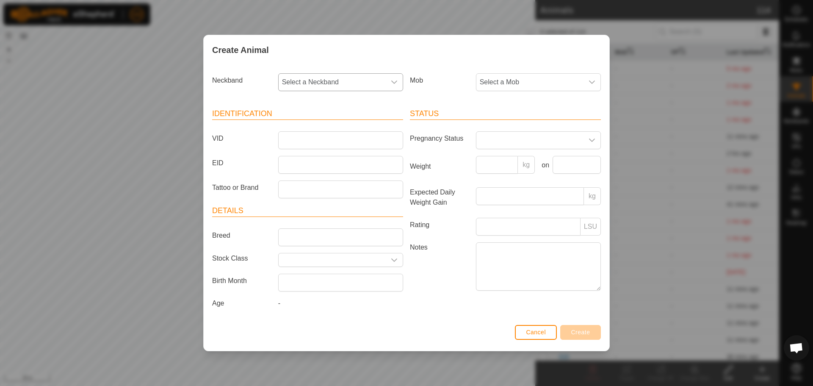
click at [366, 76] on span "Select a Neckband" at bounding box center [332, 82] width 107 height 17
click at [327, 105] on input "text" at bounding box center [341, 105] width 114 height 18
type input "0753"
click at [322, 128] on li "1545770753" at bounding box center [341, 125] width 124 height 17
click at [323, 138] on input "VID" at bounding box center [340, 140] width 125 height 18
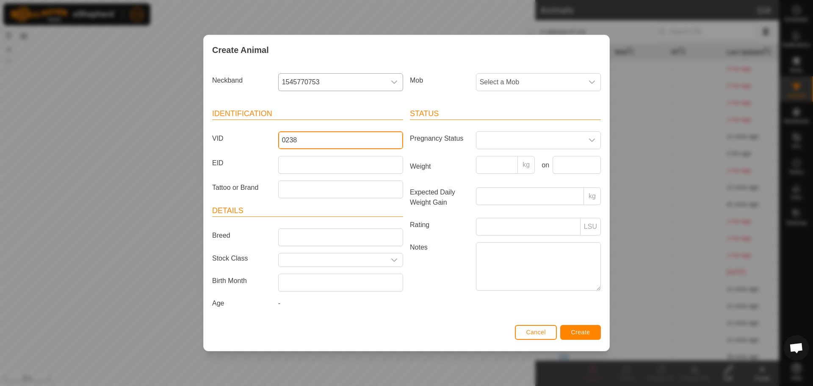
type input "0238"
click at [582, 331] on span "Create" at bounding box center [580, 332] width 19 height 7
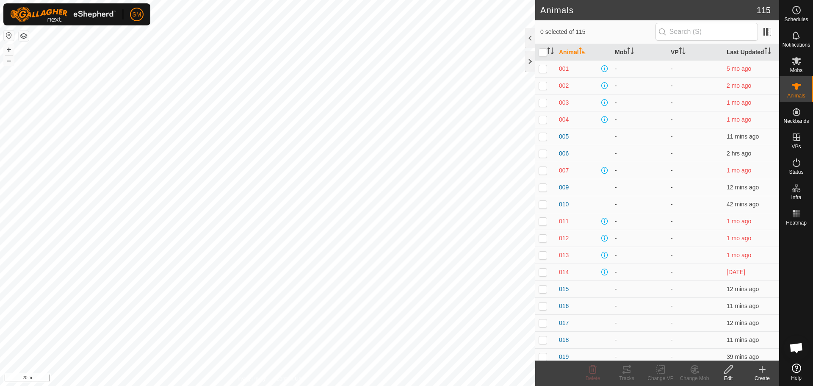
click at [763, 366] on icon at bounding box center [762, 369] width 10 height 10
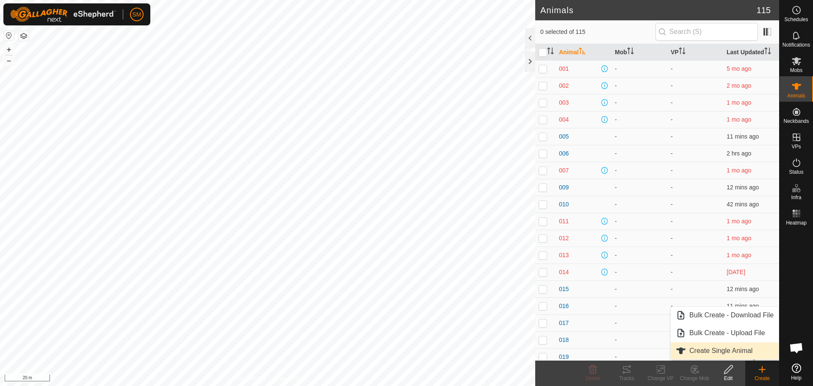
click at [711, 348] on link "Create Single Animal" at bounding box center [725, 350] width 108 height 17
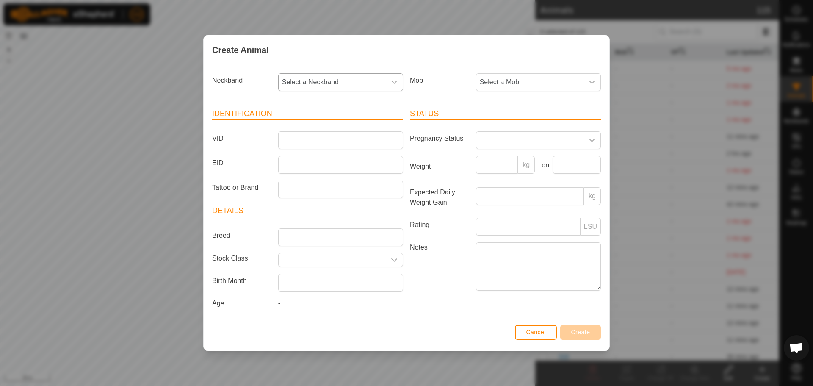
click at [343, 80] on span "Select a Neckband" at bounding box center [332, 82] width 107 height 17
type input "8031"
click at [321, 122] on li "1922048031" at bounding box center [341, 125] width 124 height 17
click at [312, 138] on input "VID" at bounding box center [340, 140] width 125 height 18
type input "0239"
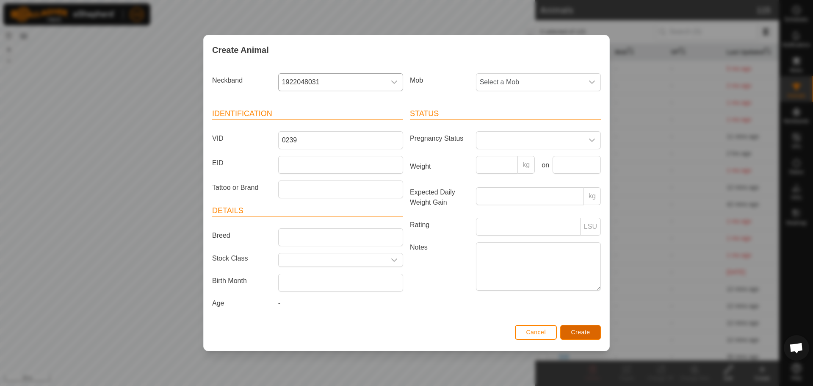
click at [583, 333] on span "Create" at bounding box center [580, 332] width 19 height 7
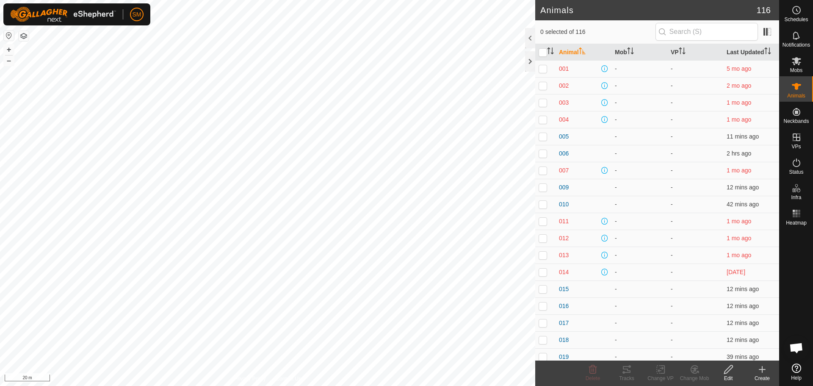
click at [757, 369] on icon at bounding box center [762, 369] width 10 height 10
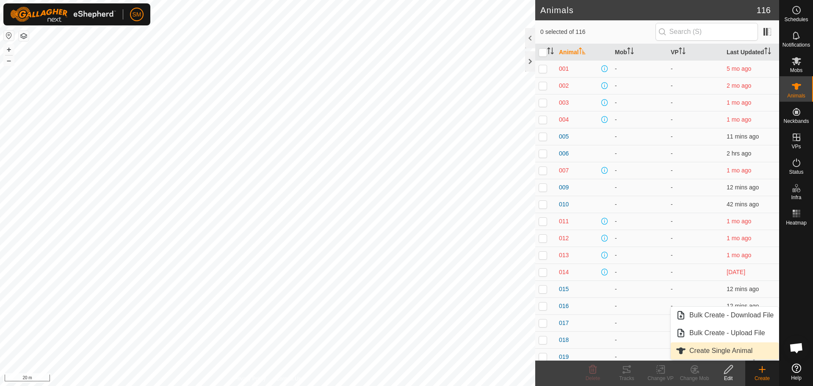
click at [728, 352] on link "Create Single Animal" at bounding box center [725, 350] width 108 height 17
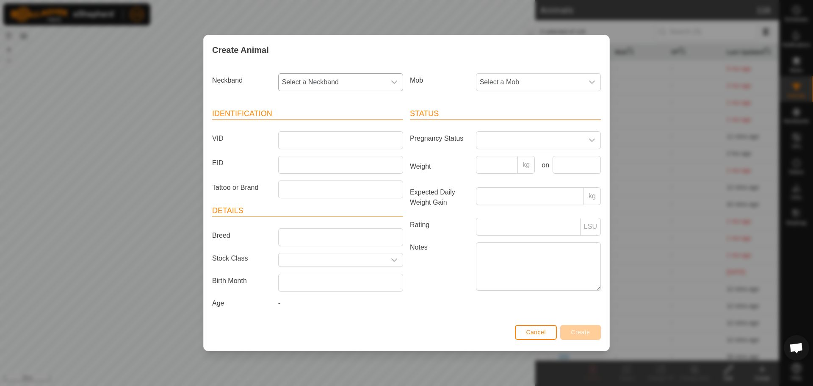
click at [338, 77] on span "Select a Neckband" at bounding box center [332, 82] width 107 height 17
click at [314, 111] on input "text" at bounding box center [341, 105] width 114 height 18
type input "8804"
click at [312, 127] on li "0284218804" at bounding box center [341, 125] width 124 height 17
click at [307, 141] on input "VID" at bounding box center [340, 140] width 125 height 18
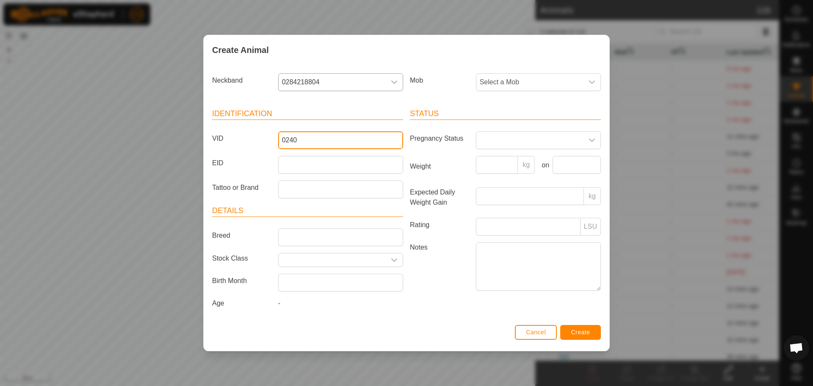
type input "0240"
click at [572, 331] on span "Create" at bounding box center [580, 332] width 19 height 7
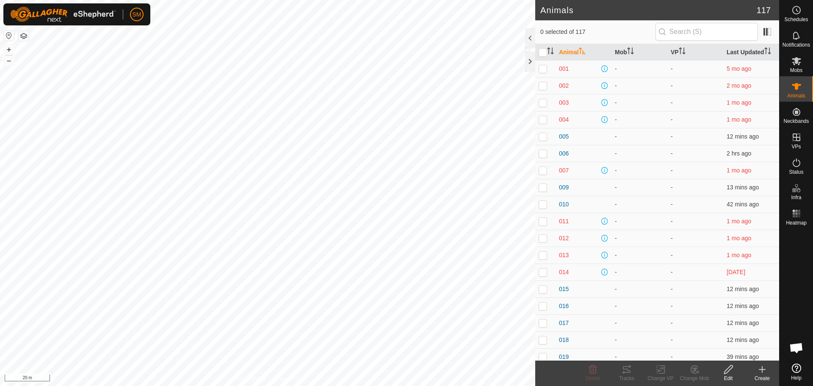
click at [762, 374] on icon at bounding box center [762, 369] width 10 height 10
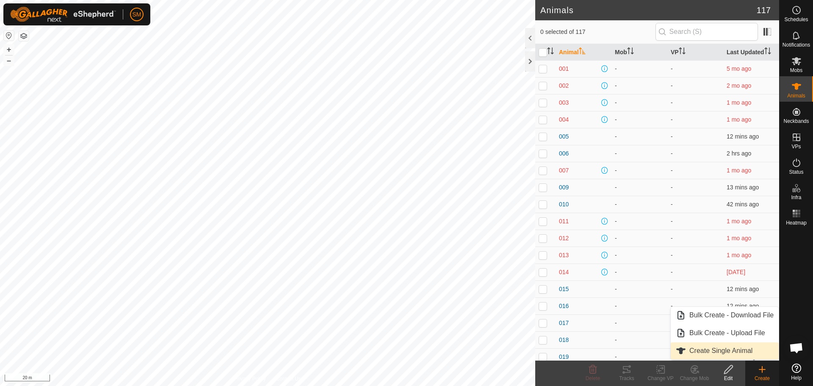
click at [731, 354] on link "Create Single Animal" at bounding box center [725, 350] width 108 height 17
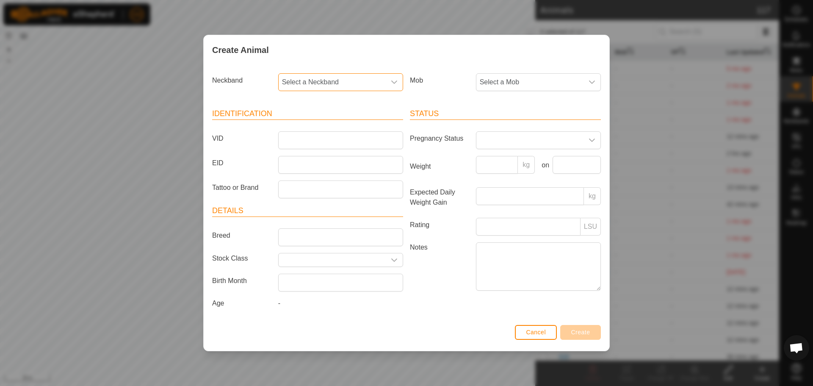
click at [340, 77] on span "Select a Neckband" at bounding box center [332, 82] width 107 height 17
click at [328, 102] on input "text" at bounding box center [341, 105] width 114 height 18
type input "3251"
click at [329, 124] on li "3924933251" at bounding box center [341, 125] width 124 height 17
click at [304, 140] on input "VID" at bounding box center [340, 140] width 125 height 18
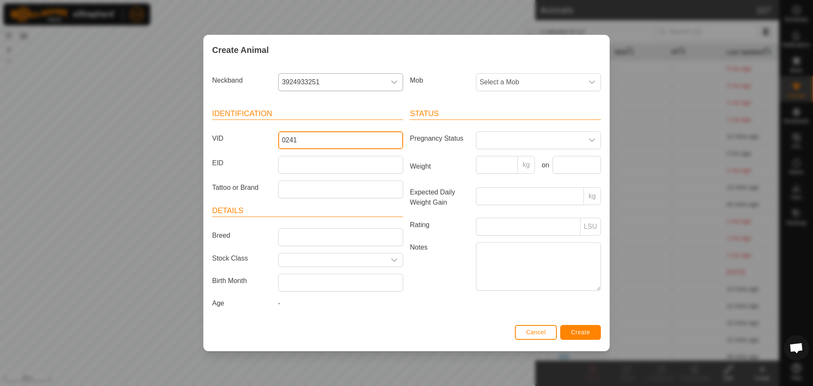
type input "0241"
click at [574, 329] on span "Create" at bounding box center [580, 332] width 19 height 7
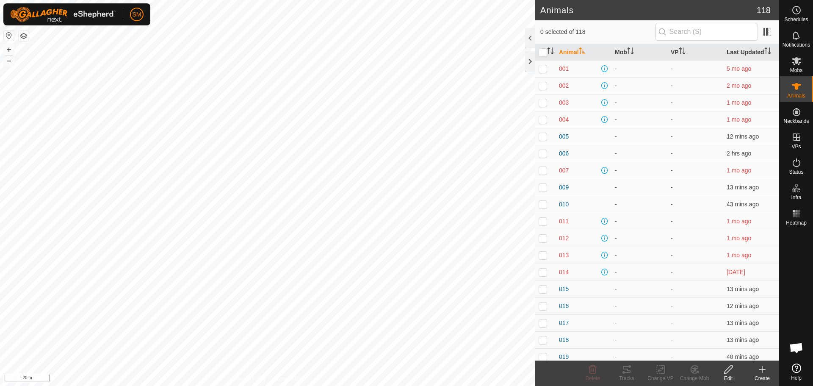
click at [770, 370] on create-svg-icon at bounding box center [762, 369] width 34 height 10
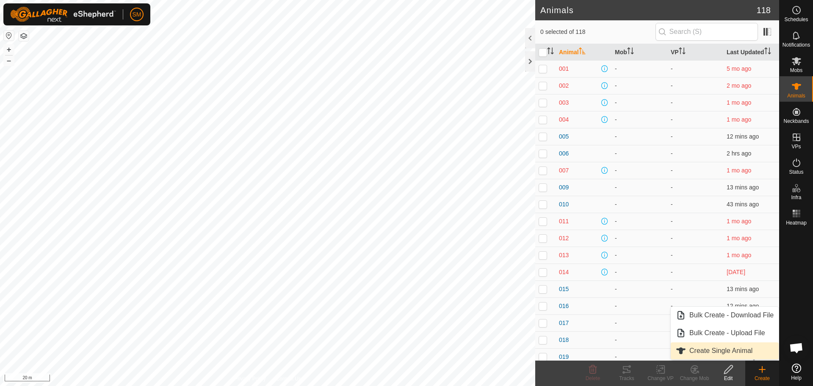
click at [735, 351] on link "Create Single Animal" at bounding box center [725, 350] width 108 height 17
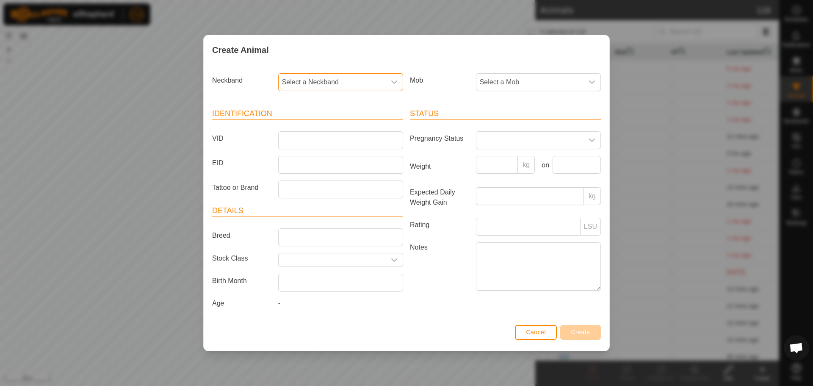
click at [367, 75] on span "Select a Neckband" at bounding box center [332, 82] width 107 height 17
click at [343, 106] on input "text" at bounding box center [341, 105] width 114 height 18
type input "6398"
click at [335, 121] on li "4187286398" at bounding box center [341, 125] width 124 height 17
click at [308, 141] on input "VID" at bounding box center [340, 140] width 125 height 18
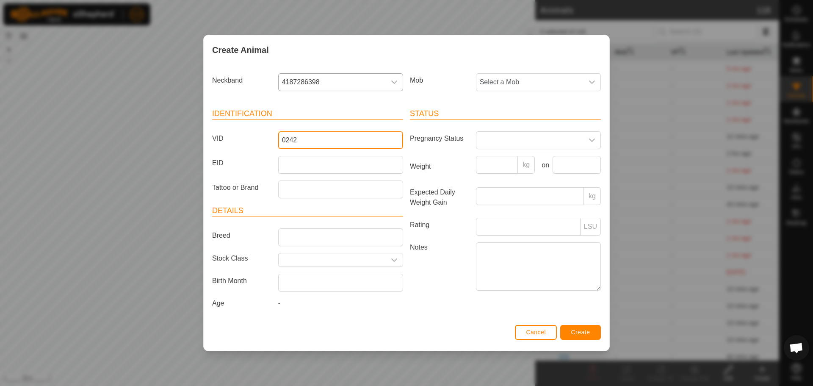
type input "0242"
click at [583, 328] on button "Create" at bounding box center [580, 332] width 41 height 15
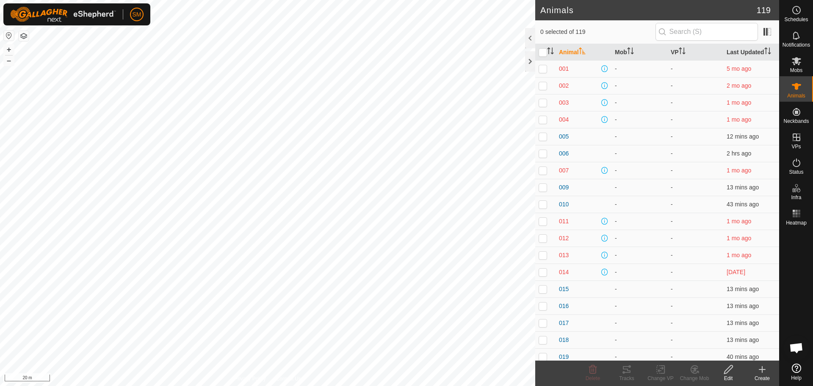
click at [767, 369] on create-svg-icon at bounding box center [762, 369] width 34 height 10
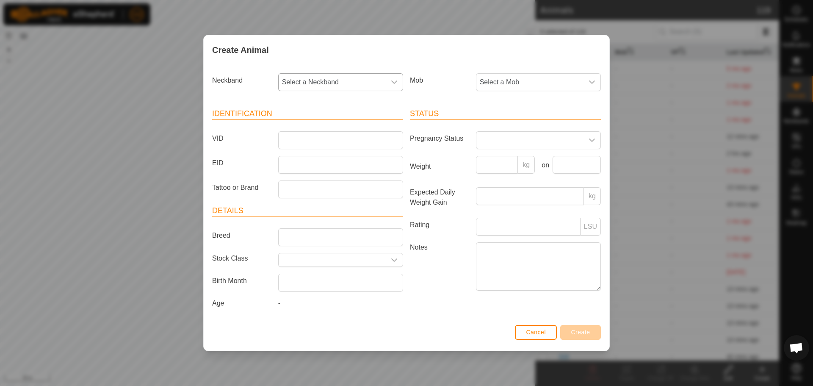
click at [345, 77] on span "Select a Neckband" at bounding box center [332, 82] width 107 height 17
click at [325, 104] on input "text" at bounding box center [341, 105] width 114 height 18
type input "1419"
click at [317, 125] on li "0377831419" at bounding box center [341, 125] width 124 height 17
click at [319, 139] on input "VID" at bounding box center [340, 140] width 125 height 18
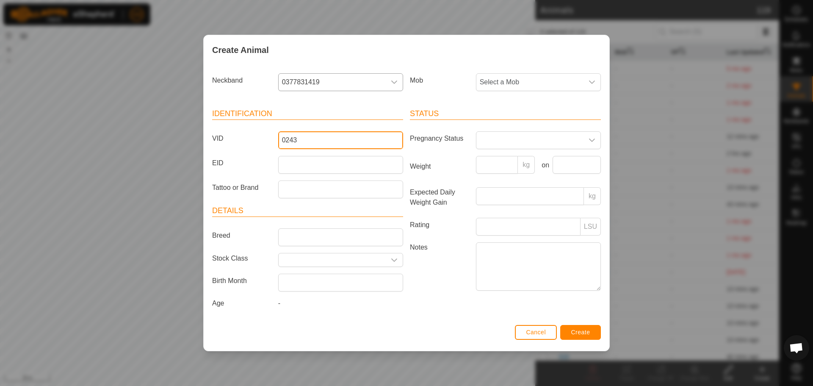
type input "0243"
click at [581, 329] on span "Create" at bounding box center [580, 332] width 19 height 7
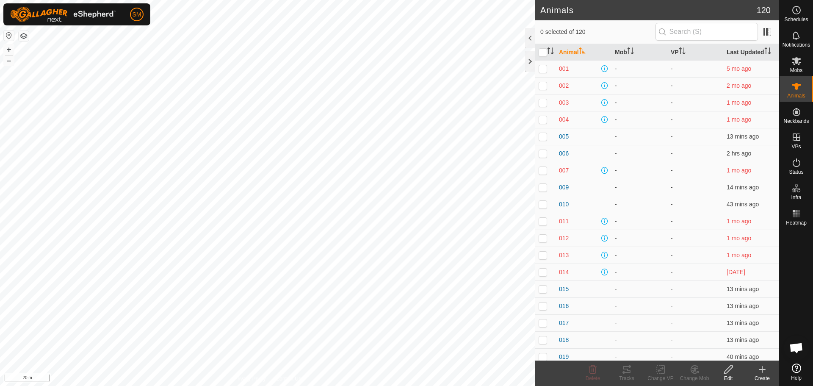
click at [768, 375] on div "Create" at bounding box center [762, 378] width 34 height 8
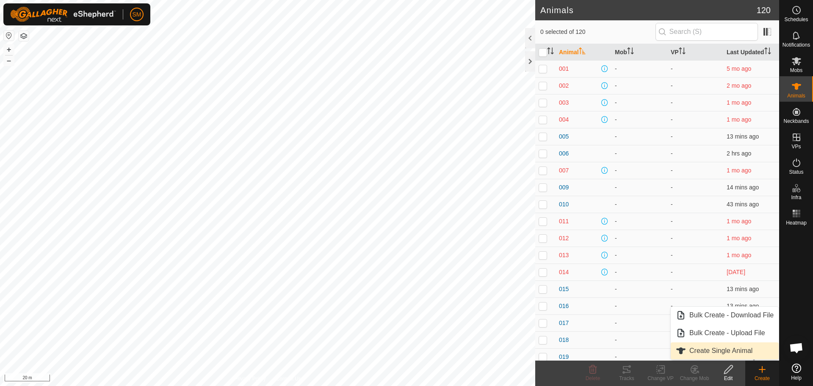
click at [727, 348] on link "Create Single Animal" at bounding box center [725, 350] width 108 height 17
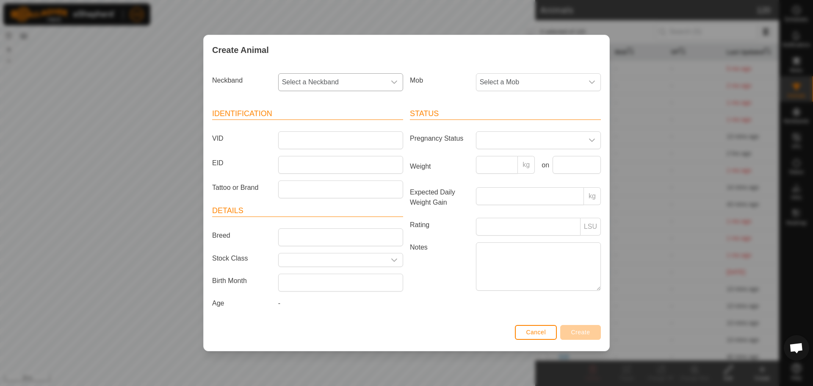
click at [348, 83] on span "Select a Neckband" at bounding box center [332, 82] width 107 height 17
click at [318, 107] on input "text" at bounding box center [341, 105] width 114 height 18
type input "0828"
click at [324, 125] on li "1852080828" at bounding box center [341, 125] width 124 height 17
click at [297, 141] on input "VID" at bounding box center [340, 140] width 125 height 18
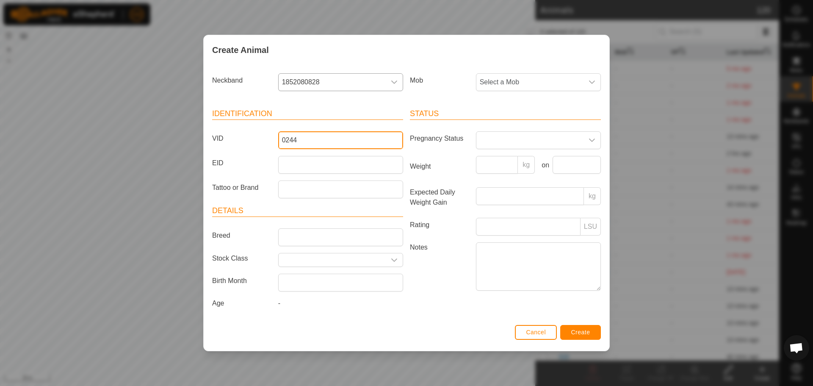
type input "0244"
click at [574, 331] on span "Create" at bounding box center [580, 332] width 19 height 7
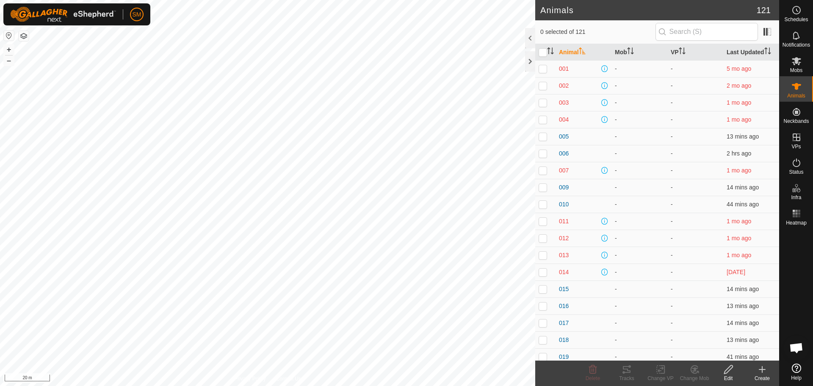
click at [765, 372] on icon at bounding box center [762, 369] width 10 height 10
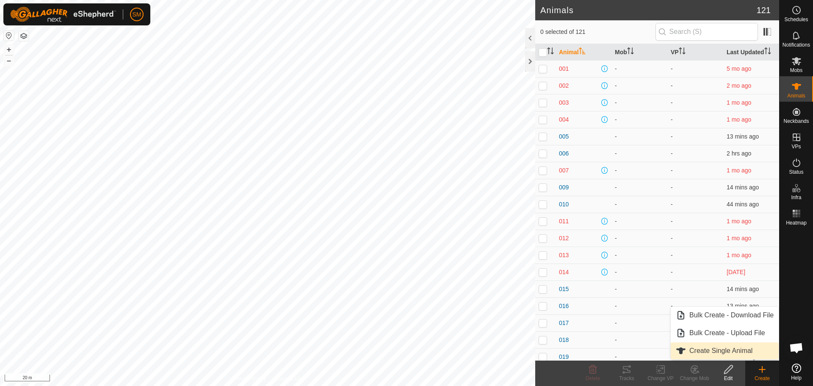
click at [724, 346] on link "Create Single Animal" at bounding box center [725, 350] width 108 height 17
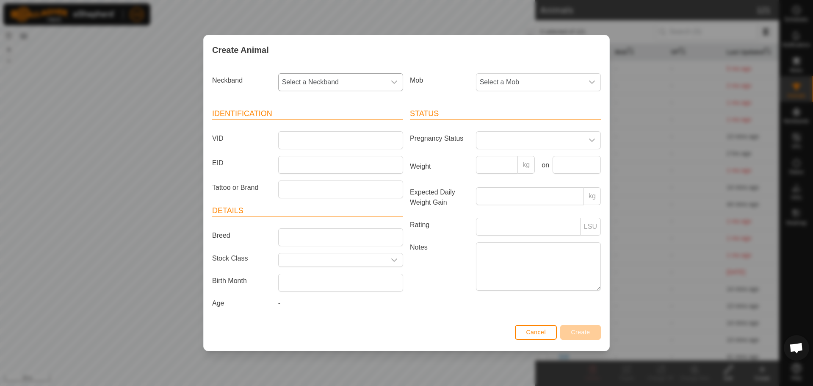
click at [358, 76] on span "Select a Neckband" at bounding box center [332, 82] width 107 height 17
click at [319, 104] on input "text" at bounding box center [341, 105] width 114 height 18
type input "0515"
click at [315, 121] on li "3901450515" at bounding box center [341, 125] width 124 height 17
click at [323, 138] on input "VID" at bounding box center [340, 140] width 125 height 18
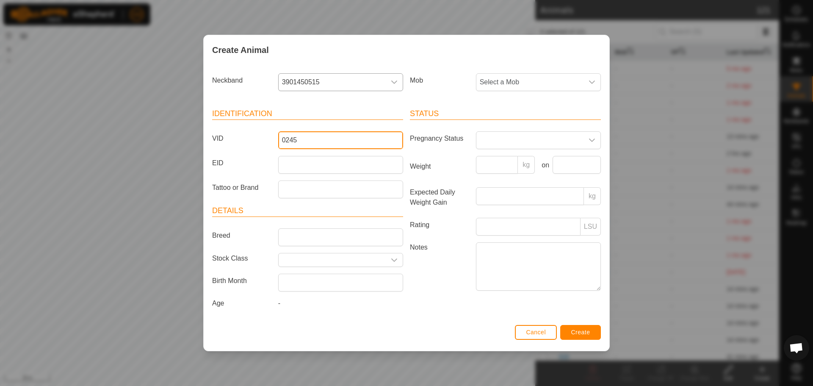
type input "0245"
click at [578, 330] on span "Create" at bounding box center [580, 332] width 19 height 7
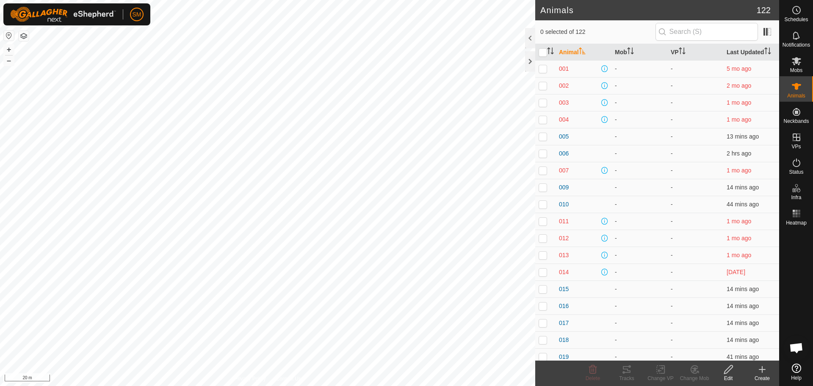
click at [759, 370] on icon at bounding box center [762, 369] width 10 height 10
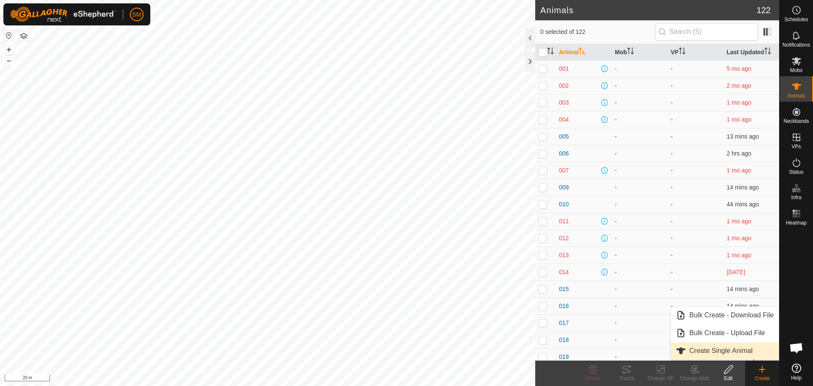
click at [706, 348] on link "Create Single Animal" at bounding box center [725, 350] width 108 height 17
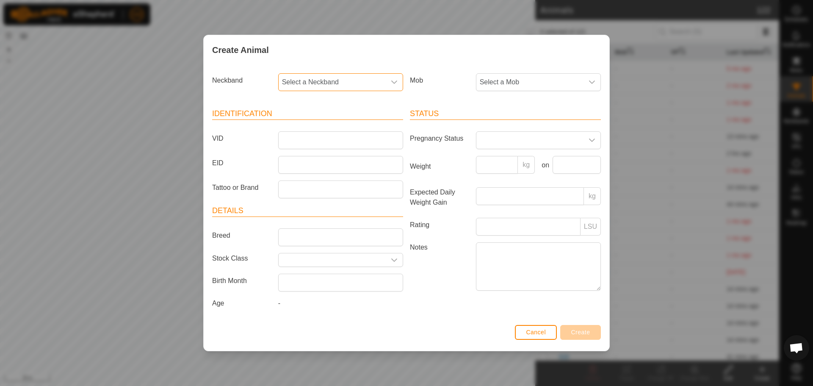
click at [339, 77] on span "Select a Neckband" at bounding box center [332, 82] width 107 height 17
type input "5267"
click at [313, 122] on li "0912355267" at bounding box center [341, 125] width 124 height 17
click at [308, 138] on input "VID" at bounding box center [340, 140] width 125 height 18
type input "0246"
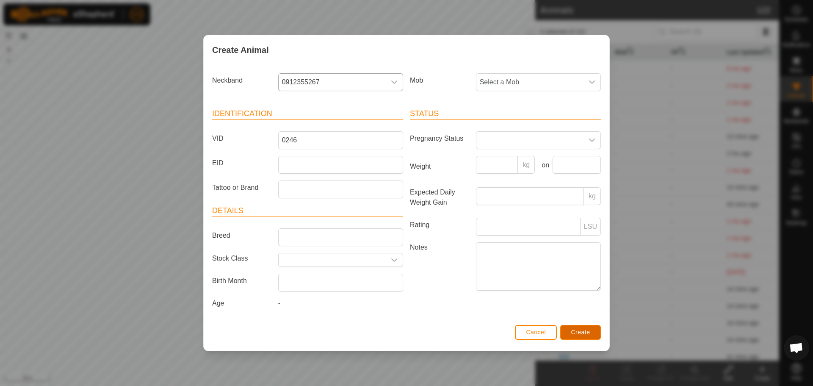
click at [582, 330] on span "Create" at bounding box center [580, 332] width 19 height 7
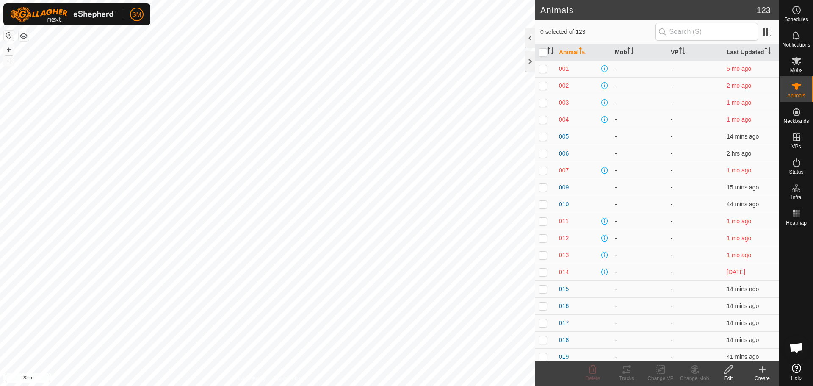
click at [765, 369] on icon at bounding box center [762, 369] width 6 height 0
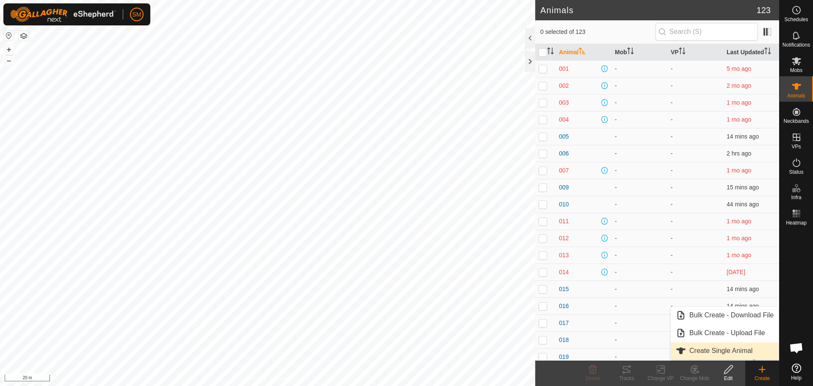
click at [712, 354] on link "Create Single Animal" at bounding box center [725, 350] width 108 height 17
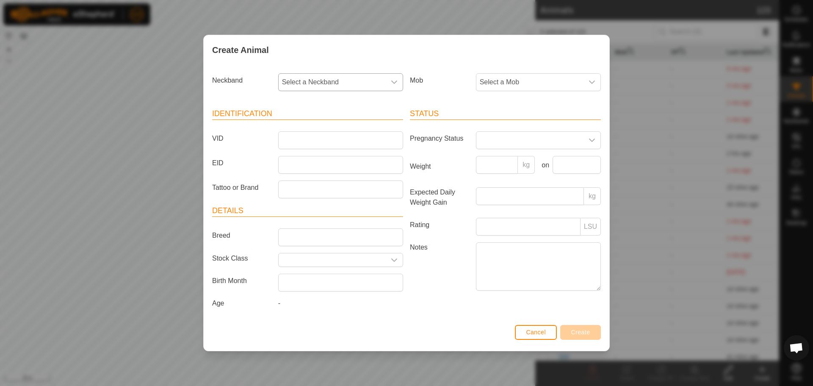
click at [347, 86] on span "Select a Neckband" at bounding box center [332, 82] width 107 height 17
click at [324, 99] on input "text" at bounding box center [341, 105] width 114 height 18
type input "9015"
click at [318, 122] on li "1365559015" at bounding box center [341, 125] width 124 height 17
click at [314, 137] on input "VID" at bounding box center [340, 140] width 125 height 18
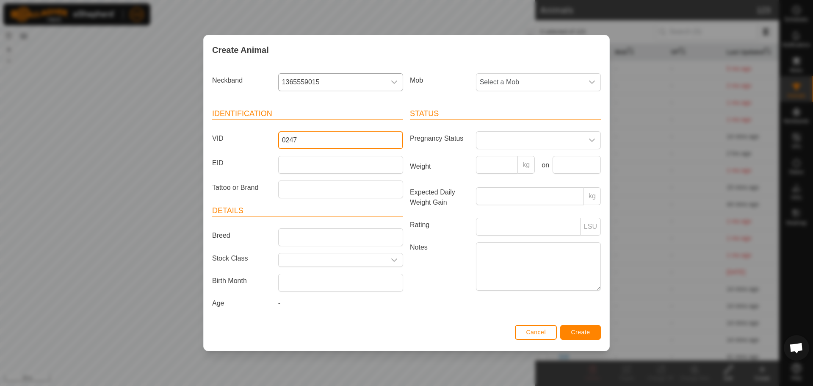
type input "0247"
click at [567, 331] on button "Create" at bounding box center [580, 332] width 41 height 15
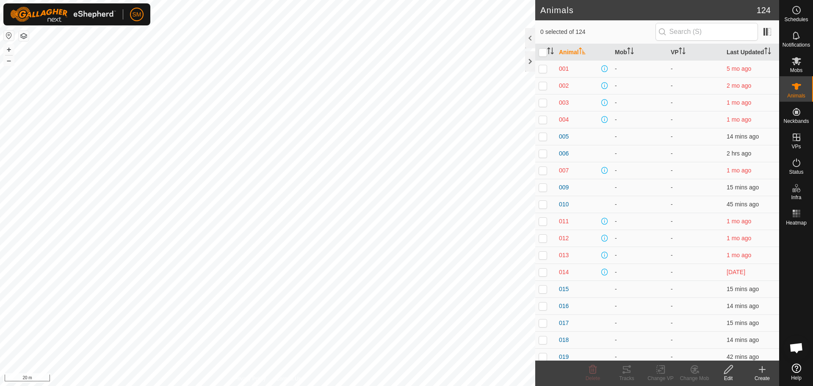
click at [761, 369] on icon at bounding box center [762, 369] width 6 height 0
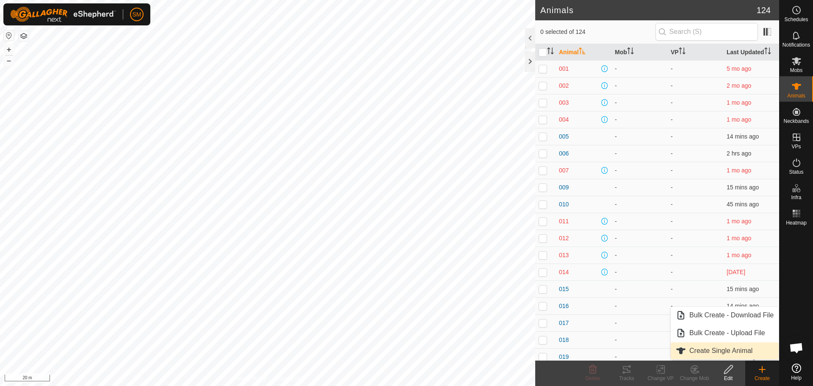
click at [704, 351] on link "Create Single Animal" at bounding box center [725, 350] width 108 height 17
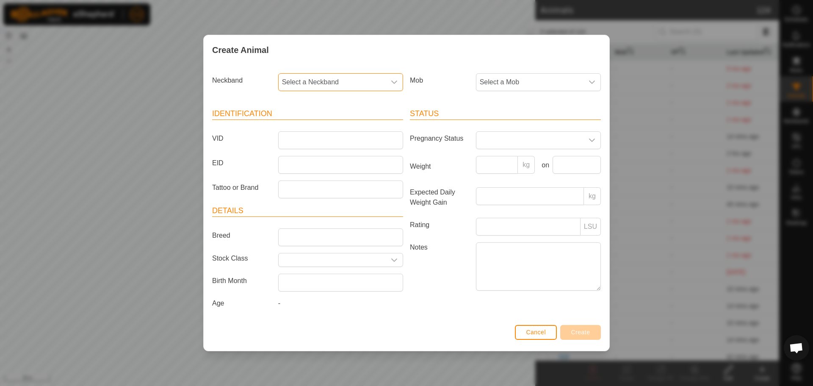
click at [340, 77] on span "Select a Neckband" at bounding box center [332, 82] width 107 height 17
click at [333, 103] on input "text" at bounding box center [341, 105] width 114 height 18
type input "8691"
click at [322, 122] on li "2214018691" at bounding box center [341, 125] width 124 height 17
click at [312, 139] on input "VID" at bounding box center [340, 140] width 125 height 18
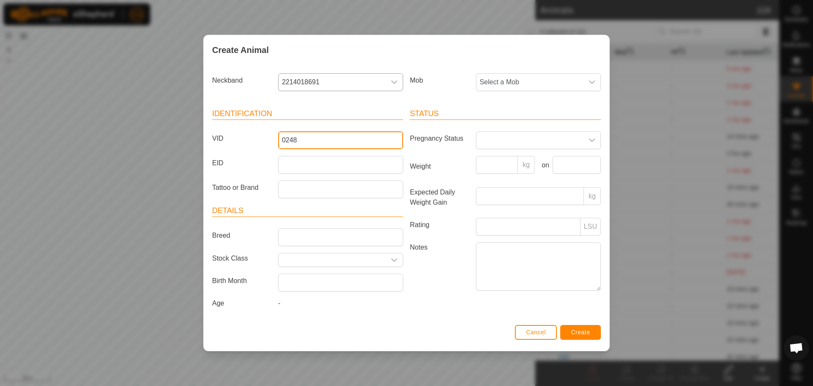
type input "0248"
click at [578, 331] on span "Create" at bounding box center [580, 332] width 19 height 7
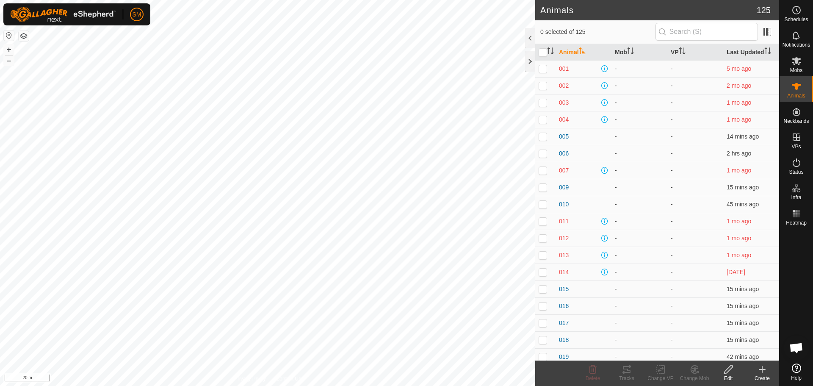
click at [761, 368] on icon at bounding box center [762, 369] width 10 height 10
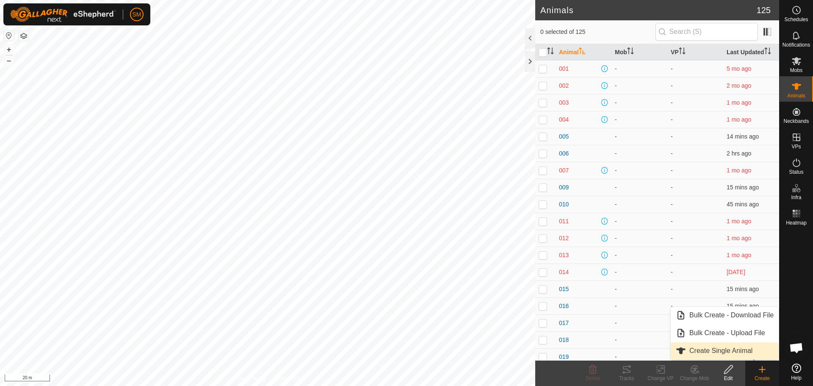
click at [720, 350] on link "Create Single Animal" at bounding box center [725, 350] width 108 height 17
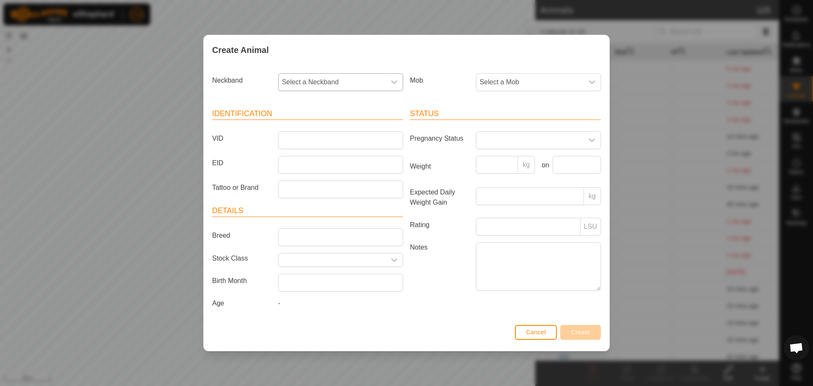
click at [332, 79] on span "Select a Neckband" at bounding box center [332, 82] width 107 height 17
click at [304, 107] on input "text" at bounding box center [341, 105] width 114 height 18
type input "3874"
click at [307, 126] on li "1921703874" at bounding box center [341, 125] width 124 height 17
click at [291, 141] on input "VID" at bounding box center [340, 140] width 125 height 18
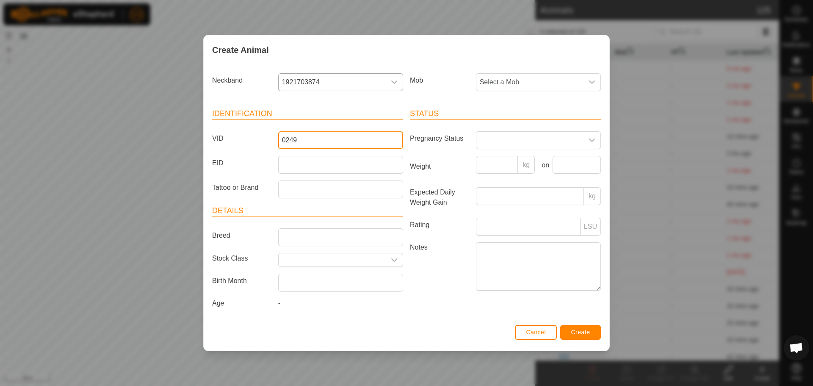
type input "0249"
click at [573, 331] on span "Create" at bounding box center [580, 332] width 19 height 7
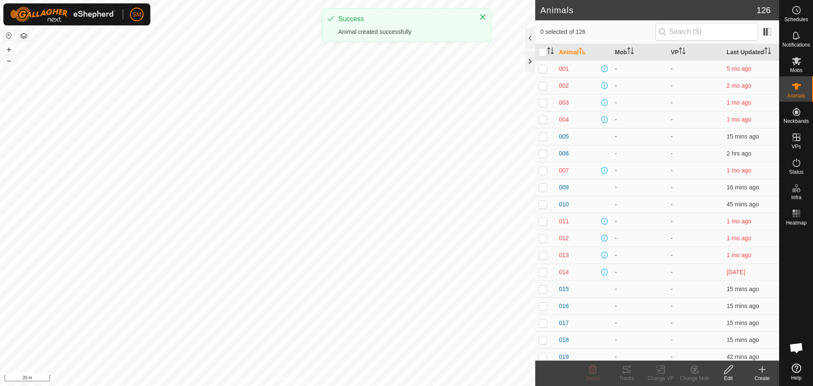
click at [760, 371] on icon at bounding box center [762, 369] width 10 height 10
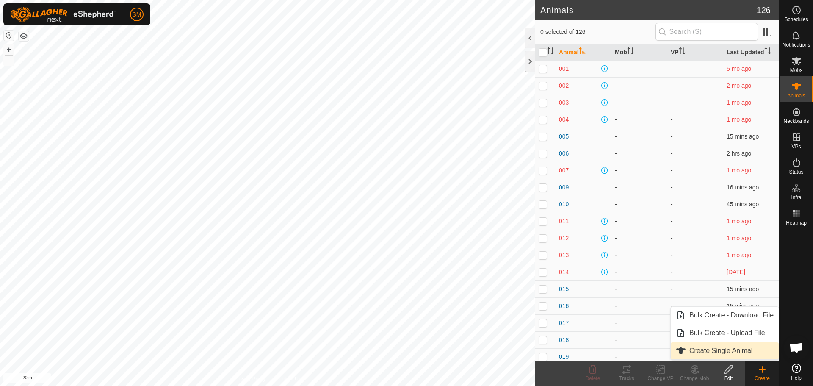
click at [715, 348] on link "Create Single Animal" at bounding box center [725, 350] width 108 height 17
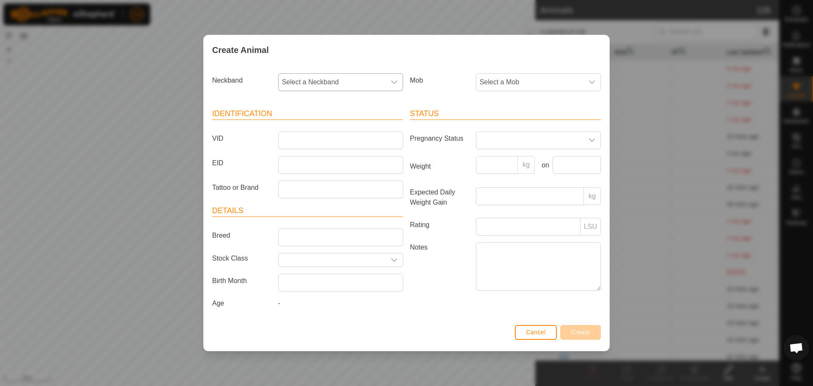
click at [339, 81] on span "Select a Neckband" at bounding box center [332, 82] width 107 height 17
click at [332, 104] on input "text" at bounding box center [341, 105] width 114 height 18
type input "3473"
click at [318, 124] on li "3479243473" at bounding box center [341, 125] width 124 height 17
click at [319, 142] on input "VID" at bounding box center [340, 140] width 125 height 18
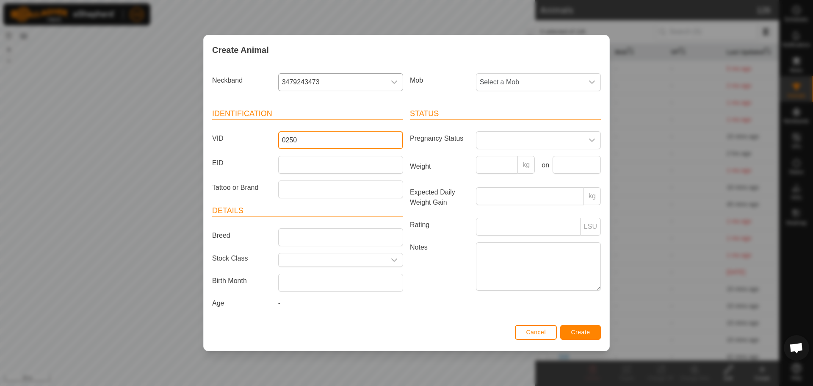
type input "0250"
drag, startPoint x: 576, startPoint y: 296, endPoint x: 574, endPoint y: 320, distance: 24.2
click at [579, 318] on div "Status Pregnancy Status Weight kg on Expected Daily Weight Gain kg Rating LSU N…" at bounding box center [505, 210] width 198 height 224
click at [570, 331] on button "Create" at bounding box center [580, 332] width 41 height 15
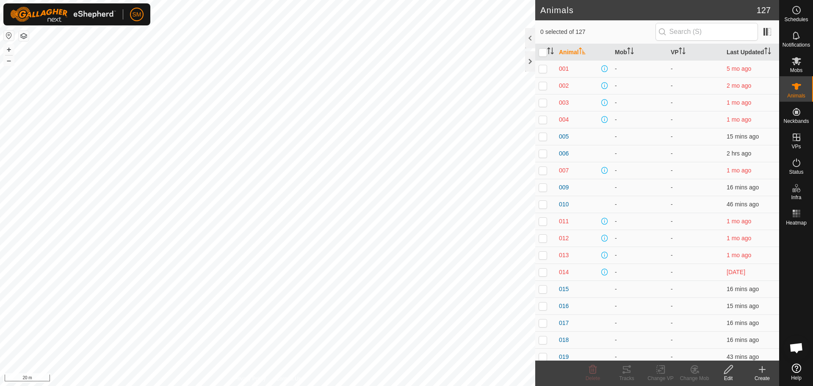
click at [763, 369] on icon at bounding box center [762, 369] width 6 height 0
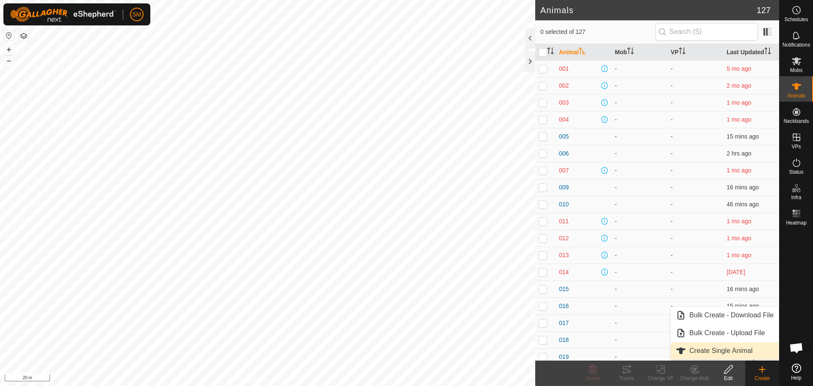
click at [705, 348] on link "Create Single Animal" at bounding box center [725, 350] width 108 height 17
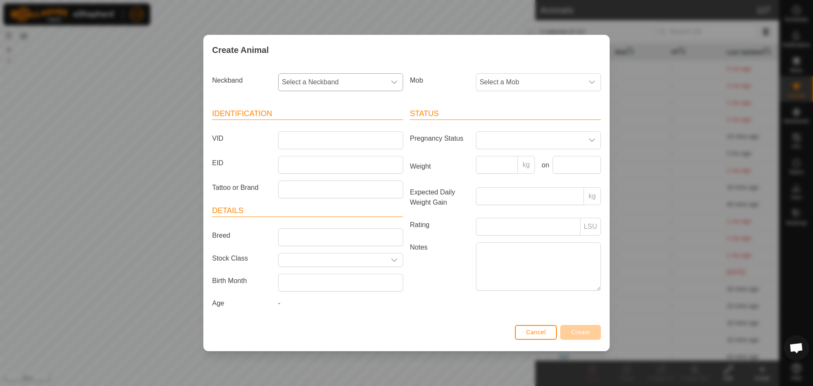
click at [344, 73] on p-select "Select a Neckband" at bounding box center [340, 82] width 125 height 18
click at [320, 105] on input "text" at bounding box center [341, 105] width 114 height 18
type input "8274"
click at [311, 122] on li "2736888274" at bounding box center [341, 125] width 124 height 17
click at [328, 138] on input "VID" at bounding box center [340, 140] width 125 height 18
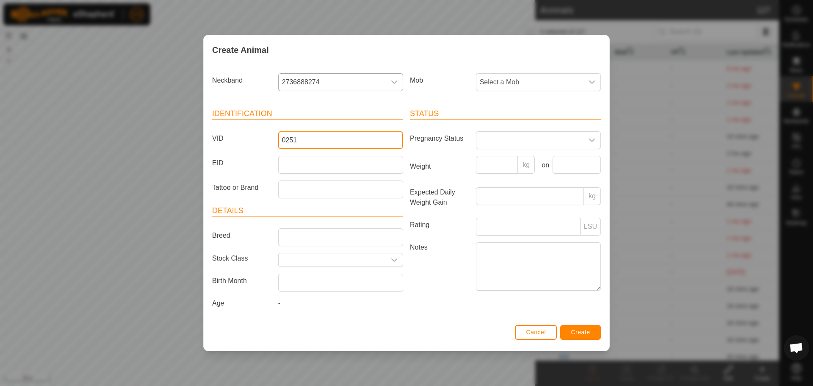
type input "0251"
click at [582, 327] on button "Create" at bounding box center [580, 332] width 41 height 15
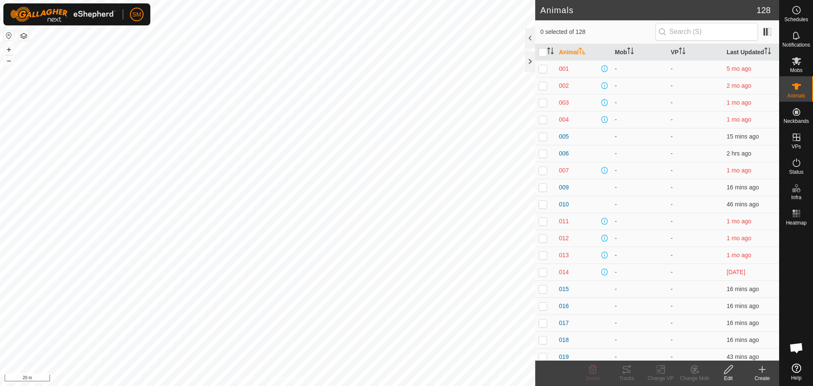
click at [766, 368] on icon at bounding box center [762, 369] width 10 height 10
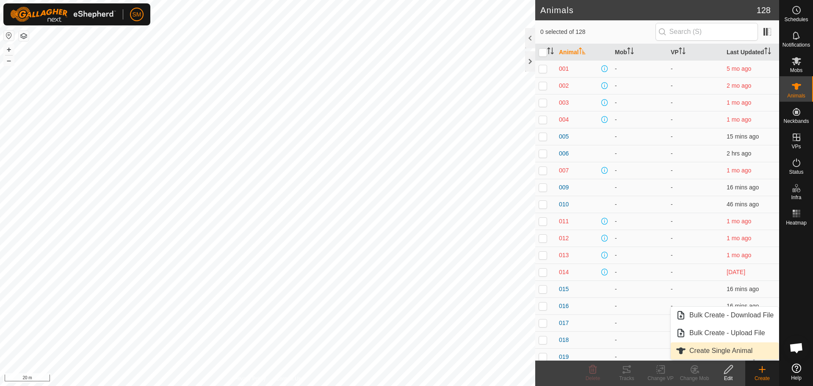
click at [724, 348] on link "Create Single Animal" at bounding box center [725, 350] width 108 height 17
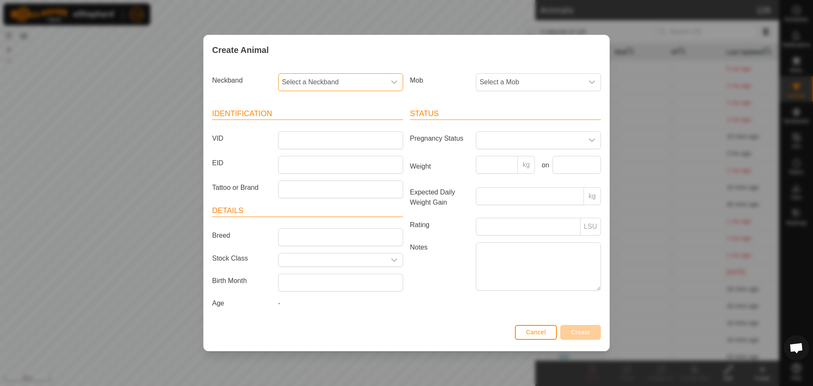
click at [329, 83] on span "Select a Neckband" at bounding box center [332, 82] width 107 height 17
type input "8445"
click at [302, 121] on li "0724128445" at bounding box center [341, 125] width 124 height 17
click at [301, 137] on input "VID" at bounding box center [340, 140] width 125 height 18
type input "0252"
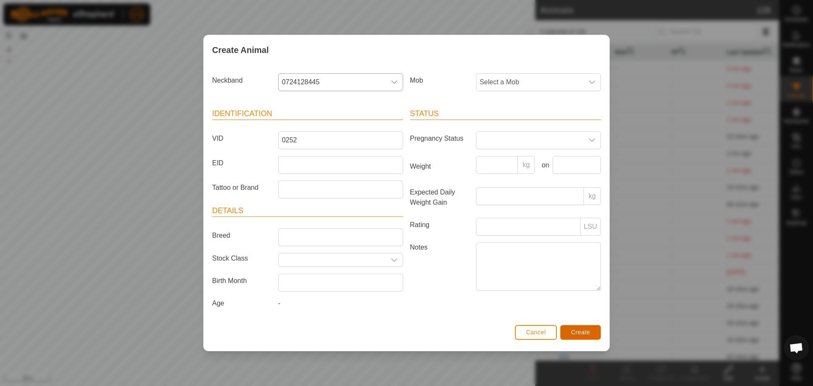
click at [585, 329] on span "Create" at bounding box center [580, 332] width 19 height 7
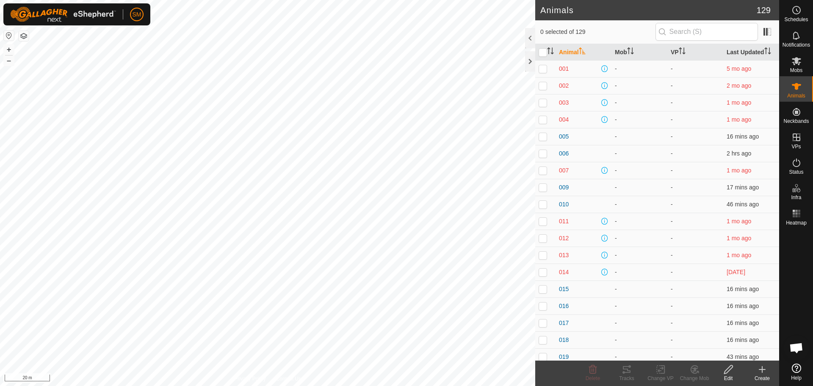
click at [763, 371] on icon at bounding box center [762, 369] width 10 height 10
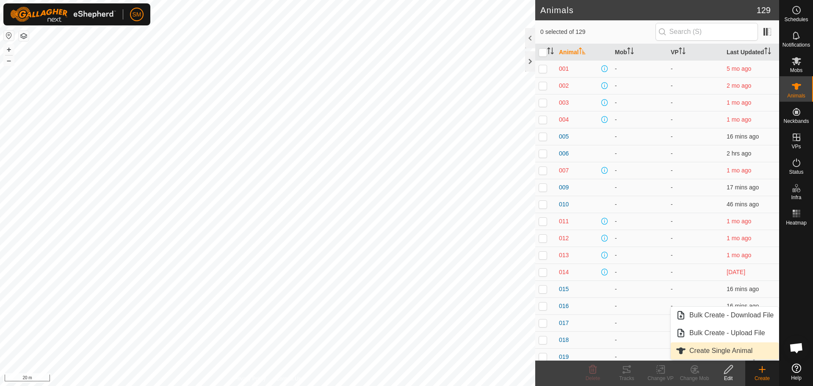
click at [726, 351] on link "Create Single Animal" at bounding box center [725, 350] width 108 height 17
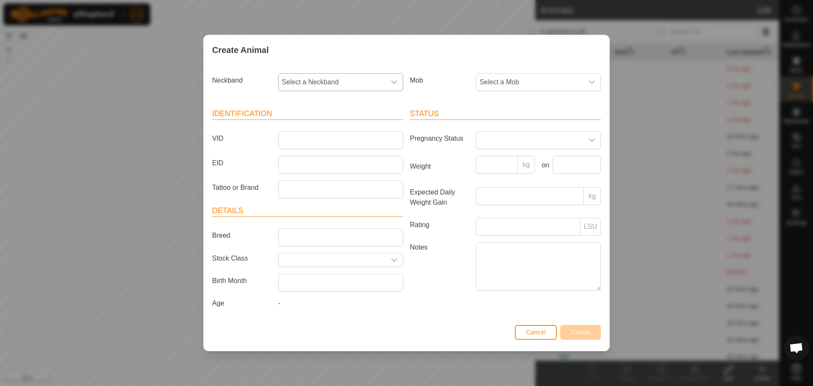
click at [340, 82] on span "Select a Neckband" at bounding box center [332, 82] width 107 height 17
click at [318, 103] on input "text" at bounding box center [341, 105] width 114 height 18
type input "3076"
click at [309, 124] on li "1803533076" at bounding box center [341, 125] width 124 height 17
click at [317, 144] on input "VID" at bounding box center [340, 140] width 125 height 18
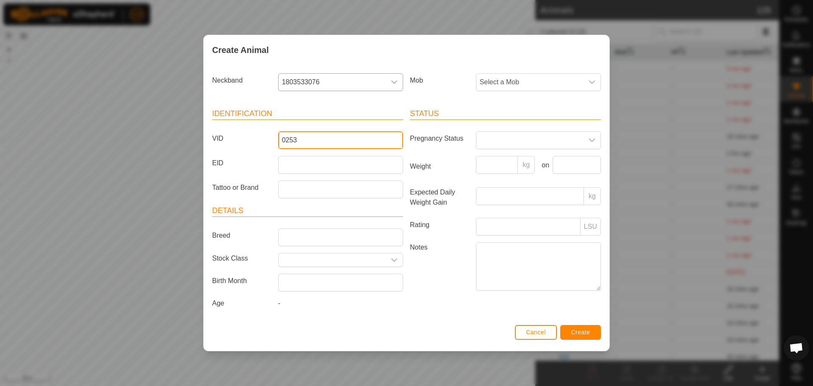
type input "0253"
click at [583, 333] on span "Create" at bounding box center [580, 332] width 19 height 7
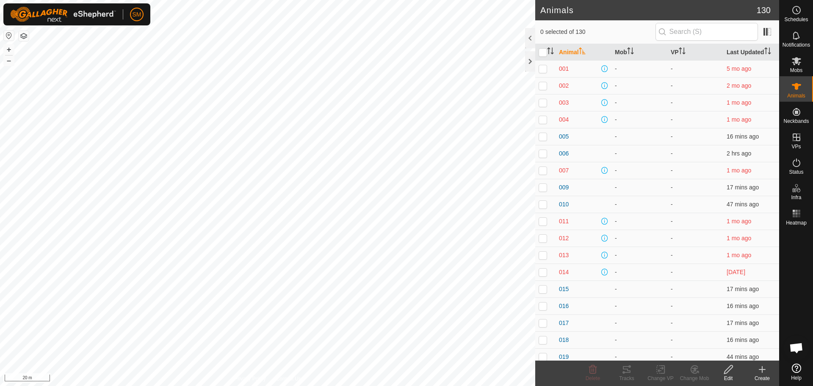
click at [762, 372] on icon at bounding box center [762, 369] width 0 height 6
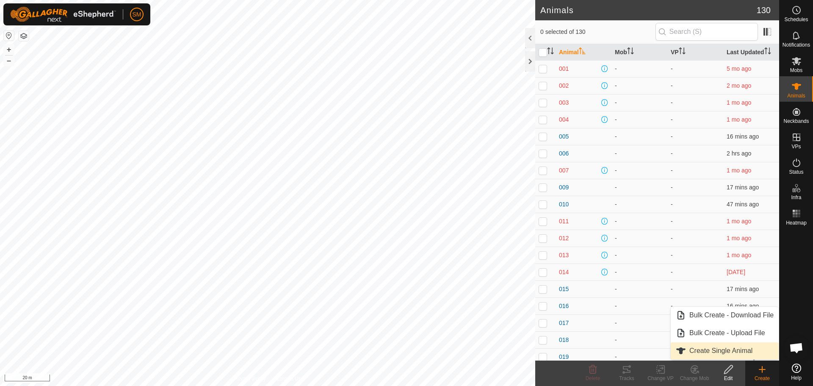
click at [710, 351] on link "Create Single Animal" at bounding box center [725, 350] width 108 height 17
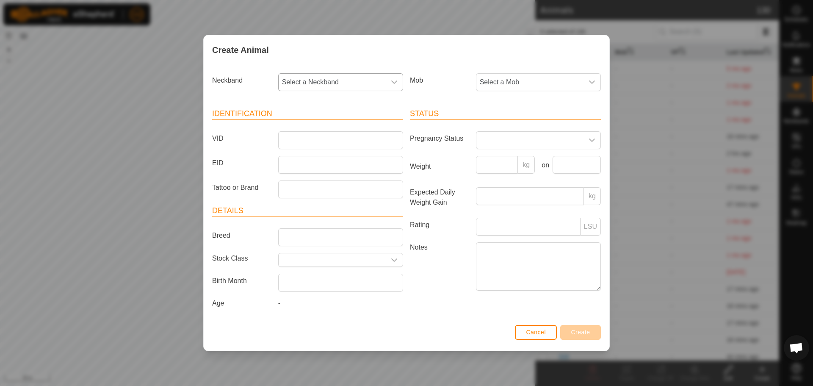
click at [356, 77] on span "Select a Neckband" at bounding box center [332, 82] width 107 height 17
type input "3"
type input "4810"
click at [316, 141] on li "3241804810" at bounding box center [341, 143] width 124 height 17
click at [326, 144] on input "VID" at bounding box center [340, 140] width 125 height 18
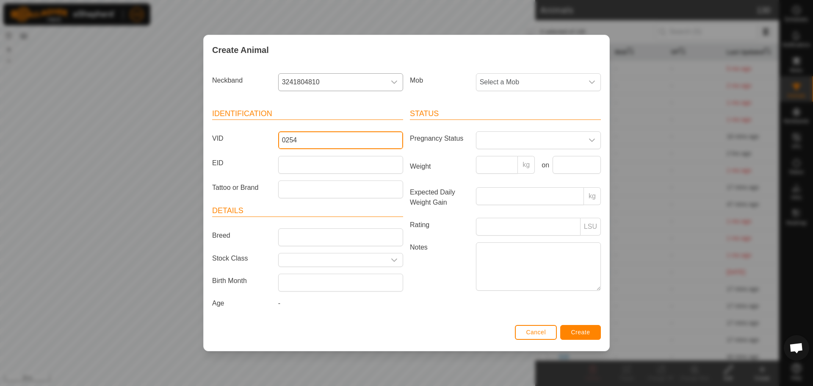
type input "0254"
click at [583, 330] on span "Create" at bounding box center [580, 332] width 19 height 7
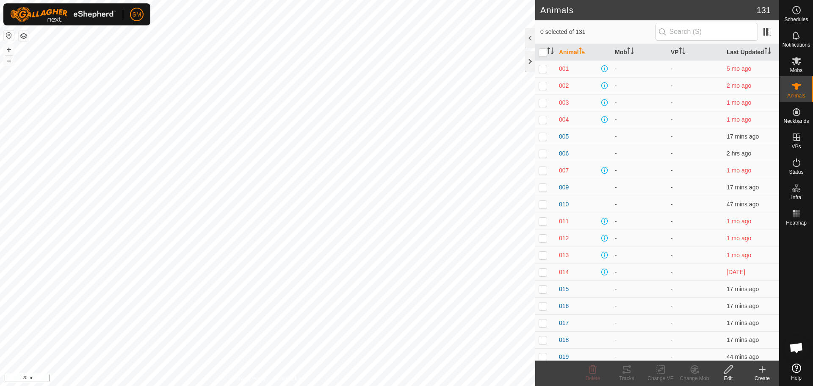
click at [761, 370] on icon at bounding box center [762, 369] width 10 height 10
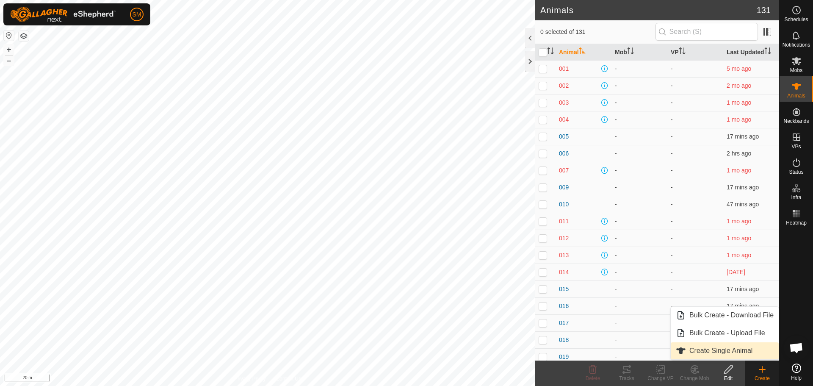
click at [726, 351] on link "Create Single Animal" at bounding box center [725, 350] width 108 height 17
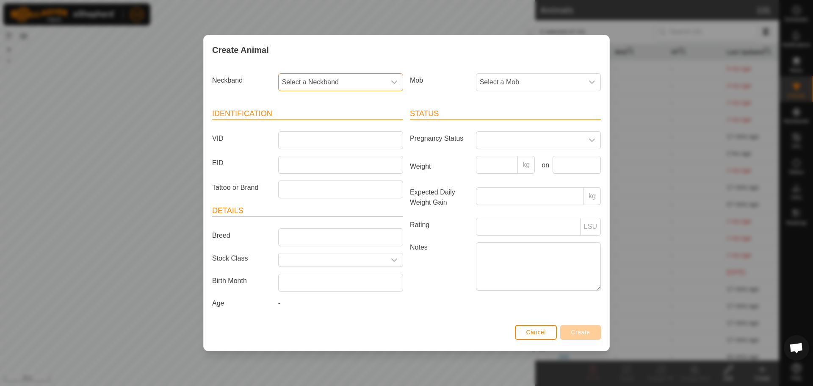
click at [346, 80] on span "Select a Neckband" at bounding box center [332, 82] width 107 height 17
click at [333, 104] on input "text" at bounding box center [341, 105] width 114 height 18
type input "8503"
click at [318, 126] on li "0039398503" at bounding box center [341, 125] width 124 height 17
click at [296, 144] on input "VID" at bounding box center [340, 140] width 125 height 18
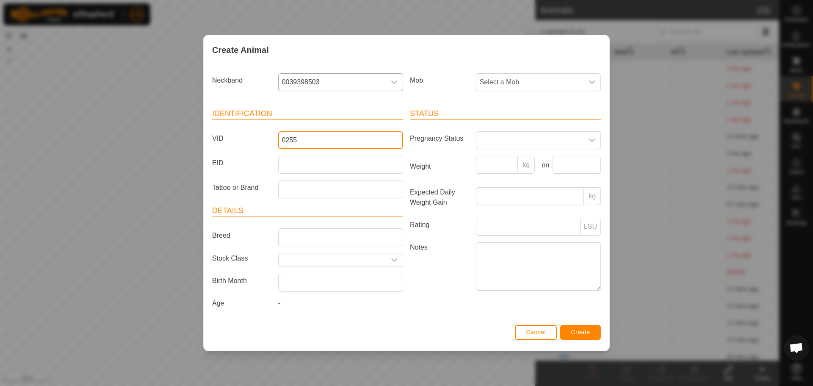
type input "0255"
click at [577, 332] on span "Create" at bounding box center [580, 332] width 19 height 7
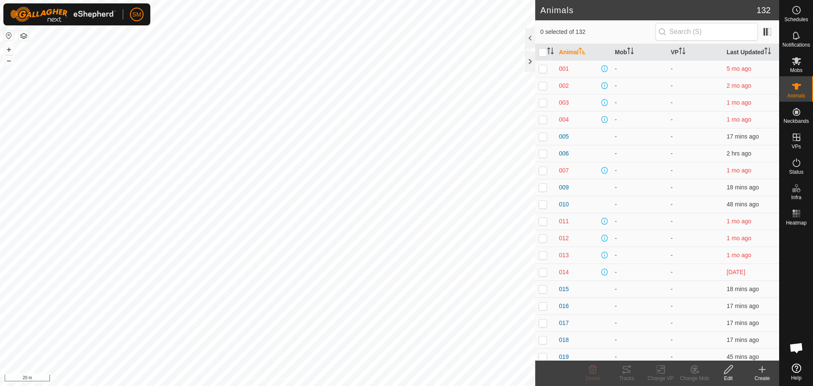
click at [763, 367] on icon at bounding box center [762, 369] width 10 height 10
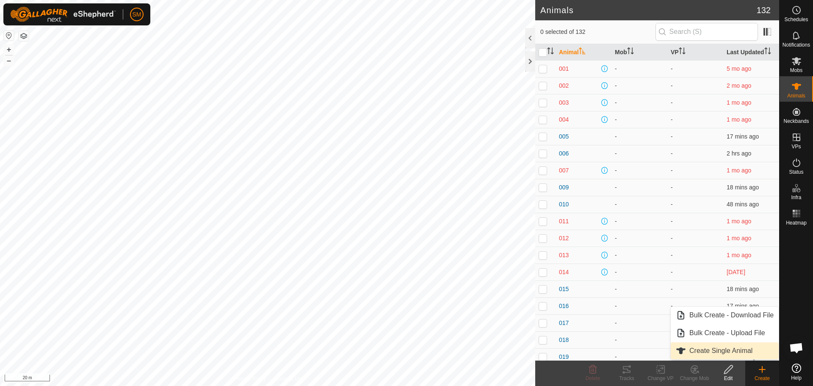
click at [715, 350] on link "Create Single Animal" at bounding box center [725, 350] width 108 height 17
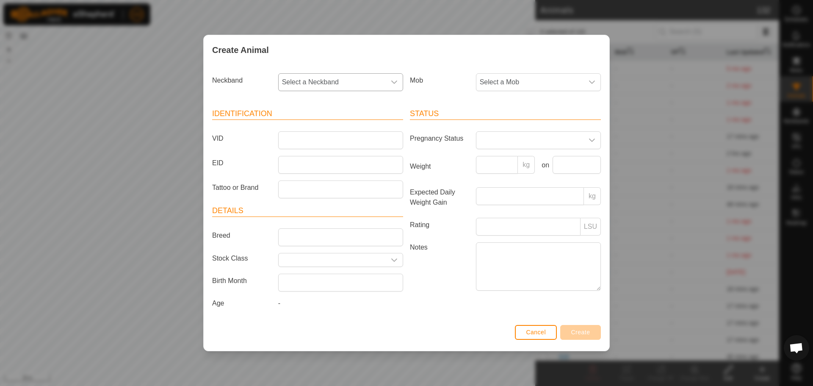
click at [343, 80] on span "Select a Neckband" at bounding box center [332, 82] width 107 height 17
click at [327, 106] on input "text" at bounding box center [341, 105] width 114 height 18
type input "8268"
click at [310, 125] on li "1511318268" at bounding box center [341, 125] width 124 height 17
click at [301, 141] on input "VID" at bounding box center [340, 140] width 125 height 18
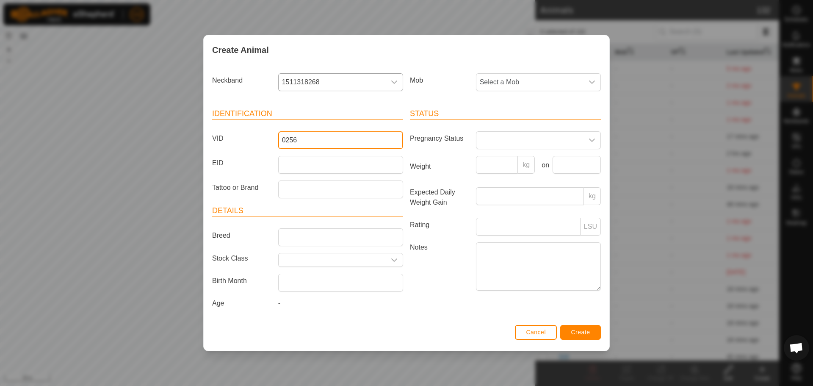
type input "0256"
click at [577, 331] on span "Create" at bounding box center [580, 332] width 19 height 7
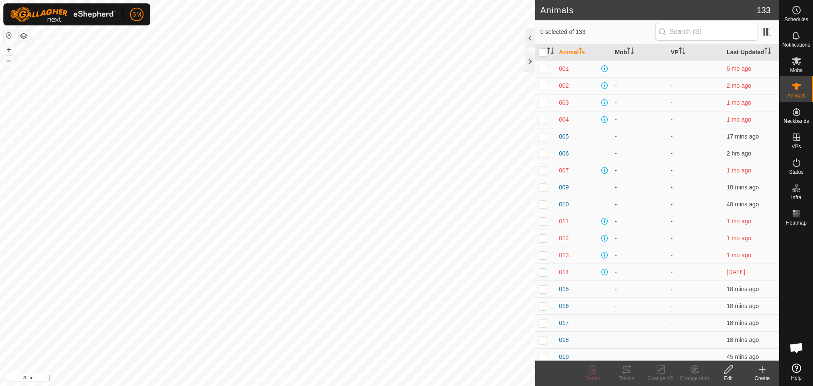
click at [762, 371] on icon at bounding box center [762, 369] width 0 height 6
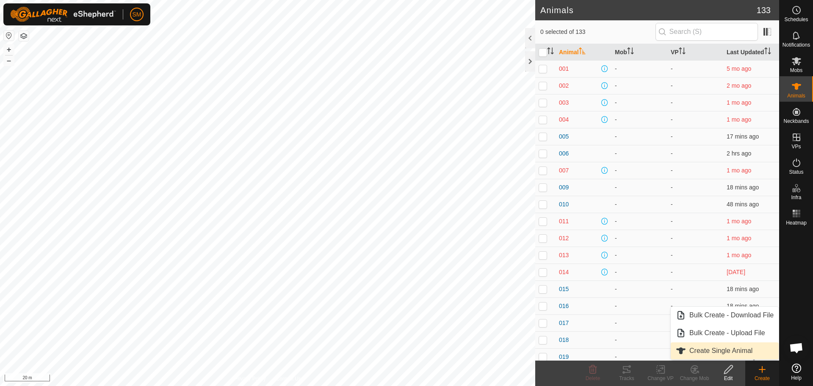
click at [750, 352] on link "Create Single Animal" at bounding box center [725, 350] width 108 height 17
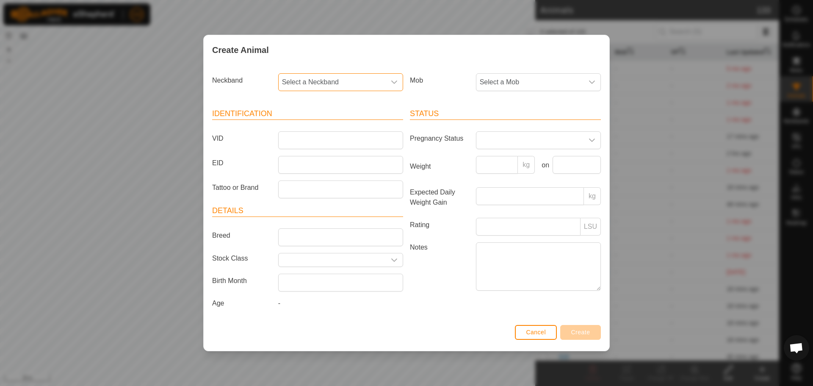
click at [360, 75] on span "Select a Neckband" at bounding box center [332, 82] width 107 height 17
click at [321, 104] on input "text" at bounding box center [341, 105] width 114 height 18
type input "5857"
click at [312, 124] on li "0802295857" at bounding box center [341, 125] width 124 height 17
click at [308, 143] on input "VID" at bounding box center [340, 140] width 125 height 18
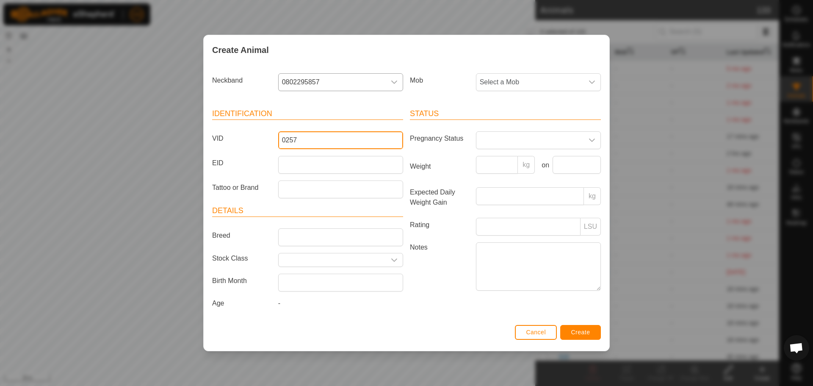
type input "0257"
click at [583, 331] on span "Create" at bounding box center [580, 332] width 19 height 7
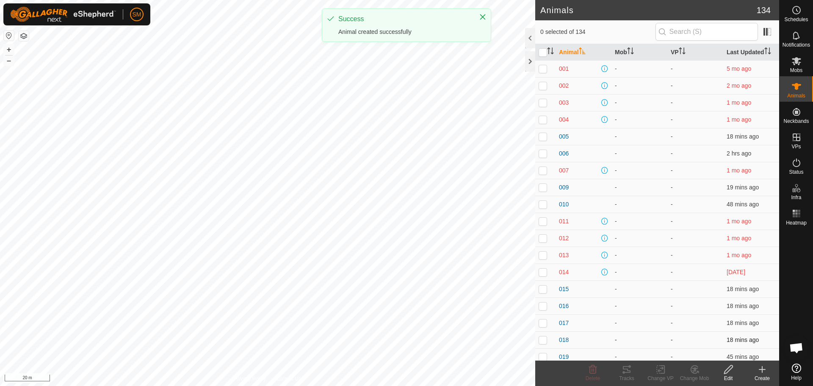
click at [588, 336] on div "018" at bounding box center [583, 339] width 49 height 9
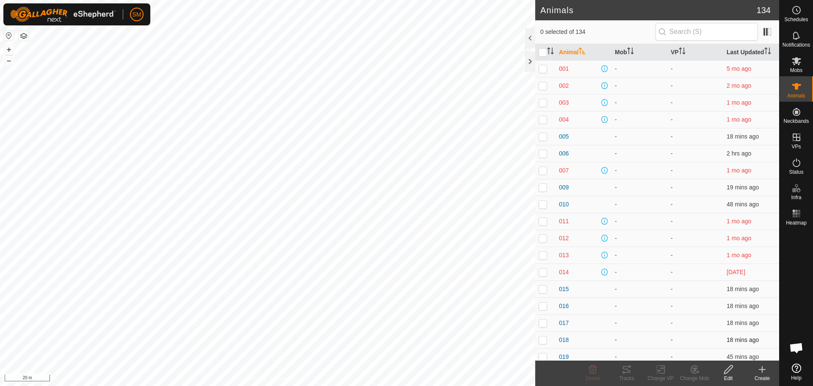
drag, startPoint x: 588, startPoint y: 336, endPoint x: 763, endPoint y: 371, distance: 179.2
click at [763, 371] on icon at bounding box center [762, 369] width 10 height 10
click at [763, 370] on icon at bounding box center [762, 369] width 10 height 10
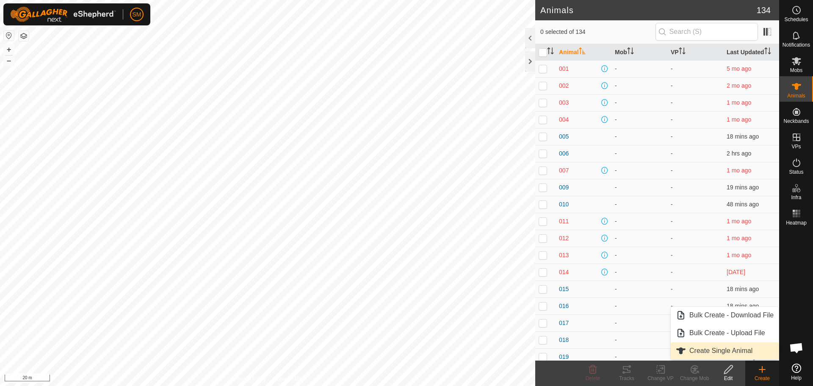
click at [747, 348] on link "Create Single Animal" at bounding box center [725, 350] width 108 height 17
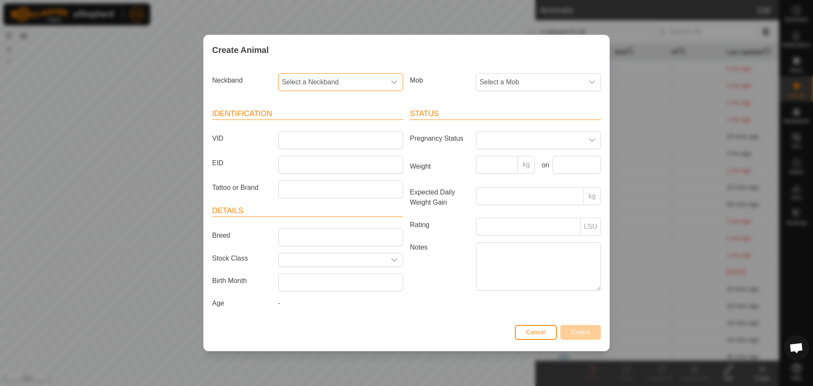
click at [345, 75] on span "Select a Neckband" at bounding box center [332, 82] width 107 height 17
click at [330, 104] on input "text" at bounding box center [341, 105] width 114 height 18
type input "1194"
click at [312, 141] on li "1354611194" at bounding box center [341, 143] width 124 height 17
click at [315, 141] on input "VID" at bounding box center [340, 140] width 125 height 18
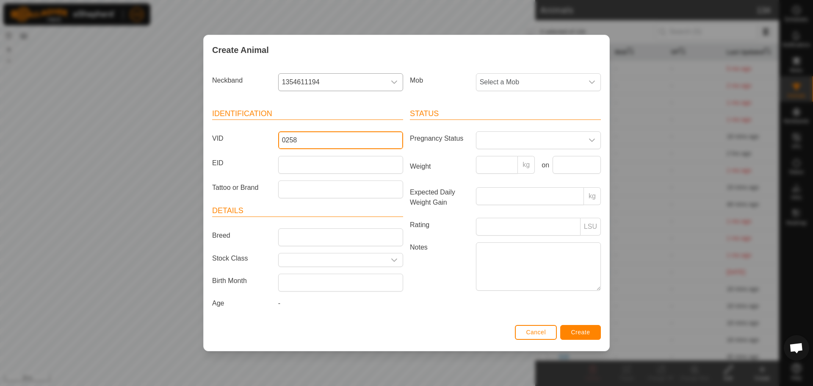
type input "0258"
click at [574, 330] on span "Create" at bounding box center [580, 332] width 19 height 7
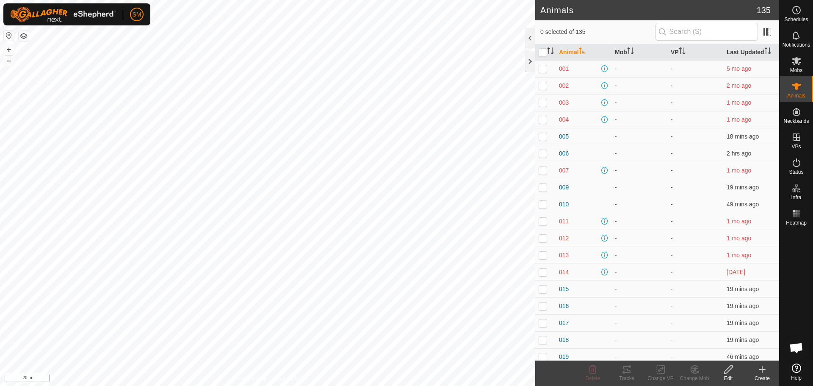
click at [765, 370] on icon at bounding box center [762, 369] width 10 height 10
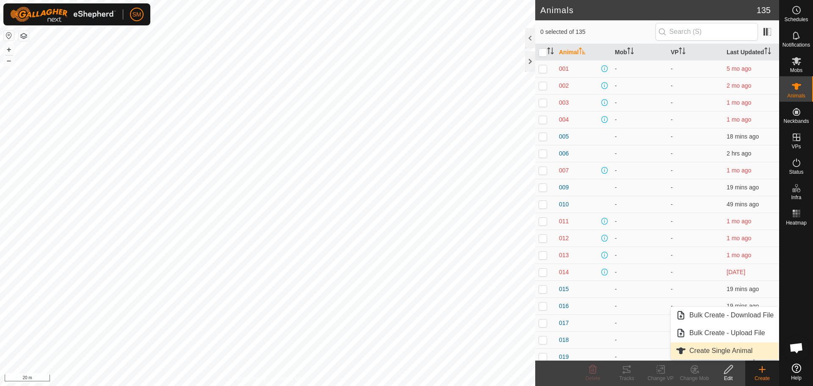
click at [714, 349] on link "Create Single Animal" at bounding box center [725, 350] width 108 height 17
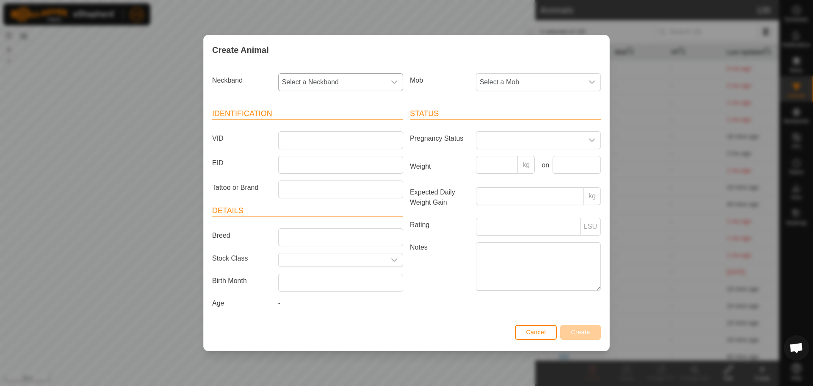
click at [333, 80] on span "Select a Neckband" at bounding box center [332, 82] width 107 height 17
click at [314, 106] on input "text" at bounding box center [341, 105] width 114 height 18
type input "4164"
click at [310, 122] on li "3700154164" at bounding box center [341, 125] width 124 height 17
click at [306, 136] on input "VID" at bounding box center [340, 140] width 125 height 18
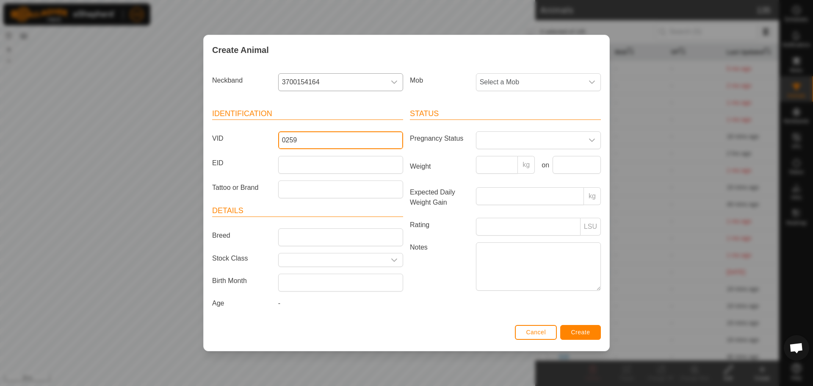
type input "0259"
click at [578, 332] on span "Create" at bounding box center [580, 332] width 19 height 7
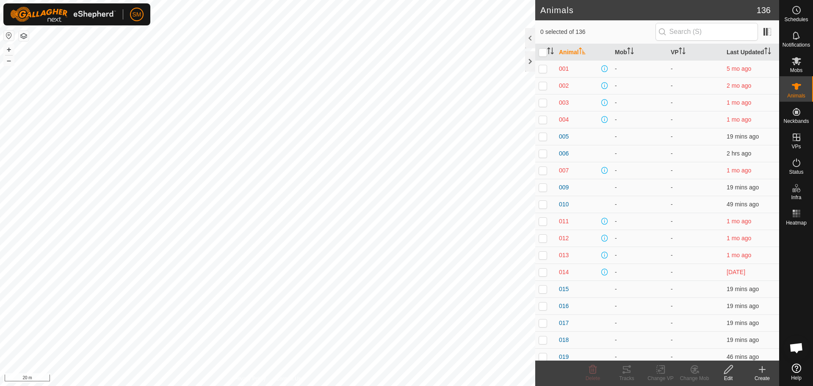
click at [755, 372] on create-svg-icon at bounding box center [762, 369] width 34 height 10
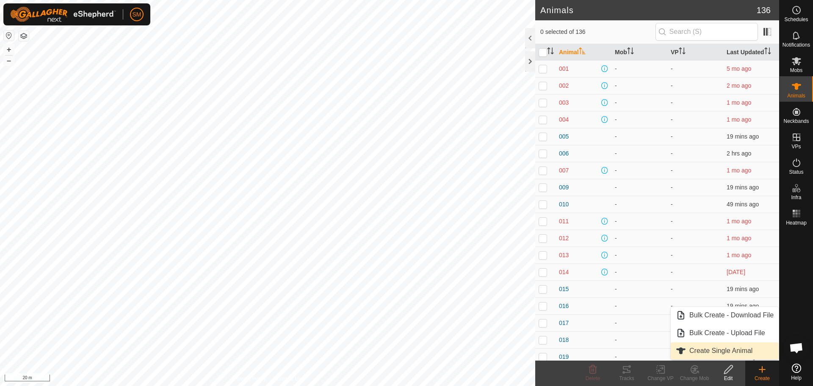
click at [720, 350] on link "Create Single Animal" at bounding box center [725, 350] width 108 height 17
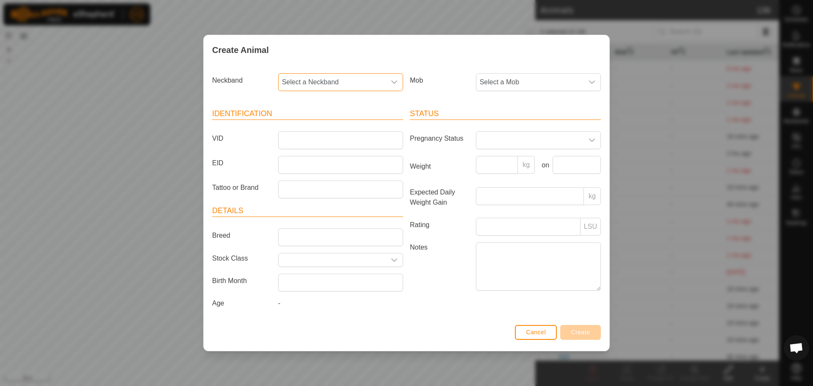
click at [346, 80] on span "Select a Neckband" at bounding box center [332, 82] width 107 height 17
click at [320, 104] on input "text" at bounding box center [341, 105] width 114 height 18
type input "3092"
click at [315, 124] on li "0070523092" at bounding box center [341, 125] width 124 height 17
click at [308, 144] on input "VID" at bounding box center [340, 140] width 125 height 18
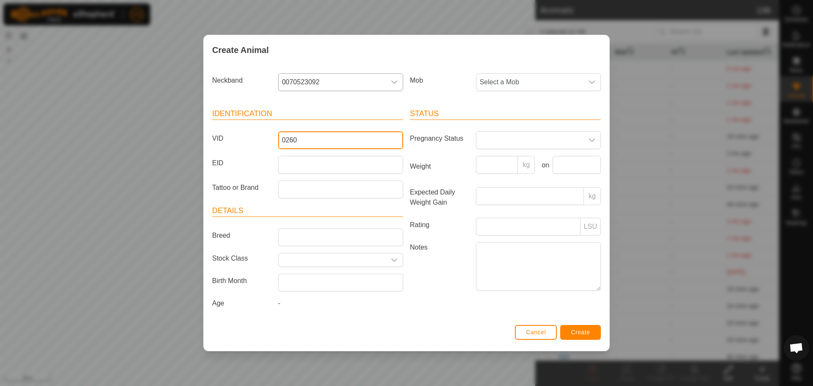
type input "0260"
click at [578, 332] on span "Create" at bounding box center [580, 332] width 19 height 7
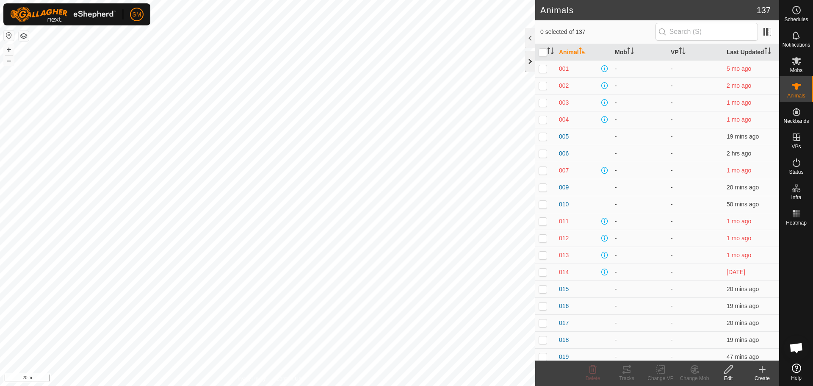
click at [529, 60] on div at bounding box center [530, 61] width 10 height 20
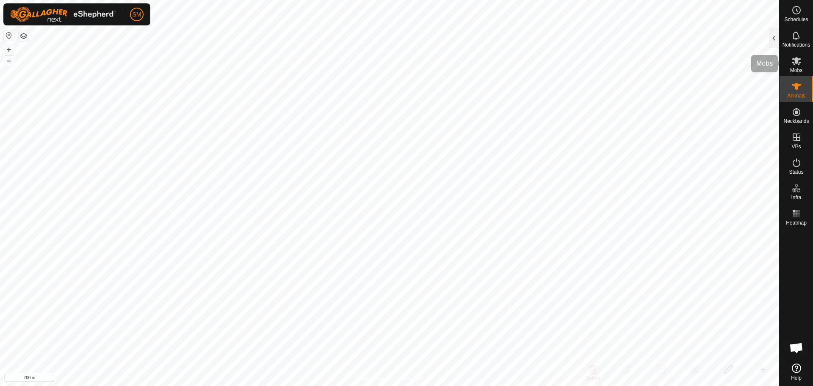
click at [801, 59] on icon at bounding box center [796, 61] width 9 height 8
click at [773, 35] on div at bounding box center [774, 38] width 10 height 20
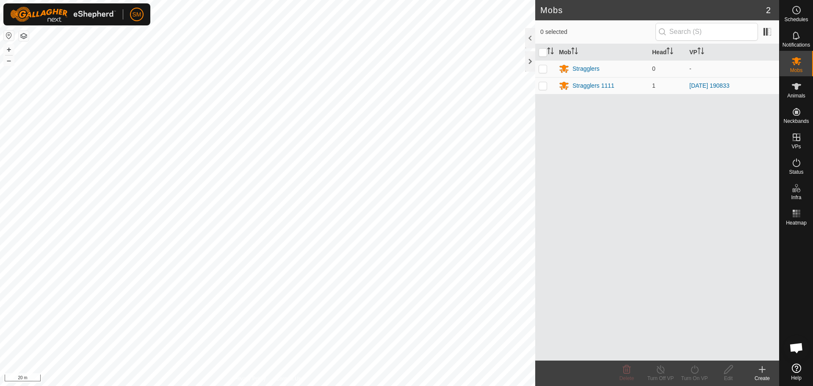
click at [760, 368] on icon at bounding box center [762, 369] width 10 height 10
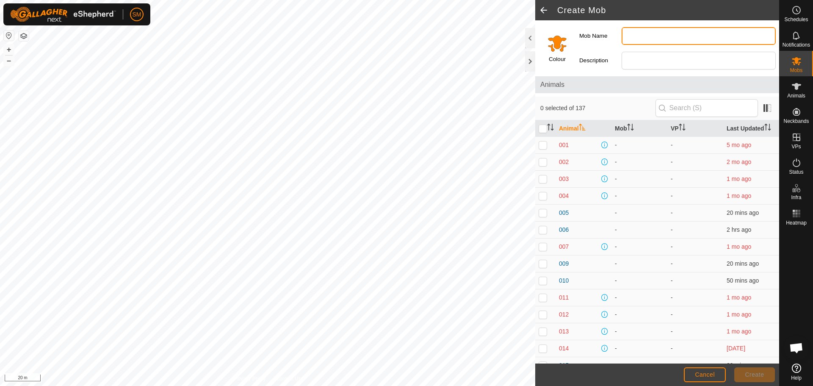
click at [634, 39] on input "Mob Name" at bounding box center [698, 36] width 154 height 18
type input "Black cows and Calfs"
click at [555, 41] on input "Select a color" at bounding box center [557, 43] width 20 height 20
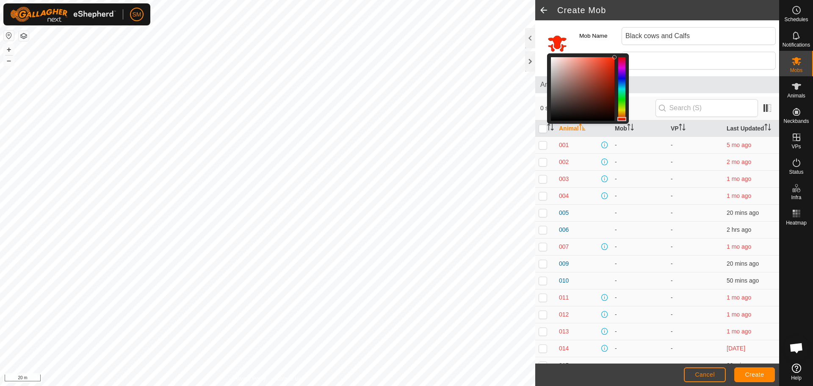
click at [621, 119] on div at bounding box center [621, 89] width 7 height 64
click at [620, 101] on div at bounding box center [621, 89] width 7 height 64
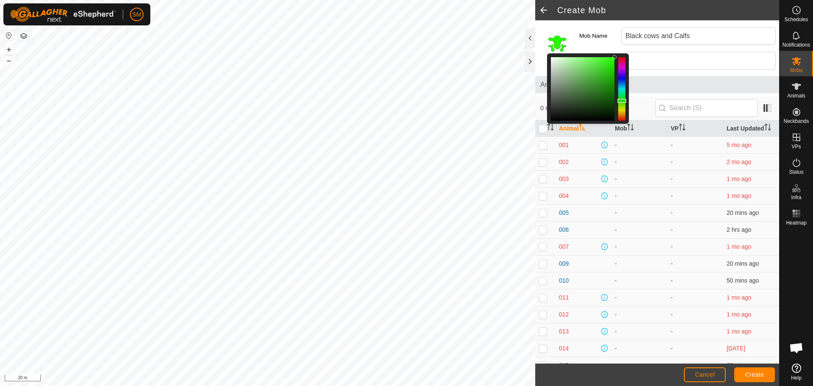
click at [621, 58] on div at bounding box center [621, 89] width 7 height 64
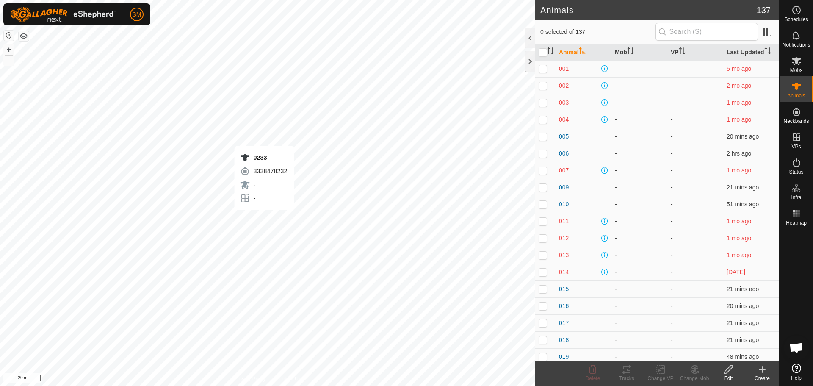
checkbox input "true"
click at [549, 47] on th at bounding box center [545, 52] width 20 height 17
click at [549, 48] on icon "Activate to sort" at bounding box center [548, 50] width 1 height 7
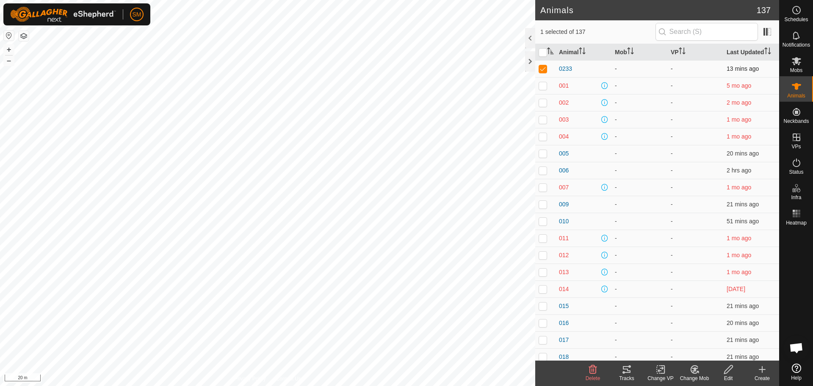
click at [545, 67] on p-checkbox at bounding box center [543, 68] width 8 height 7
click at [544, 68] on p-checkbox at bounding box center [543, 68] width 8 height 7
checkbox input "true"
checkbox input "false"
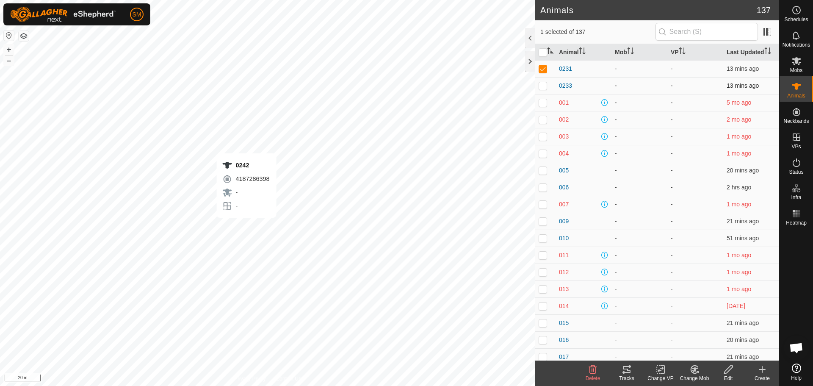
checkbox input "true"
checkbox input "false"
checkbox input "true"
checkbox input "false"
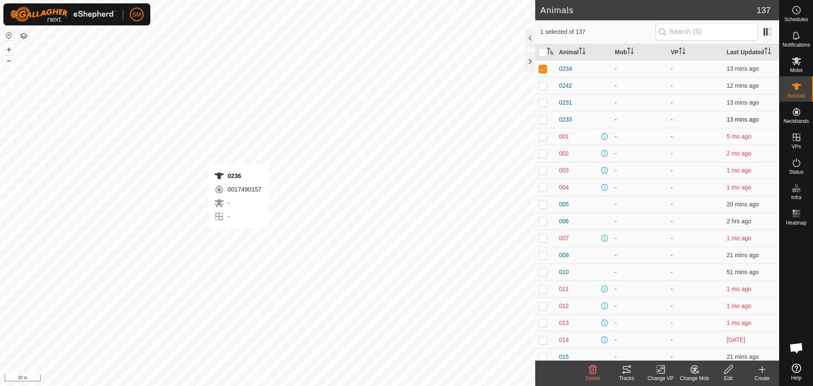
checkbox input "true"
checkbox input "false"
click at [544, 69] on p-checkbox at bounding box center [543, 68] width 8 height 7
checkbox input "false"
click at [759, 369] on icon at bounding box center [762, 369] width 10 height 10
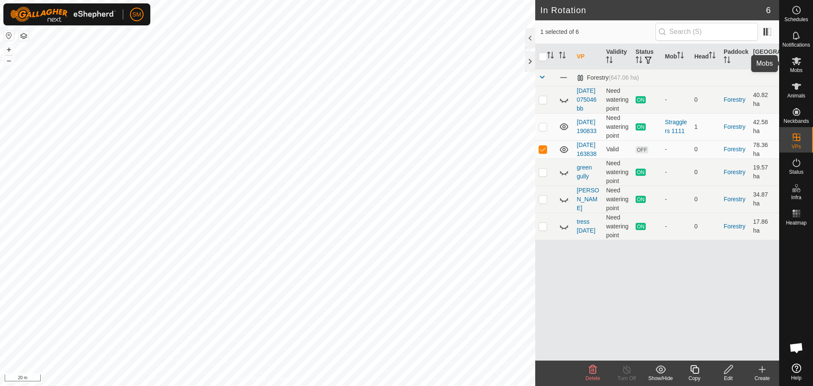
click at [798, 62] on icon at bounding box center [796, 61] width 9 height 8
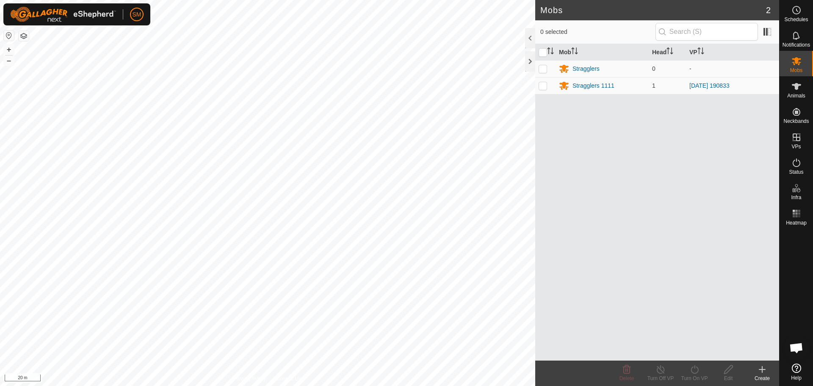
click at [765, 372] on icon at bounding box center [762, 369] width 10 height 10
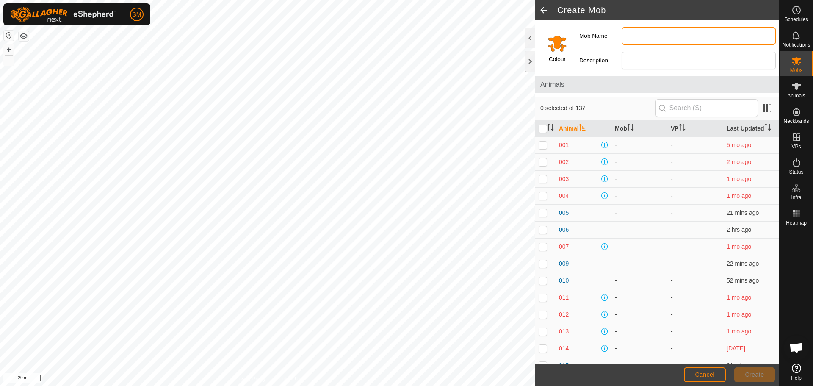
click at [626, 30] on input "Mob Name" at bounding box center [698, 36] width 154 height 18
type input "Black cows and Calfs"
click at [553, 42] on input "Select a color" at bounding box center [557, 43] width 20 height 20
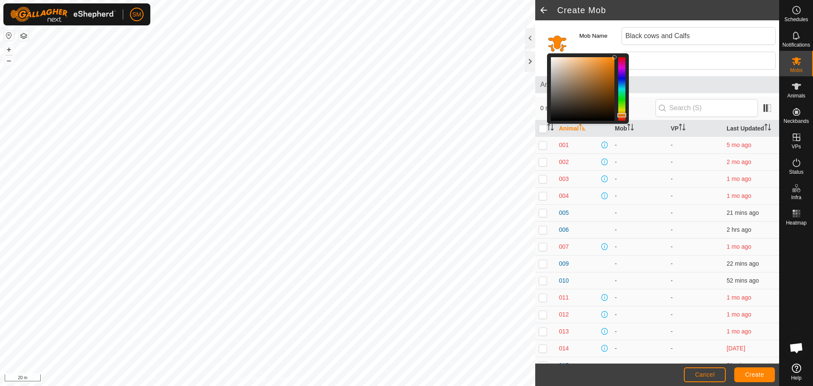
click at [622, 59] on div at bounding box center [621, 89] width 7 height 64
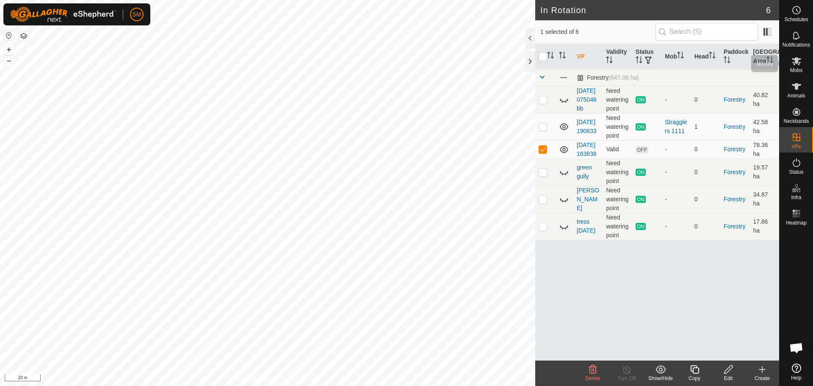
click at [796, 66] on icon at bounding box center [796, 61] width 10 height 10
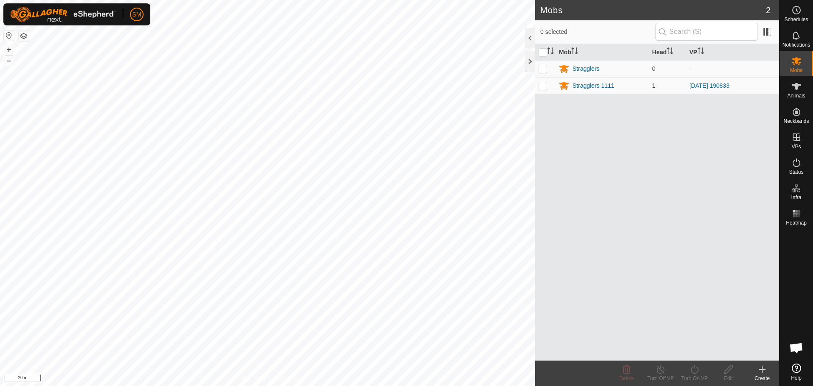
click at [762, 376] on div "Create" at bounding box center [762, 378] width 34 height 8
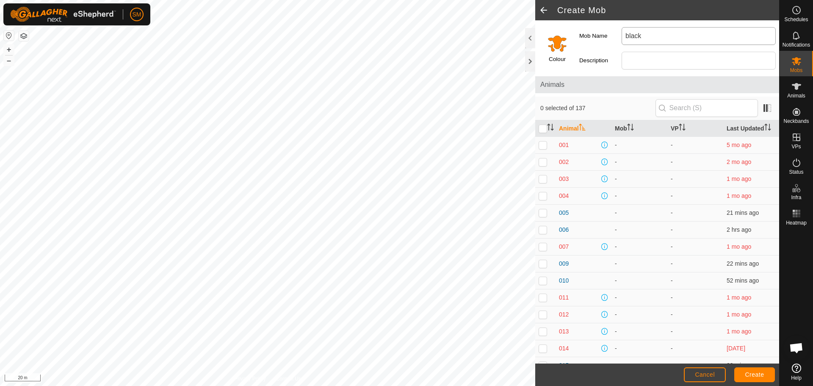
type input "Black cows and Calfs"
click at [652, 59] on input "Description" at bounding box center [698, 61] width 154 height 18
type input "Angus"
click at [670, 104] on input "text" at bounding box center [706, 108] width 102 height 18
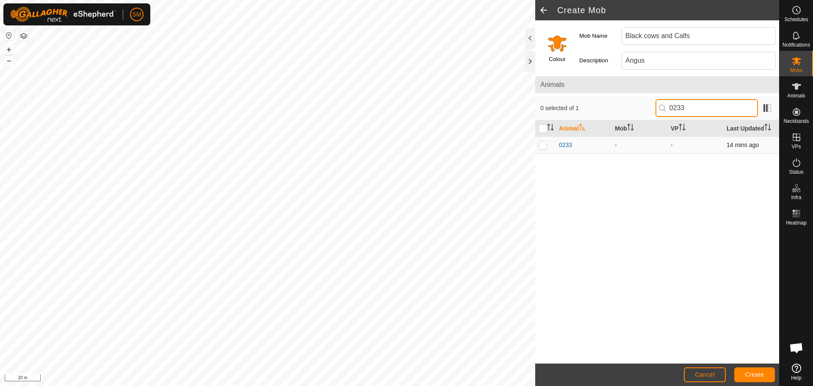
type input "0233"
click at [543, 146] on p-checkbox at bounding box center [543, 144] width 8 height 7
checkbox input "true"
click at [696, 105] on input "0233" at bounding box center [706, 108] width 102 height 18
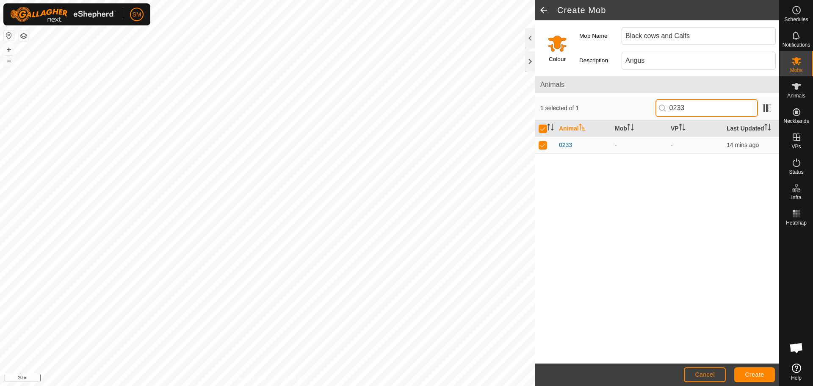
type input "023"
checkbox input "false"
type input "0231"
click at [543, 146] on p-checkbox at bounding box center [543, 144] width 8 height 7
checkbox input "true"
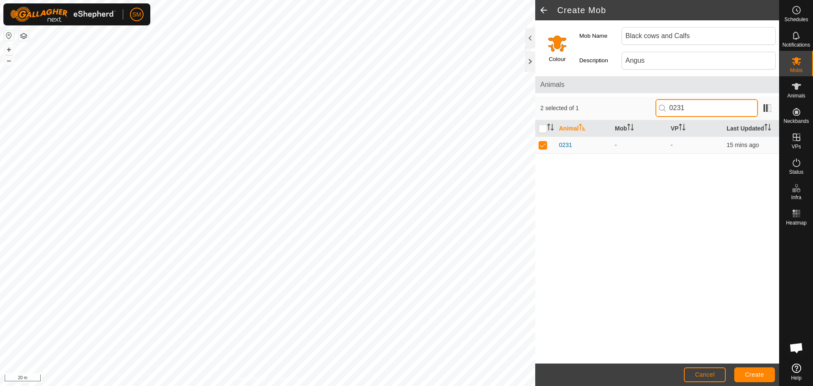
click at [705, 105] on input "0231" at bounding box center [706, 108] width 102 height 18
type input "0234"
click at [539, 143] on p-checkbox at bounding box center [543, 144] width 8 height 7
checkbox input "true"
click at [704, 105] on input "0234" at bounding box center [706, 108] width 102 height 18
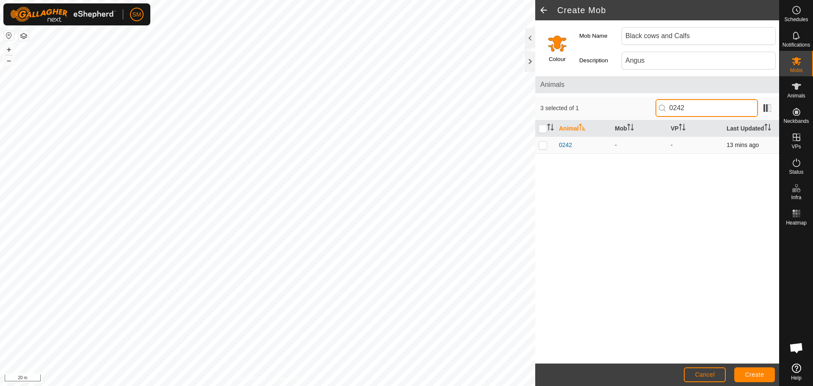
type input "0242"
click at [544, 146] on p-checkbox at bounding box center [543, 144] width 8 height 7
checkbox input "true"
click at [693, 104] on input "0242" at bounding box center [706, 108] width 102 height 18
type input "0236"
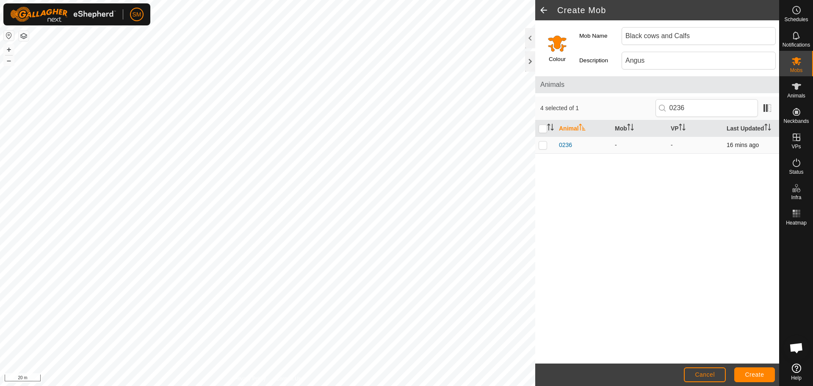
click at [541, 144] on p-checkbox at bounding box center [543, 144] width 8 height 7
checkbox input "true"
click at [690, 107] on input "0236" at bounding box center [706, 108] width 102 height 18
type input "0232"
click at [544, 146] on p-checkbox at bounding box center [543, 144] width 8 height 7
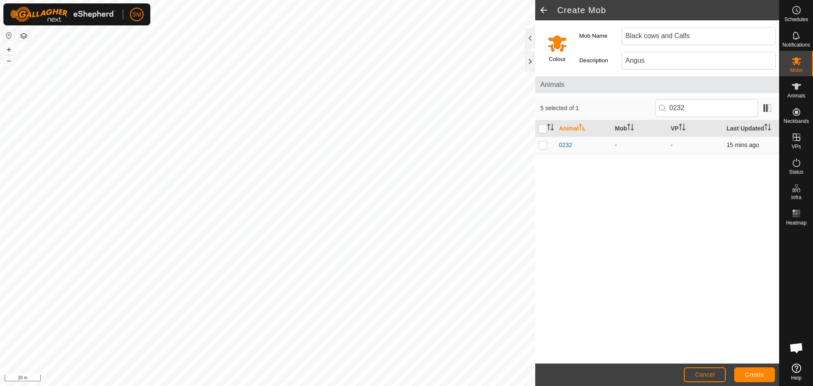
checkbox input "true"
click at [718, 111] on input "0232" at bounding box center [706, 108] width 102 height 18
type input "0248"
click at [544, 145] on p-checkbox at bounding box center [543, 144] width 8 height 7
checkbox input "true"
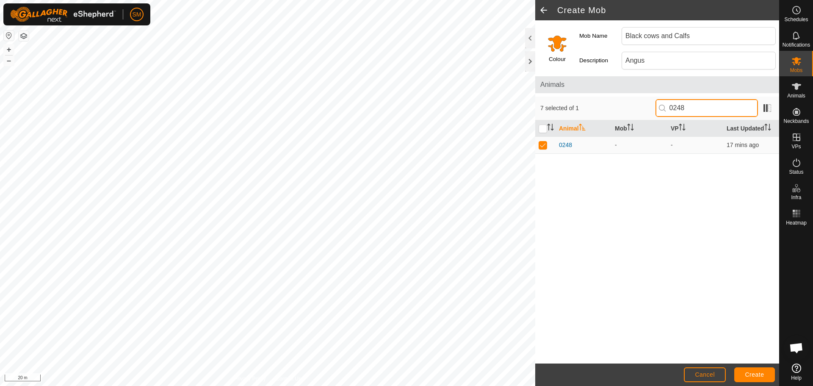
click at [708, 106] on input "0248" at bounding box center [706, 108] width 102 height 18
type input "0240"
click at [542, 147] on p-checkbox at bounding box center [543, 144] width 8 height 7
checkbox input "true"
click at [693, 107] on input "0240" at bounding box center [706, 108] width 102 height 18
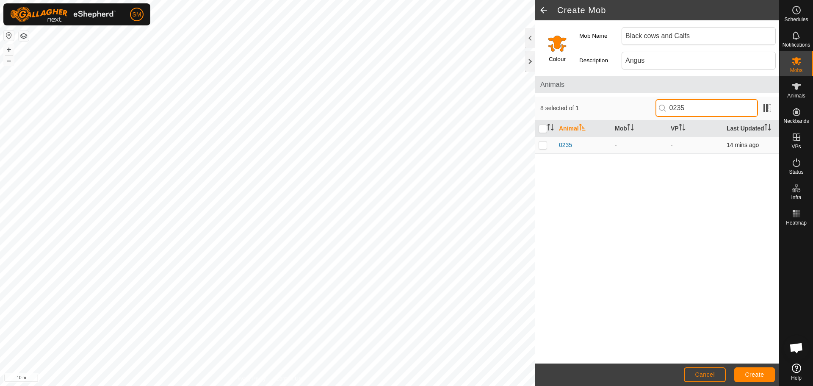
type input "0235"
click at [541, 144] on p-checkbox at bounding box center [543, 144] width 8 height 7
checkbox input "true"
click at [693, 109] on input "0235" at bounding box center [706, 108] width 102 height 18
type input "0241"
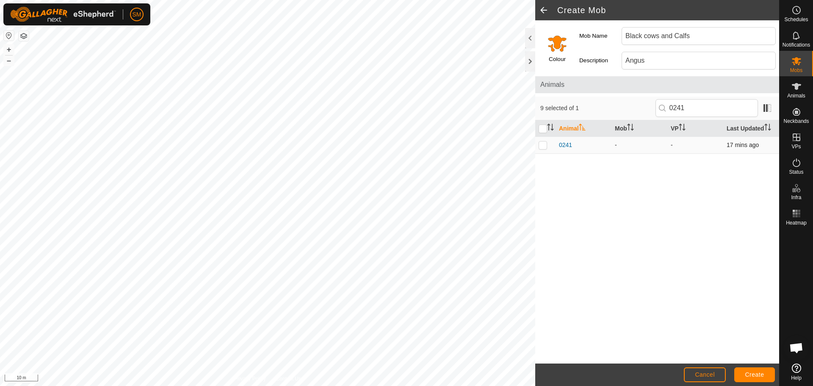
click at [540, 144] on p-checkbox at bounding box center [543, 144] width 8 height 7
checkbox input "true"
click at [688, 111] on input "0241" at bounding box center [706, 108] width 102 height 18
type input "0238"
click at [542, 143] on p-checkbox at bounding box center [543, 144] width 8 height 7
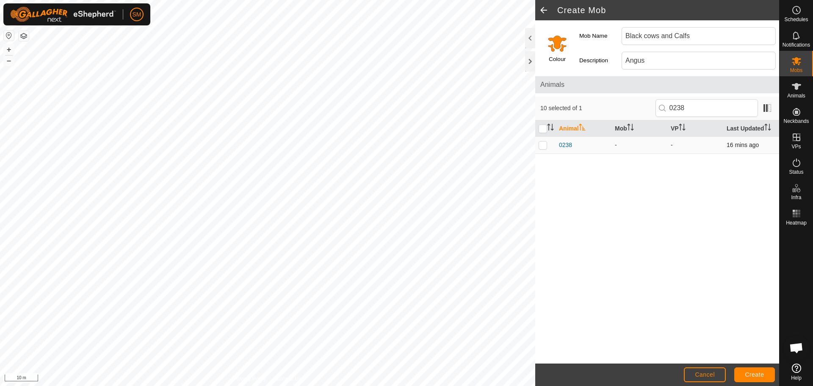
checkbox input "true"
click at [690, 109] on input "0238" at bounding box center [706, 108] width 102 height 18
type input "0247"
click at [541, 143] on p-checkbox at bounding box center [543, 144] width 8 height 7
checkbox input "true"
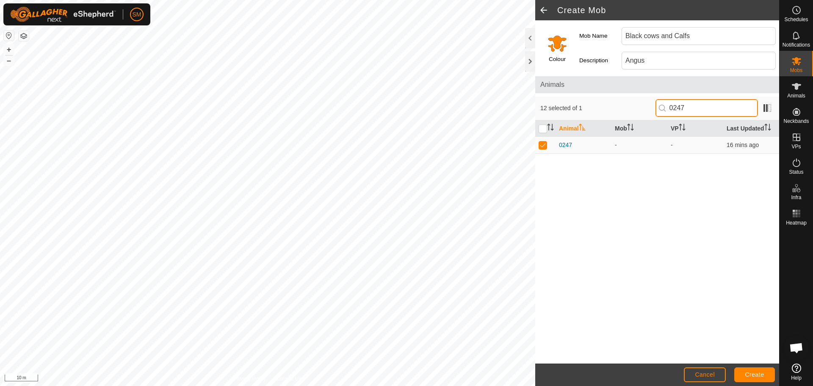
click at [693, 103] on input "0247" at bounding box center [706, 108] width 102 height 18
type input "0243"
click at [542, 144] on p-checkbox at bounding box center [543, 144] width 8 height 7
checkbox input "true"
click at [686, 109] on input "0243" at bounding box center [706, 108] width 102 height 18
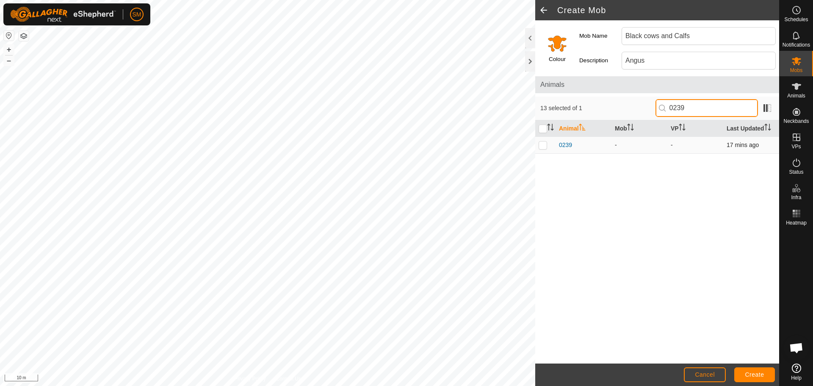
type input "0239"
click at [543, 145] on p-checkbox at bounding box center [543, 144] width 8 height 7
checkbox input "true"
click at [689, 110] on input "0239" at bounding box center [706, 108] width 102 height 18
type input "0245"
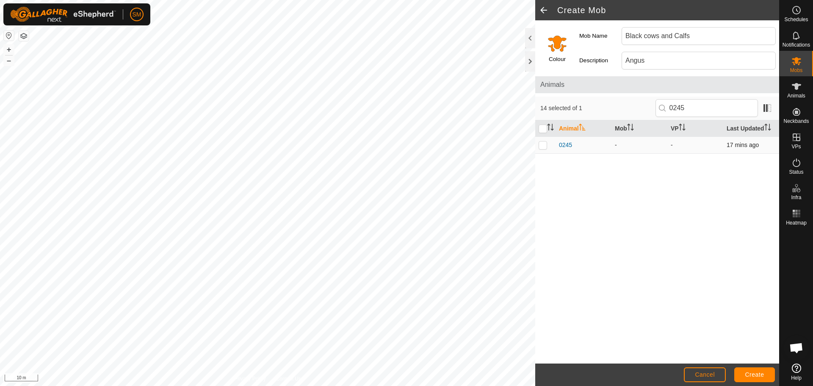
click at [544, 145] on p-checkbox at bounding box center [543, 144] width 8 height 7
checkbox input "true"
click at [694, 107] on input "0245" at bounding box center [706, 108] width 102 height 18
type input "0257"
click at [543, 149] on td at bounding box center [545, 144] width 20 height 17
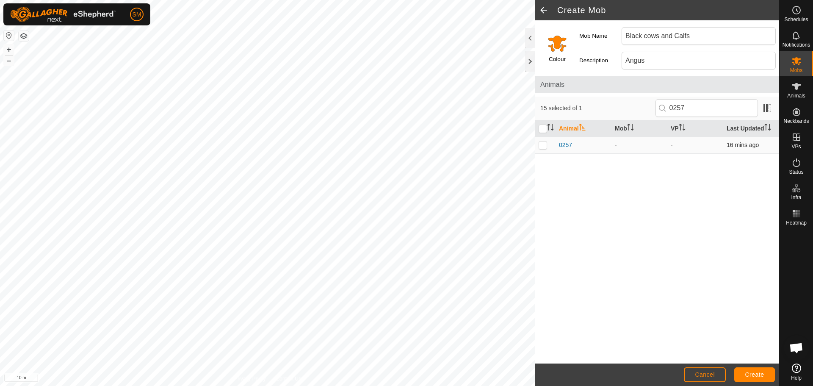
checkbox input "true"
click at [702, 110] on input "0257" at bounding box center [706, 108] width 102 height 18
type input "0251"
click at [542, 147] on p-checkbox at bounding box center [543, 144] width 8 height 7
checkbox input "true"
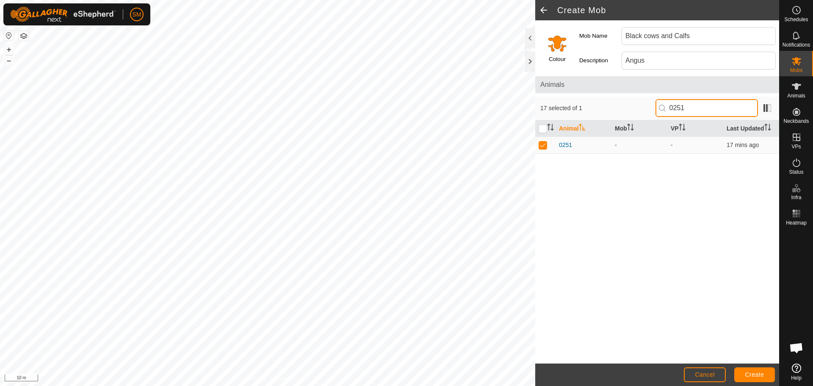
click at [691, 106] on input "0251" at bounding box center [706, 108] width 102 height 18
type input "0252"
click at [545, 145] on p-checkbox at bounding box center [543, 144] width 8 height 7
checkbox input "true"
click at [713, 111] on input "0252" at bounding box center [706, 108] width 102 height 18
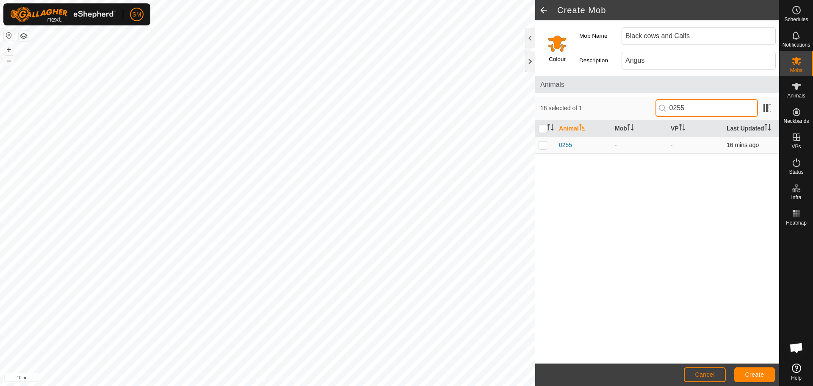
type input "0255"
click at [542, 146] on p-checkbox at bounding box center [543, 144] width 8 height 7
checkbox input "true"
click at [697, 110] on input "0255" at bounding box center [706, 108] width 102 height 18
type input "0254"
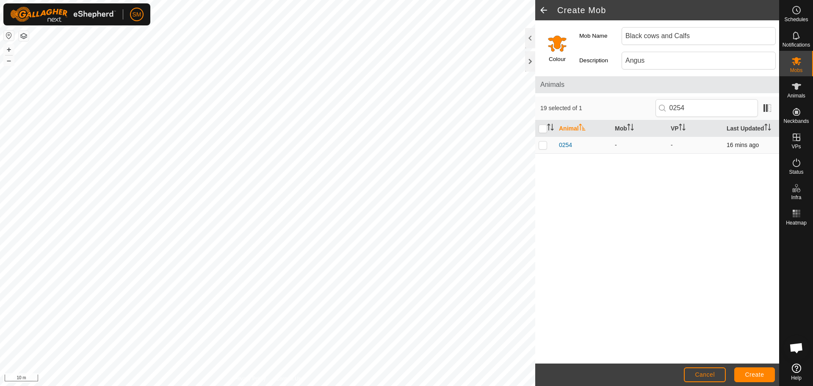
click at [545, 143] on p-checkbox at bounding box center [543, 144] width 8 height 7
checkbox input "true"
click at [690, 109] on input "0254" at bounding box center [706, 108] width 102 height 18
type input "0249"
click at [542, 146] on p-checkbox at bounding box center [543, 144] width 8 height 7
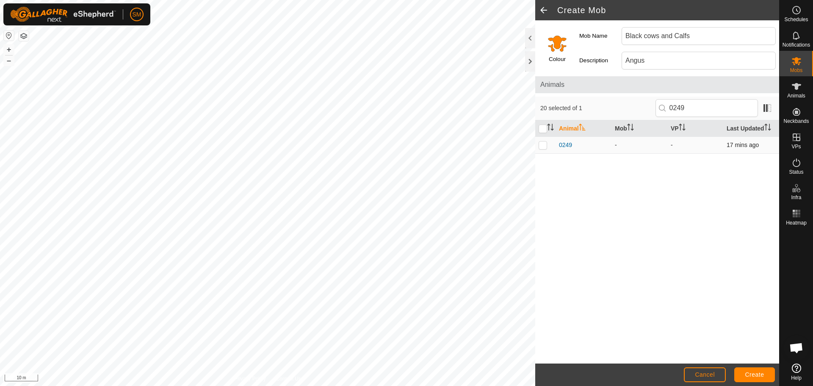
checkbox input "true"
click at [690, 107] on input "0249" at bounding box center [706, 108] width 102 height 18
type input "0259"
click at [544, 146] on p-checkbox at bounding box center [543, 144] width 8 height 7
checkbox input "true"
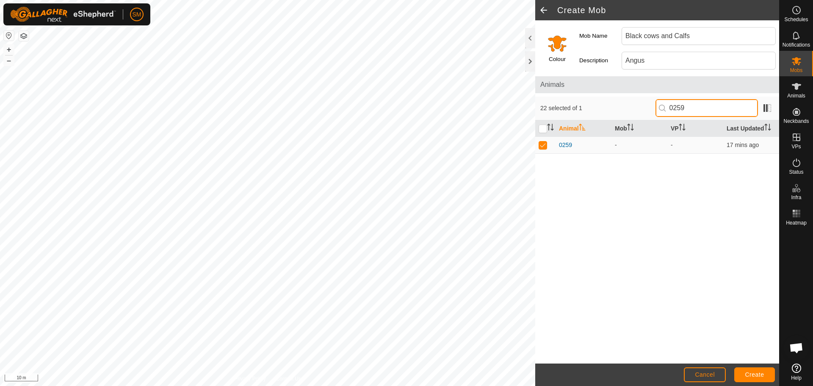
click at [687, 107] on input "0259" at bounding box center [706, 108] width 102 height 18
type input "0250"
click at [542, 145] on p-checkbox at bounding box center [543, 144] width 8 height 7
checkbox input "true"
click at [714, 112] on input "0250" at bounding box center [706, 108] width 102 height 18
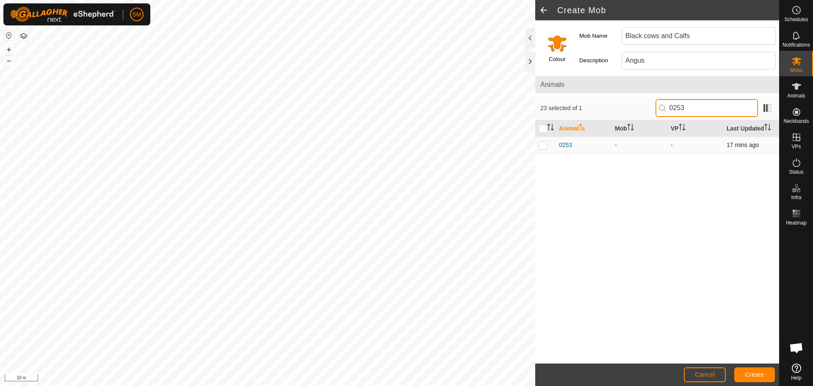
type input "0253"
click at [546, 146] on p-checkbox at bounding box center [543, 144] width 8 height 7
checkbox input "true"
click at [703, 108] on input "0253" at bounding box center [706, 108] width 102 height 18
type input "0260"
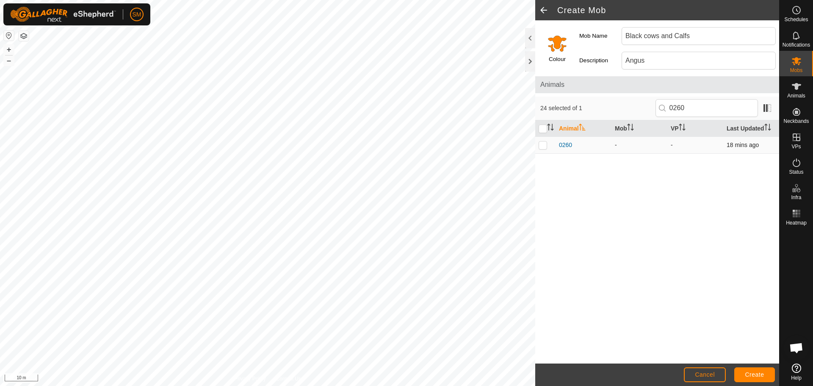
click at [544, 145] on p-checkbox at bounding box center [543, 144] width 8 height 7
checkbox input "true"
click at [696, 112] on input "0260" at bounding box center [706, 108] width 102 height 18
type input "0258"
click at [544, 146] on p-checkbox at bounding box center [543, 144] width 8 height 7
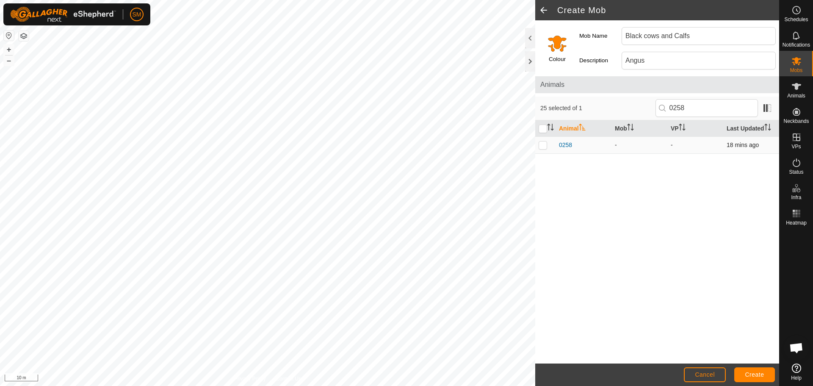
checkbox input "true"
click at [688, 107] on input "0258" at bounding box center [706, 108] width 102 height 18
type input "0256"
click at [542, 145] on p-checkbox at bounding box center [543, 144] width 8 height 7
checkbox input "true"
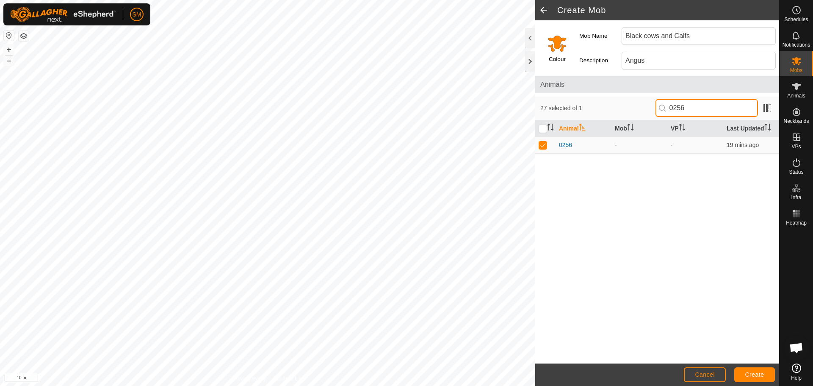
click at [696, 106] on input "0256" at bounding box center [706, 108] width 102 height 18
type input "0237"
click at [542, 146] on p-checkbox at bounding box center [543, 144] width 8 height 7
checkbox input "true"
click at [702, 107] on input "0237" at bounding box center [706, 108] width 102 height 18
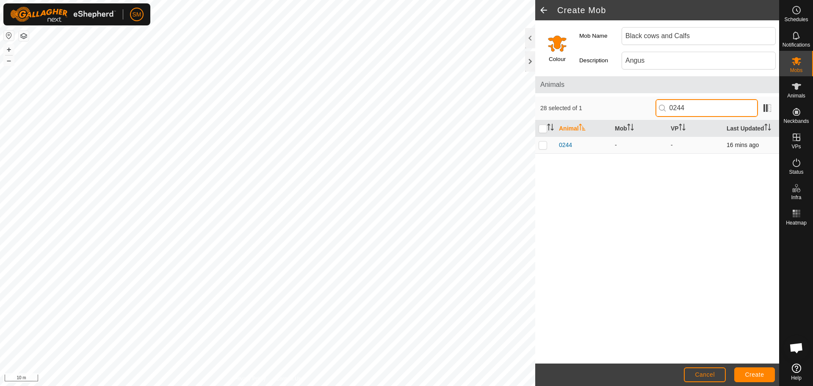
type input "0244"
click at [542, 146] on p-checkbox at bounding box center [543, 144] width 8 height 7
checkbox input "true"
click at [693, 107] on input "0244" at bounding box center [706, 108] width 102 height 18
type input "0246"
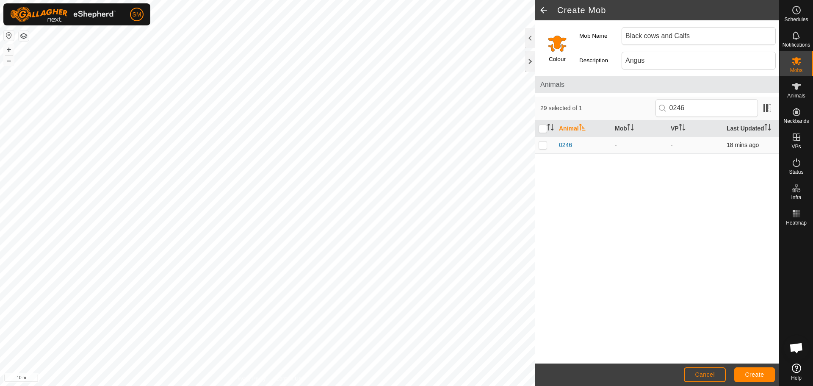
click at [542, 144] on p-checkbox at bounding box center [543, 144] width 8 height 7
checkbox input "true"
click at [750, 373] on span "Create" at bounding box center [754, 374] width 19 height 7
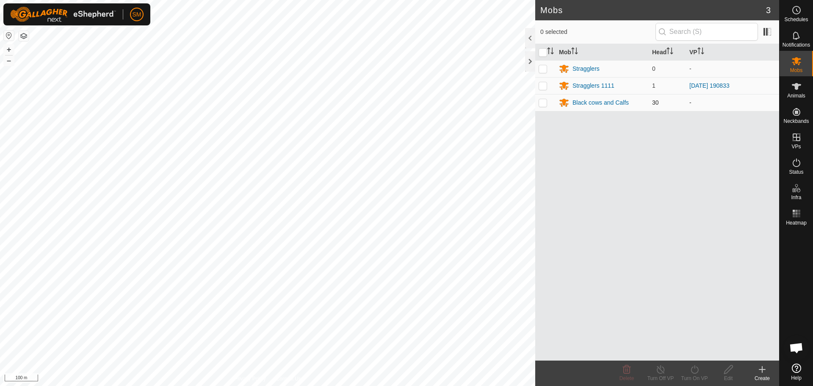
click at [544, 102] on p-checkbox at bounding box center [543, 102] width 8 height 7
checkbox input "true"
click at [695, 371] on icon at bounding box center [694, 369] width 11 height 10
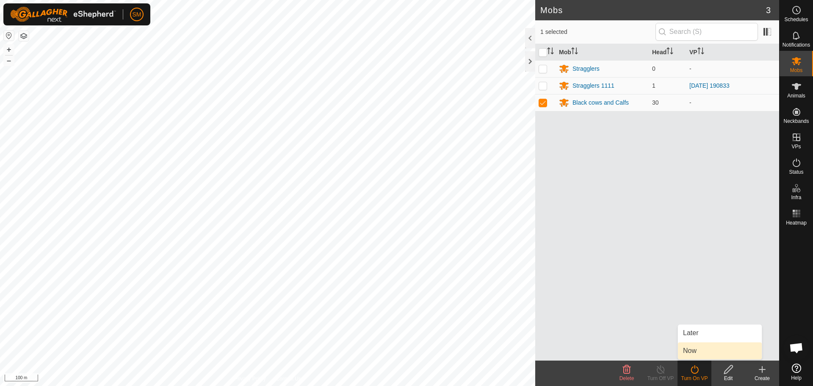
click at [691, 352] on link "Now" at bounding box center [720, 350] width 84 height 17
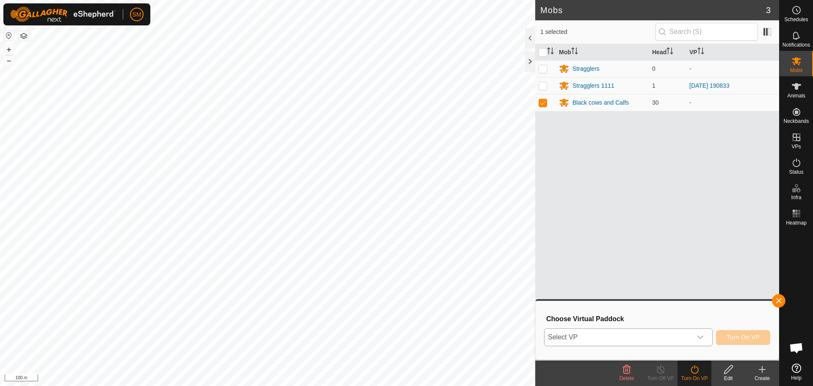
click at [704, 338] on div "dropdown trigger" at bounding box center [700, 337] width 17 height 17
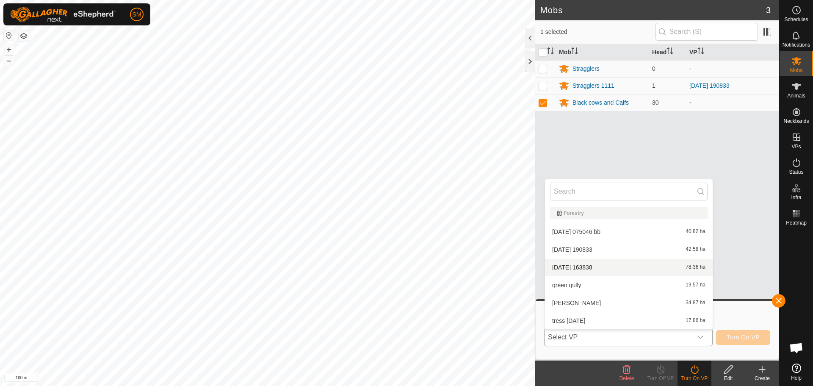
click at [604, 268] on li "2025-10-01 163838 78.36 ha" at bounding box center [629, 267] width 168 height 17
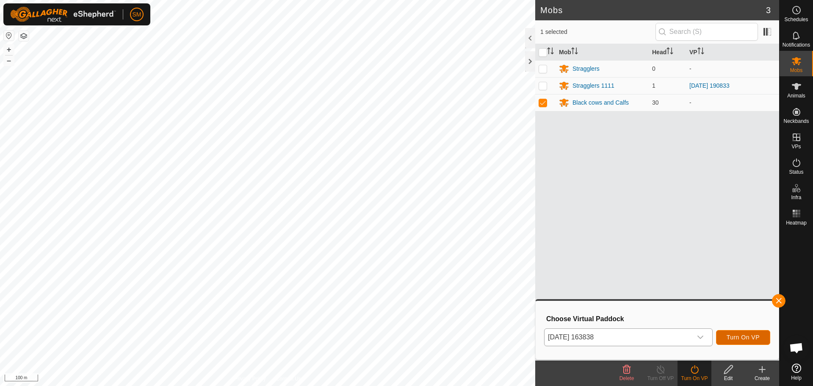
click at [742, 340] on span "Turn On VP" at bounding box center [742, 337] width 33 height 7
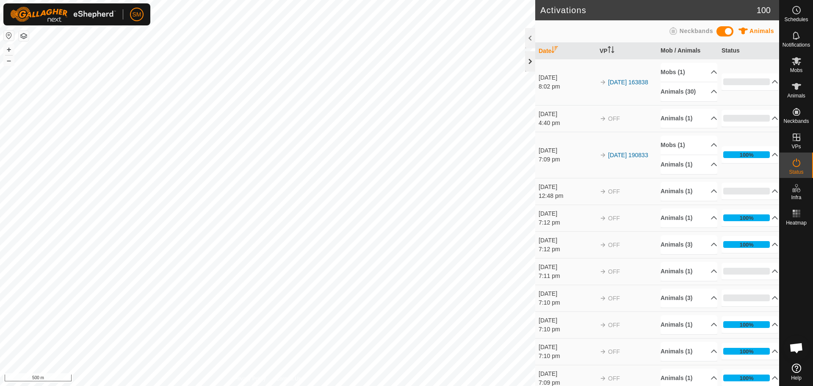
click at [532, 62] on div at bounding box center [530, 61] width 10 height 20
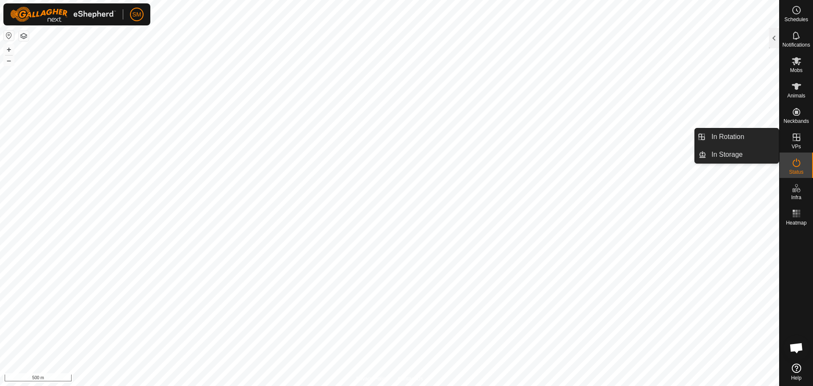
click at [793, 140] on icon at bounding box center [796, 137] width 10 height 10
click at [737, 150] on link "In Storage" at bounding box center [742, 154] width 72 height 17
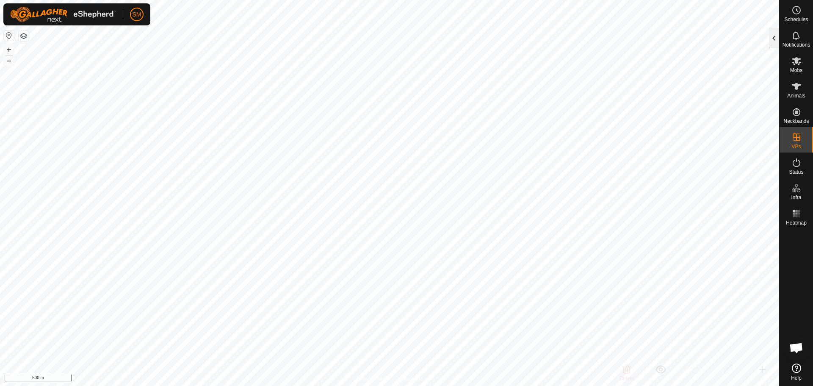
click at [776, 35] on div at bounding box center [774, 38] width 10 height 20
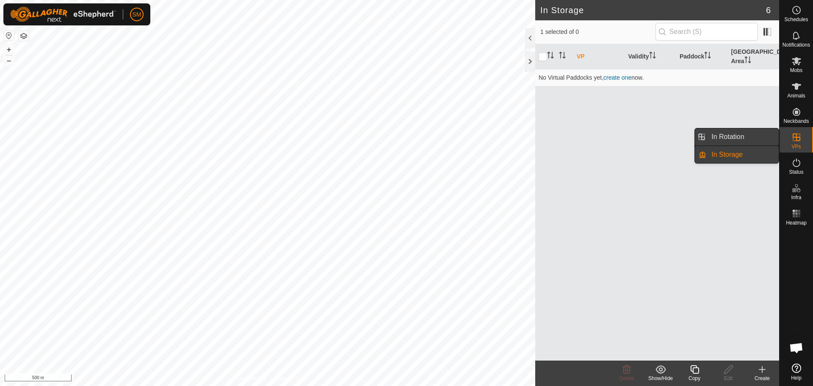
click at [746, 135] on link "In Rotation" at bounding box center [742, 136] width 72 height 17
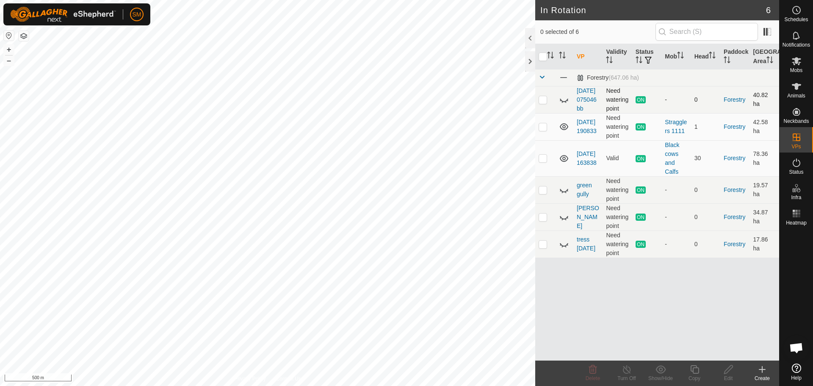
click at [563, 104] on icon at bounding box center [564, 99] width 10 height 10
click at [565, 195] on icon at bounding box center [564, 190] width 10 height 10
click at [563, 222] on icon at bounding box center [564, 217] width 10 height 10
click at [562, 249] on icon at bounding box center [564, 244] width 10 height 10
click at [544, 247] on p-checkbox at bounding box center [543, 243] width 8 height 7
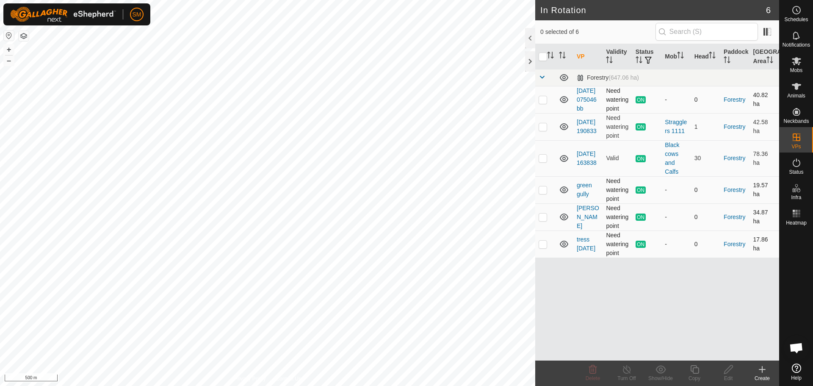
checkbox input "true"
click at [628, 370] on icon at bounding box center [626, 369] width 11 height 10
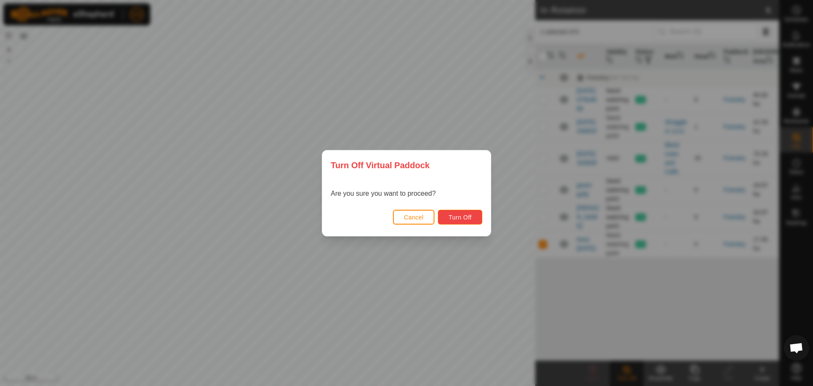
click at [460, 213] on button "Turn Off" at bounding box center [460, 217] width 44 height 15
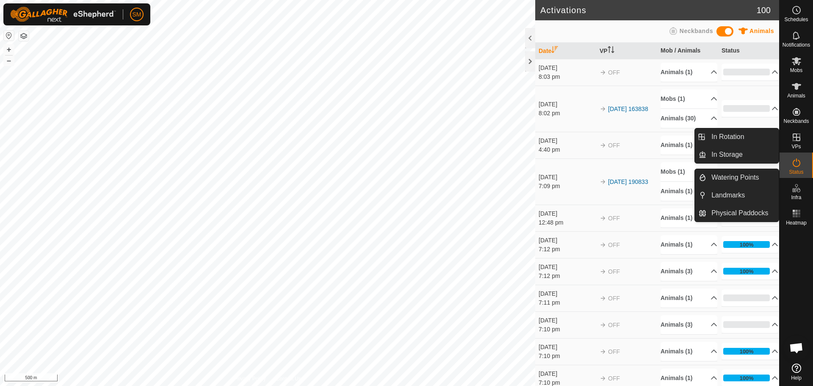
click at [794, 139] on icon at bounding box center [796, 137] width 10 height 10
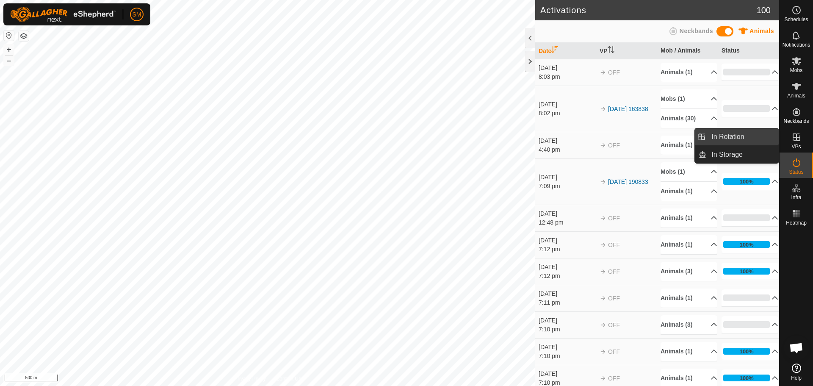
click at [739, 137] on link "In Rotation" at bounding box center [742, 136] width 72 height 17
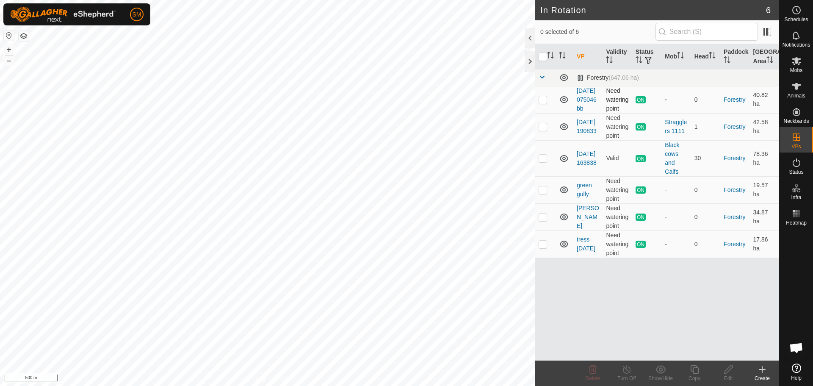
click at [541, 102] on p-checkbox at bounding box center [543, 99] width 8 height 7
checkbox input "true"
click at [624, 371] on icon at bounding box center [627, 369] width 8 height 8
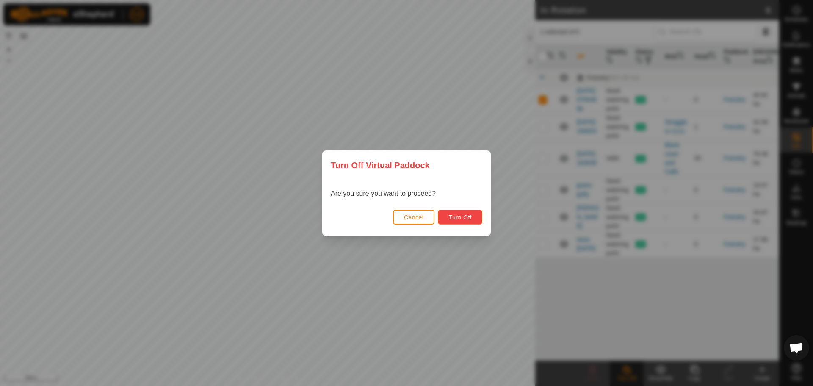
click at [464, 217] on span "Turn Off" at bounding box center [459, 217] width 23 height 7
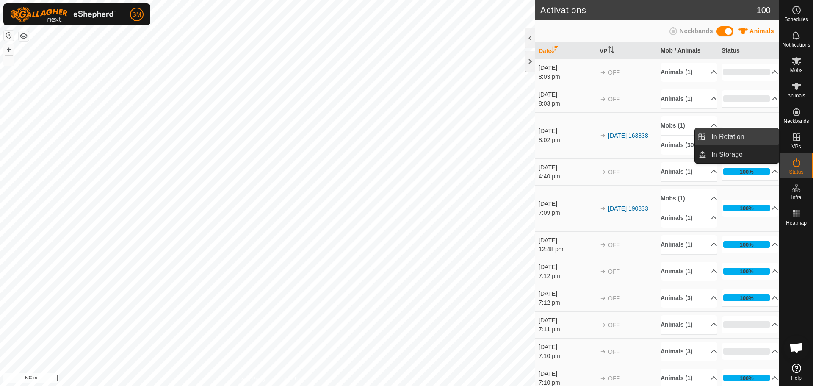
click at [727, 135] on link "In Rotation" at bounding box center [742, 136] width 72 height 17
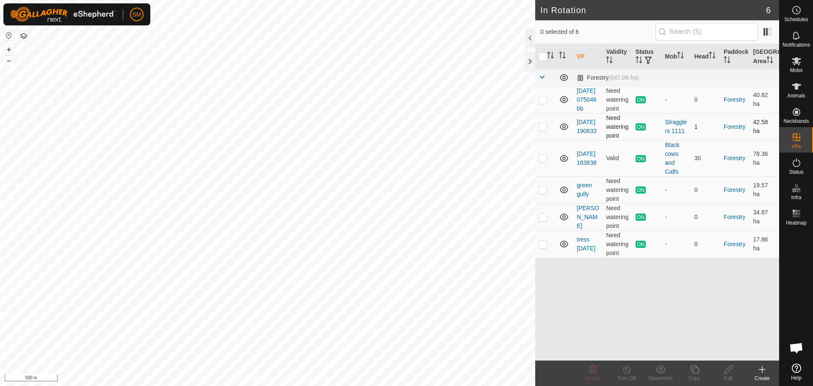
click at [543, 139] on td at bounding box center [545, 126] width 20 height 27
checkbox input "false"
click at [542, 161] on p-checkbox at bounding box center [543, 158] width 8 height 7
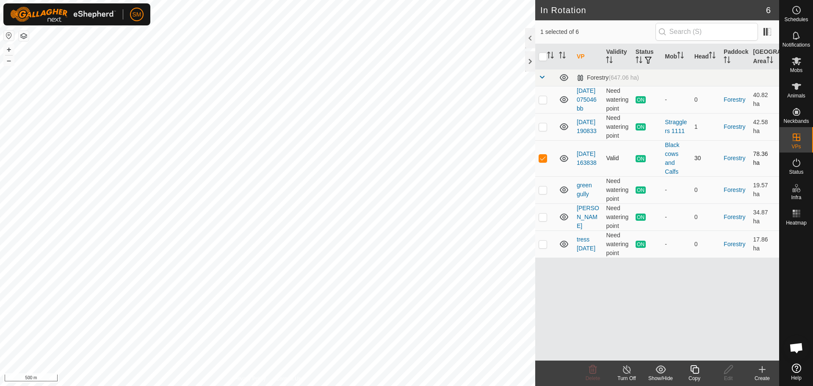
checkbox input "false"
click at [544, 193] on p-checkbox at bounding box center [543, 189] width 8 height 7
checkbox input "true"
click at [624, 367] on line at bounding box center [626, 369] width 7 height 7
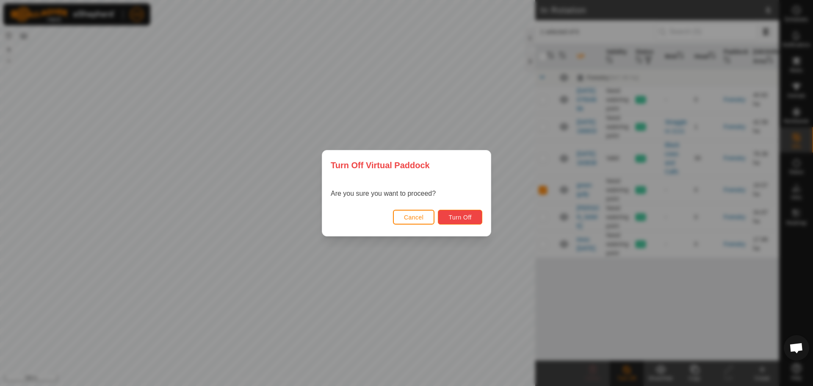
click at [470, 215] on span "Turn Off" at bounding box center [459, 217] width 23 height 7
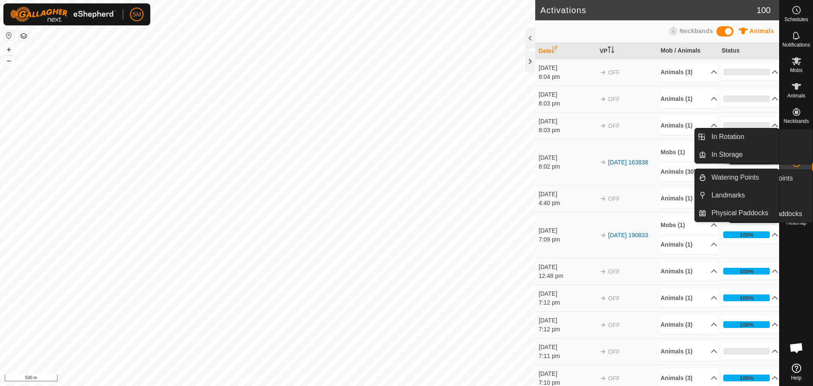
click at [795, 140] on icon at bounding box center [796, 137] width 10 height 10
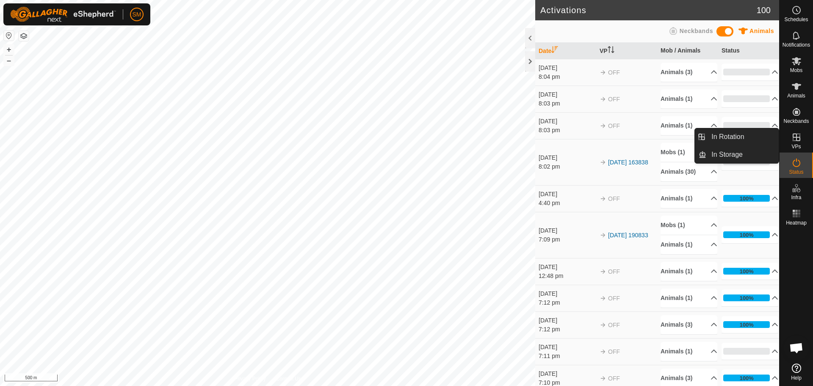
click at [795, 141] on icon at bounding box center [796, 137] width 10 height 10
click at [723, 137] on link "In Rotation" at bounding box center [742, 136] width 72 height 17
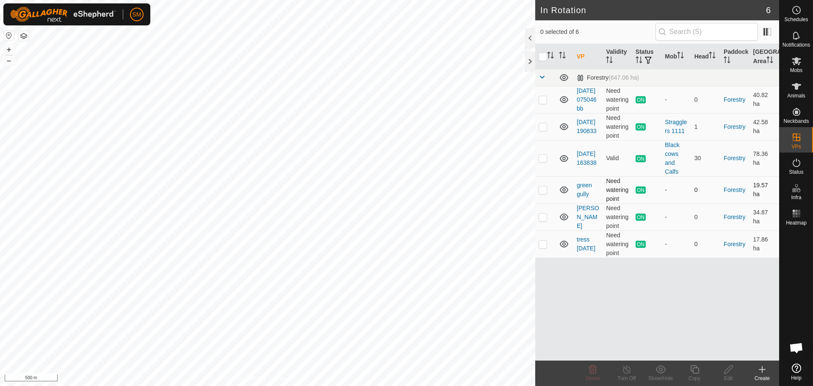
click at [540, 193] on p-checkbox at bounding box center [543, 189] width 8 height 7
click at [541, 193] on p-checkbox at bounding box center [543, 189] width 8 height 7
checkbox input "false"
click at [543, 220] on p-tablecheckbox at bounding box center [543, 216] width 8 height 7
checkbox input "true"
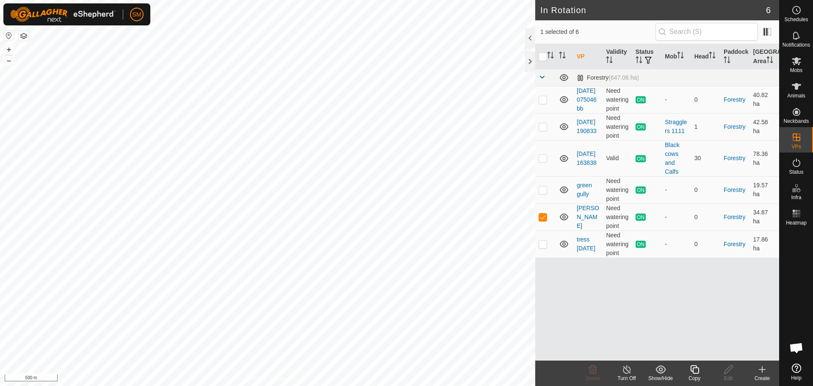
click at [623, 369] on icon at bounding box center [627, 369] width 8 height 8
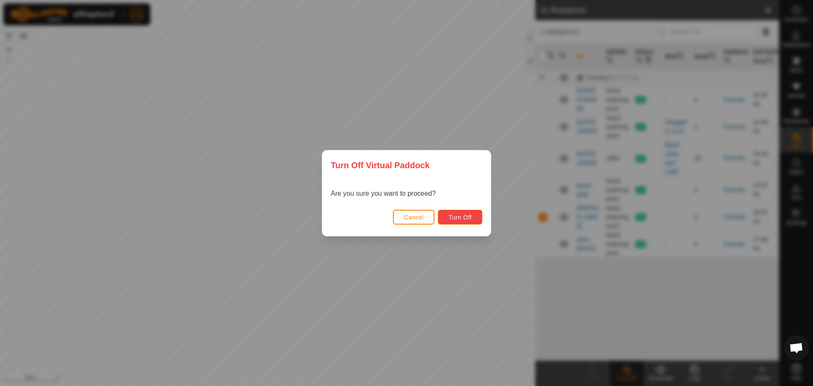
click at [462, 218] on span "Turn Off" at bounding box center [459, 217] width 23 height 7
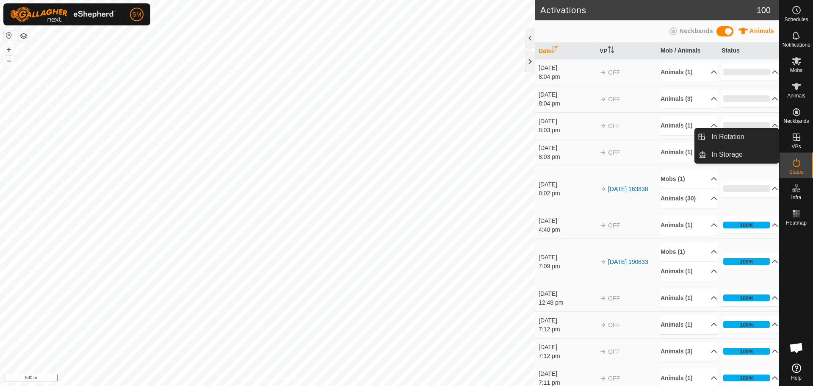
click at [791, 143] on es-virtualpaddocks-svg-icon at bounding box center [796, 137] width 15 height 14
click at [722, 135] on link "In Rotation" at bounding box center [742, 136] width 72 height 17
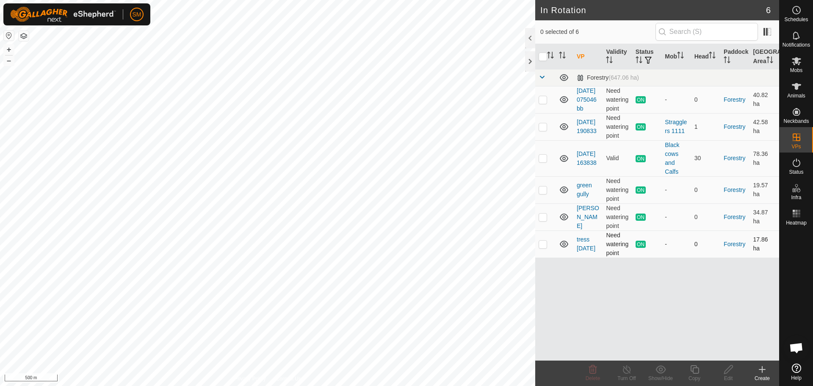
click at [543, 247] on p-checkbox at bounding box center [543, 243] width 8 height 7
checkbox input "true"
click at [626, 372] on icon at bounding box center [626, 369] width 11 height 10
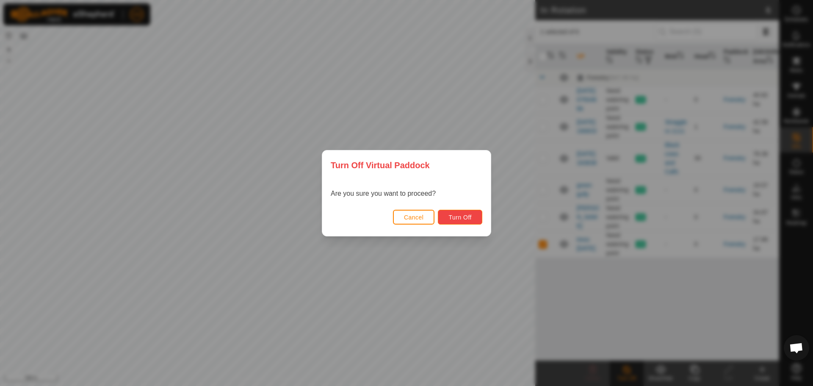
click at [472, 214] on button "Turn Off" at bounding box center [460, 217] width 44 height 15
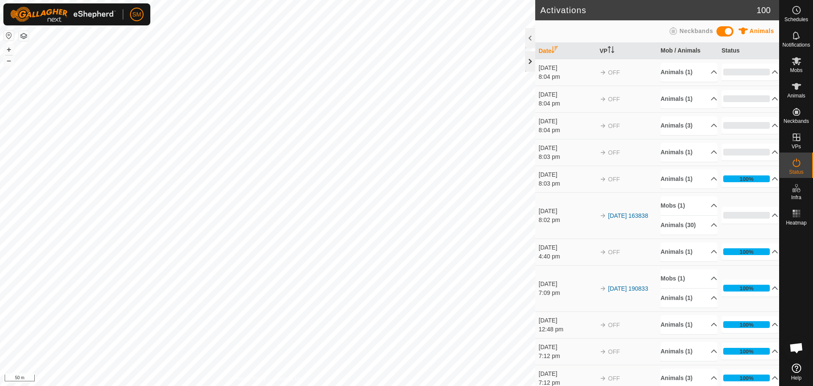
click at [529, 61] on div at bounding box center [530, 61] width 10 height 20
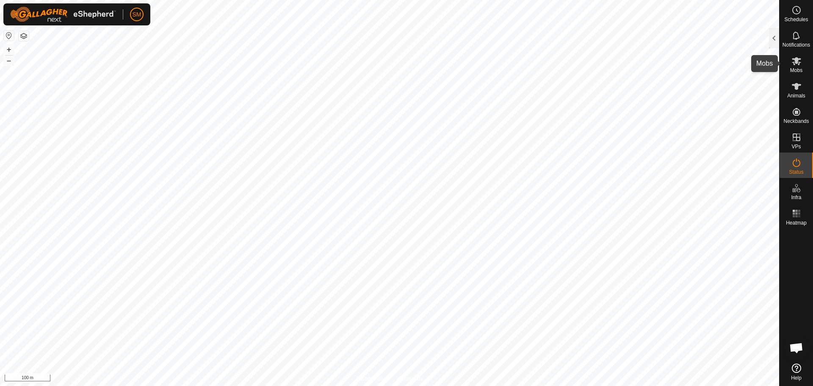
click at [801, 62] on icon at bounding box center [796, 61] width 10 height 10
click at [776, 39] on div at bounding box center [774, 38] width 10 height 20
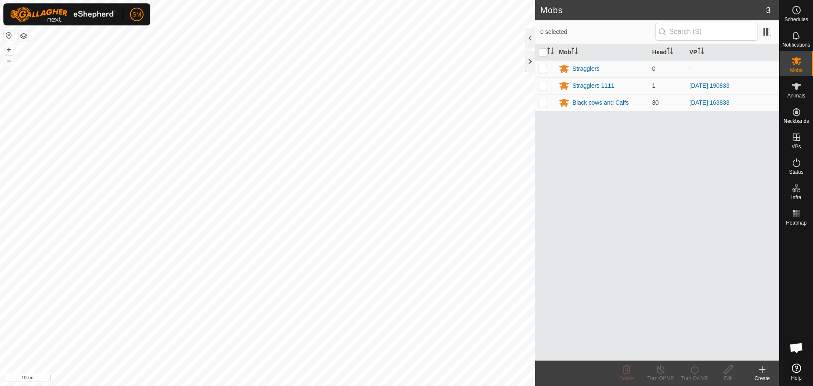
click at [546, 101] on p-checkbox at bounding box center [543, 102] width 8 height 7
click at [544, 101] on p-checkbox at bounding box center [543, 102] width 8 height 7
checkbox input "false"
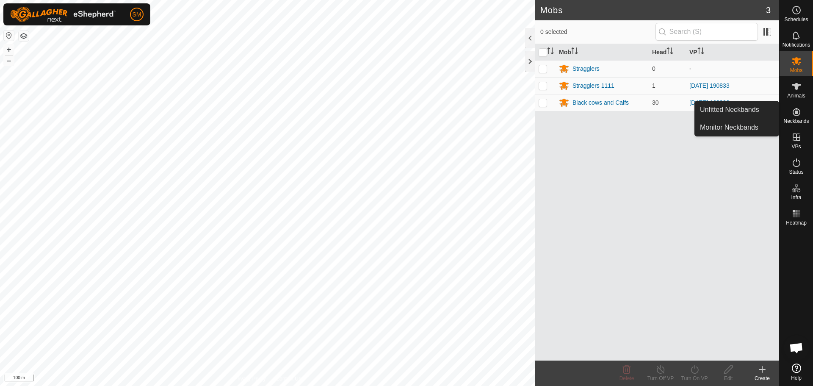
click at [801, 112] on icon at bounding box center [796, 112] width 10 height 10
click at [732, 126] on link "Monitor Neckbands" at bounding box center [737, 127] width 84 height 17
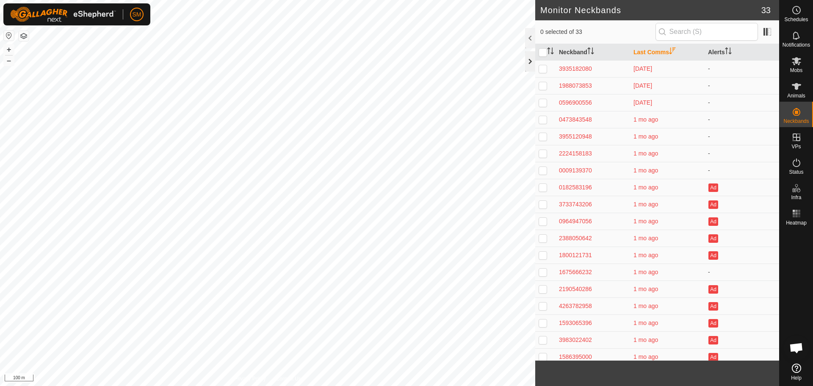
click at [531, 59] on div at bounding box center [530, 61] width 10 height 20
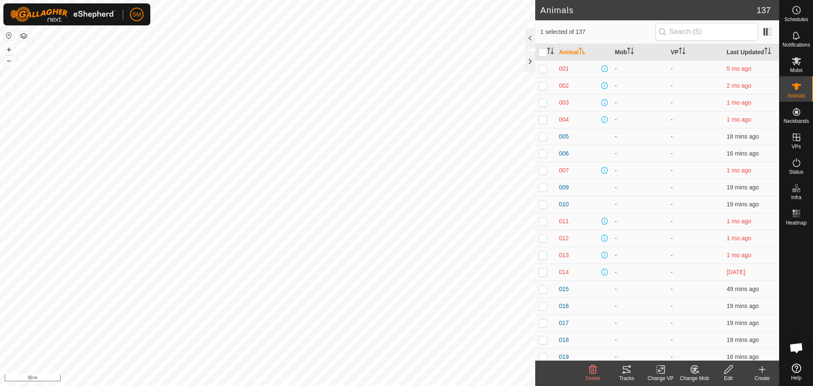
click at [529, 59] on div at bounding box center [530, 61] width 10 height 20
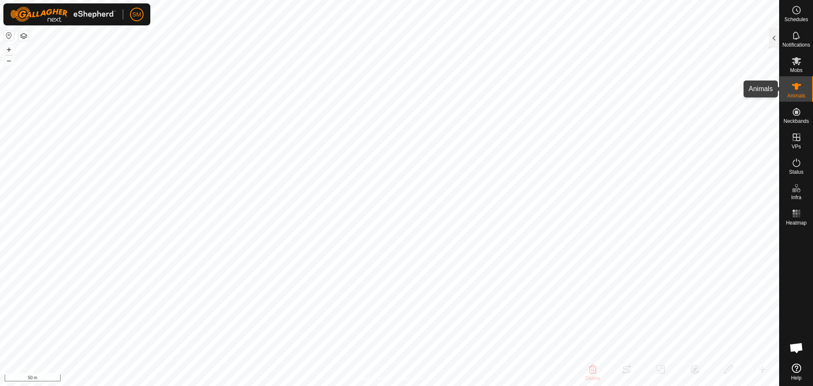
click at [798, 93] on span "Animals" at bounding box center [796, 95] width 18 height 5
click at [773, 30] on div at bounding box center [774, 38] width 10 height 20
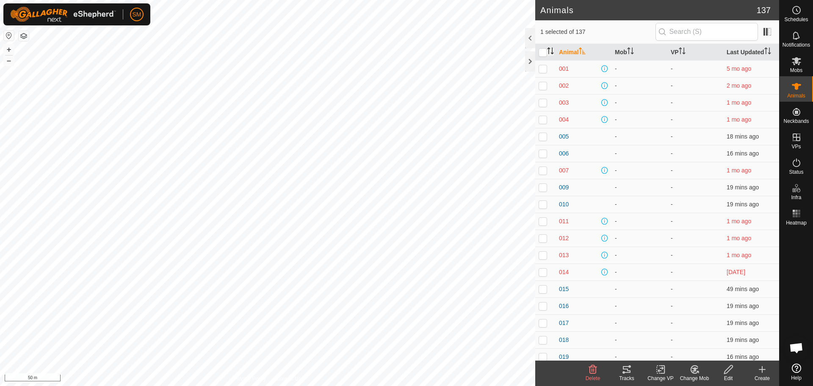
click at [547, 48] on icon "Activate to sort" at bounding box center [550, 50] width 7 height 7
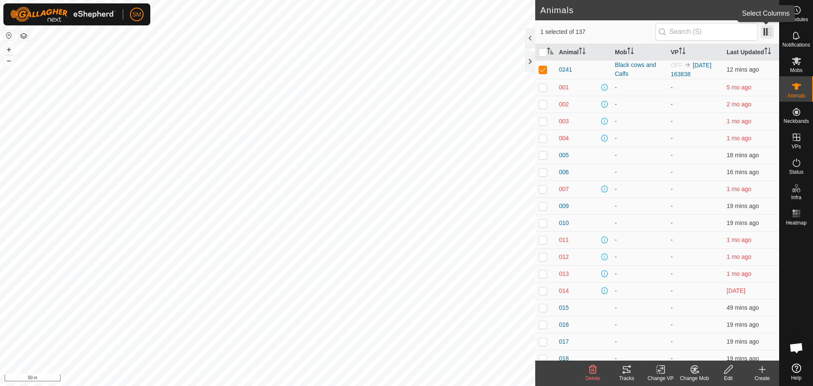
click at [767, 31] on span at bounding box center [767, 32] width 14 height 14
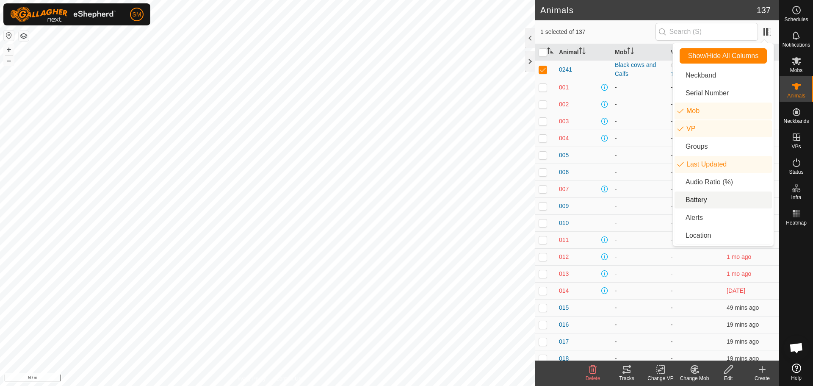
click at [704, 199] on li "Battery" at bounding box center [722, 199] width 97 height 17
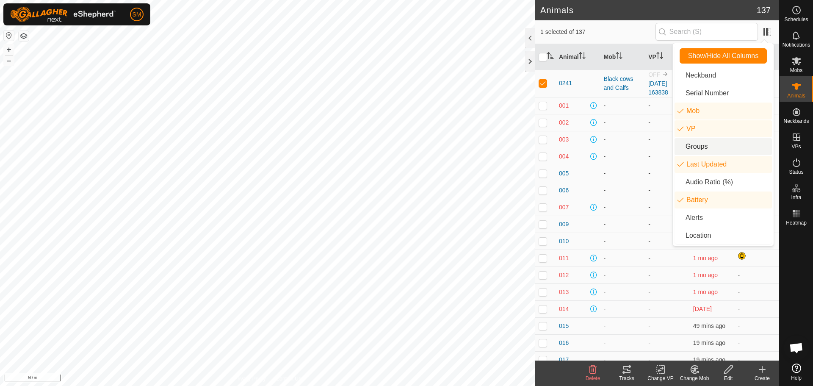
click at [605, 36] on div "1 selected of 137" at bounding box center [657, 32] width 234 height 18
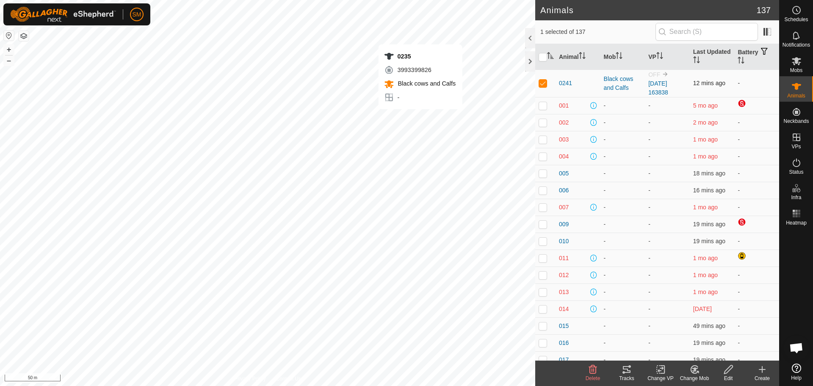
checkbox input "true"
checkbox input "false"
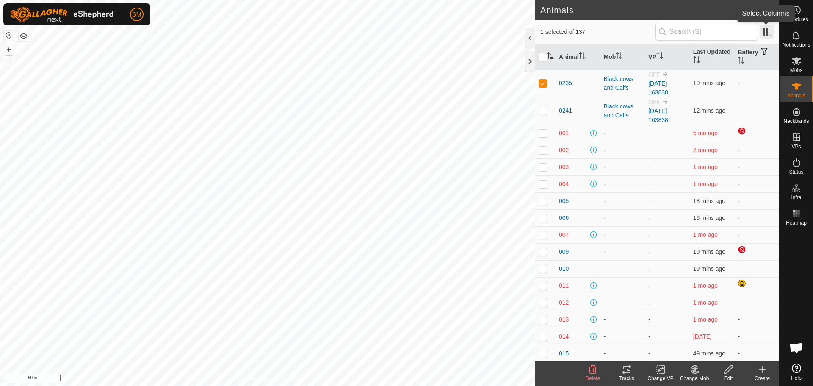
click at [765, 30] on span at bounding box center [767, 32] width 14 height 14
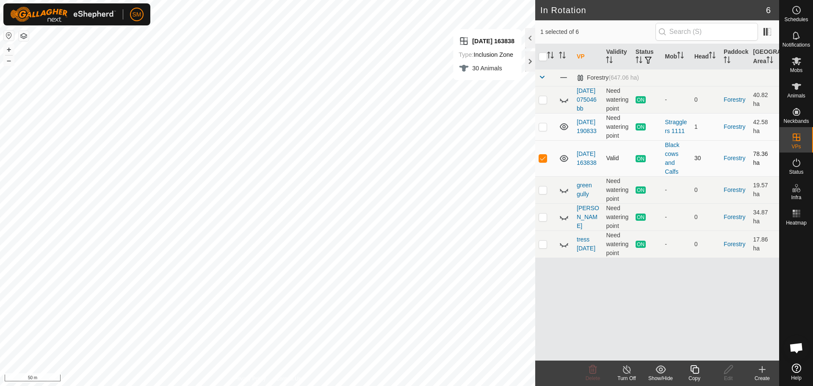
click at [540, 161] on p-checkbox at bounding box center [543, 158] width 8 height 7
checkbox input "false"
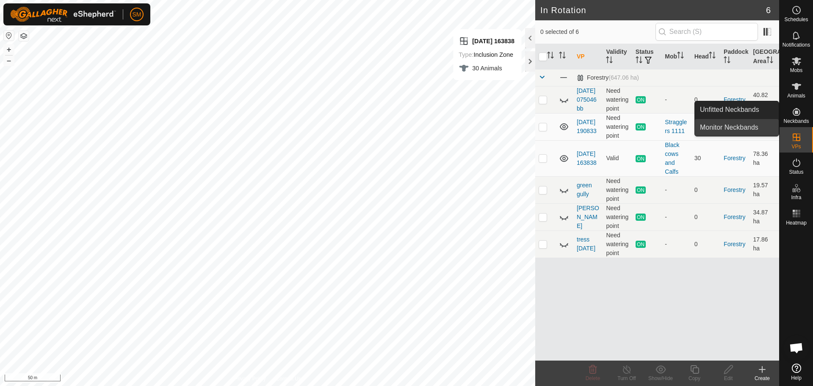
click at [741, 125] on link "Monitor Neckbands" at bounding box center [737, 127] width 84 height 17
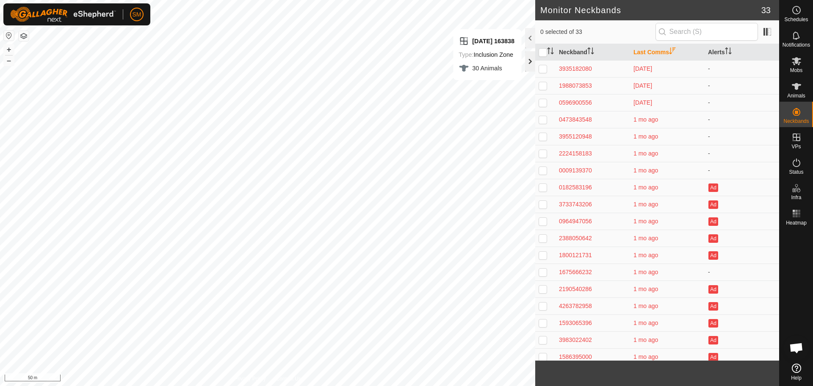
click at [534, 62] on div at bounding box center [530, 61] width 10 height 20
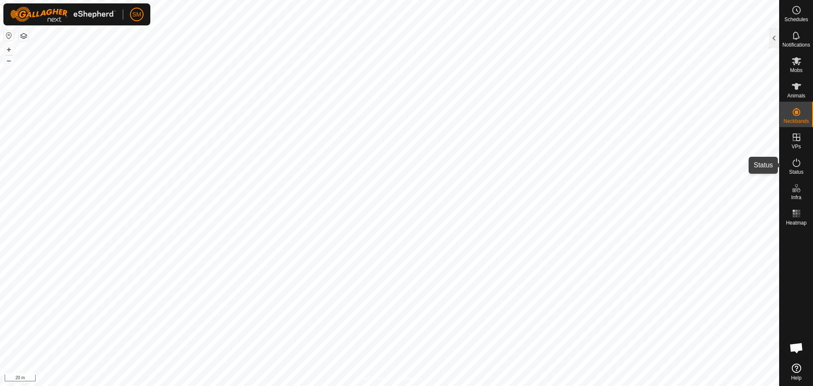
click at [790, 163] on es-activation-svg-icon at bounding box center [796, 163] width 15 height 14
click at [796, 60] on icon at bounding box center [796, 61] width 9 height 8
click at [776, 37] on div at bounding box center [774, 38] width 10 height 20
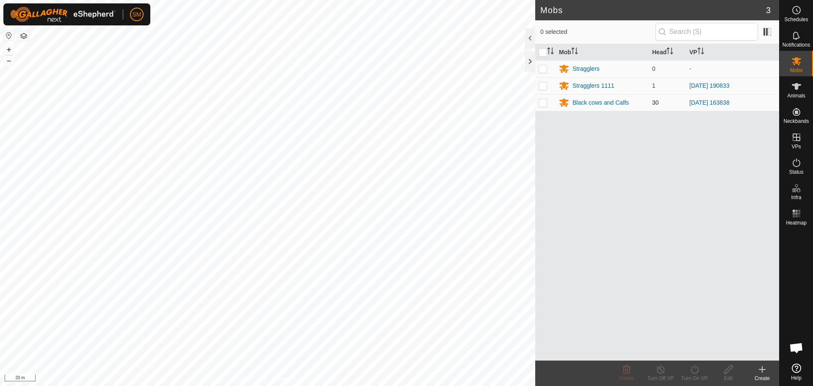
click at [544, 102] on p-checkbox at bounding box center [543, 102] width 8 height 7
checkbox input "true"
click at [797, 166] on icon at bounding box center [797, 162] width 8 height 8
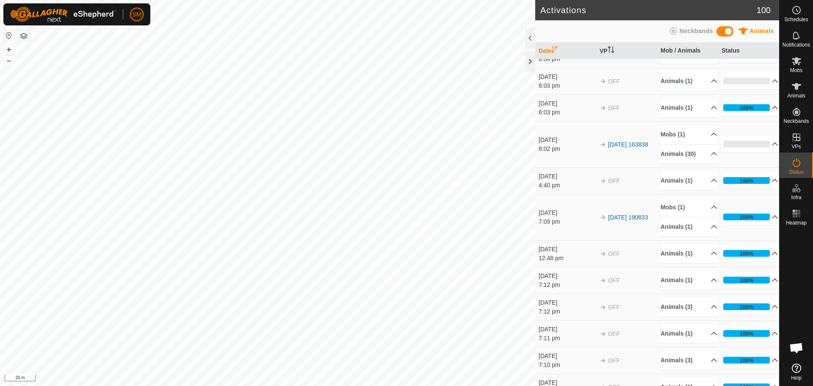
scroll to position [42, 0]
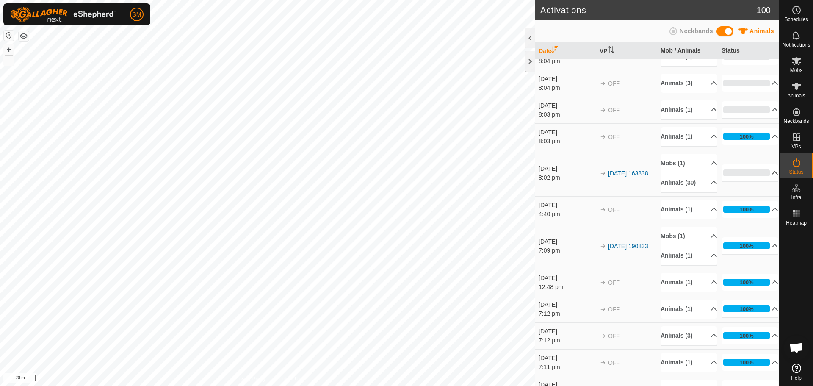
click at [772, 172] on icon at bounding box center [775, 172] width 6 height 3
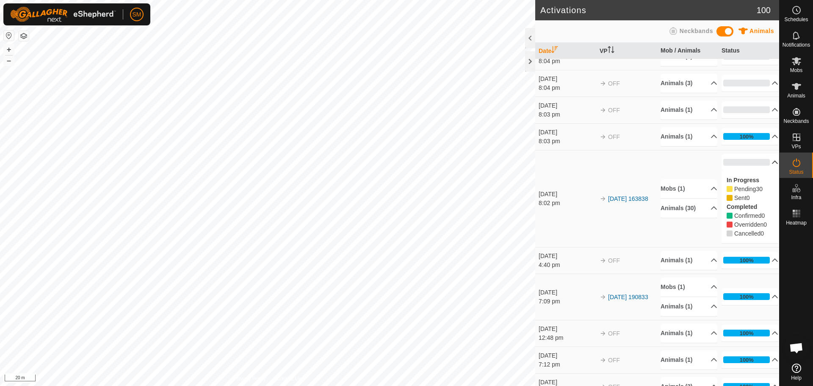
click at [763, 172] on p-accordion-panel "0% In Progress Pending 30 Sent 0 Completed Confirmed 0 Overridden 0 Cancelled 0" at bounding box center [749, 199] width 57 height 90
click at [665, 226] on td "Mobs (1) Black cows and Calfs Animals (30) 0236 0255 0260 0240 0243 0252 0257 0…" at bounding box center [687, 198] width 61 height 97
click at [700, 210] on p-accordion-header "Animals (30)" at bounding box center [688, 208] width 57 height 19
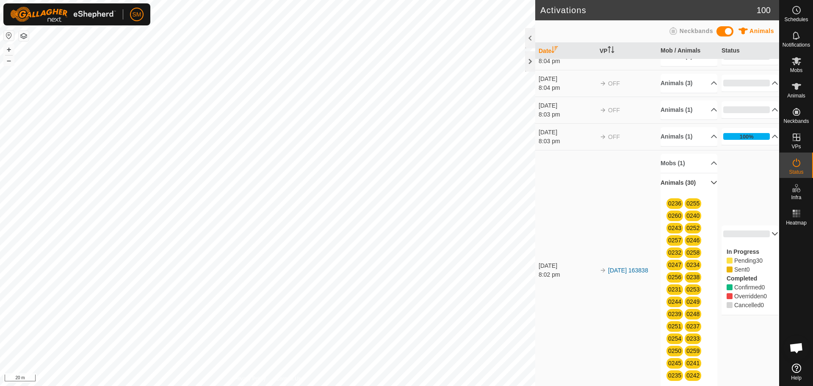
click at [630, 209] on td "2025-10-01 163838" at bounding box center [626, 270] width 61 height 240
click at [703, 163] on p-accordion-header "Mobs (1)" at bounding box center [688, 163] width 57 height 19
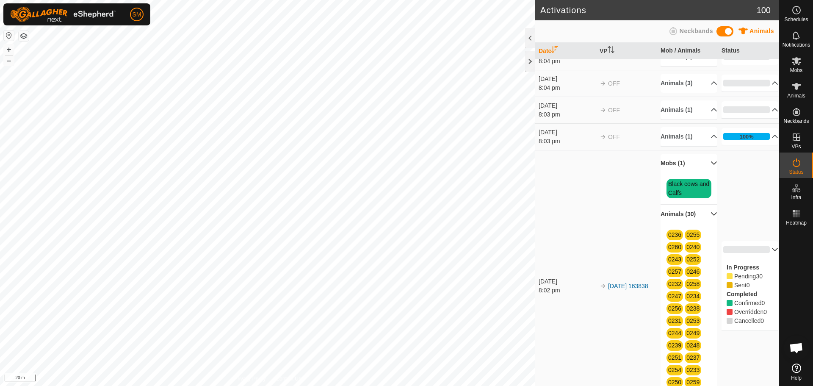
click at [702, 212] on p-accordion-header "Animals (30)" at bounding box center [688, 213] width 57 height 19
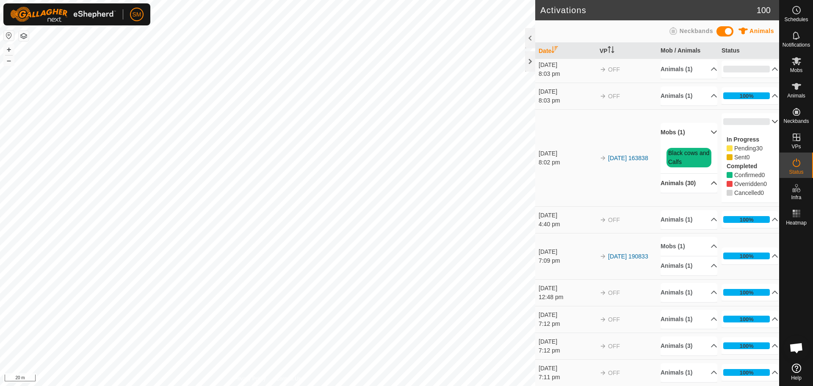
scroll to position [85, 0]
